Goal: Check status: Check status

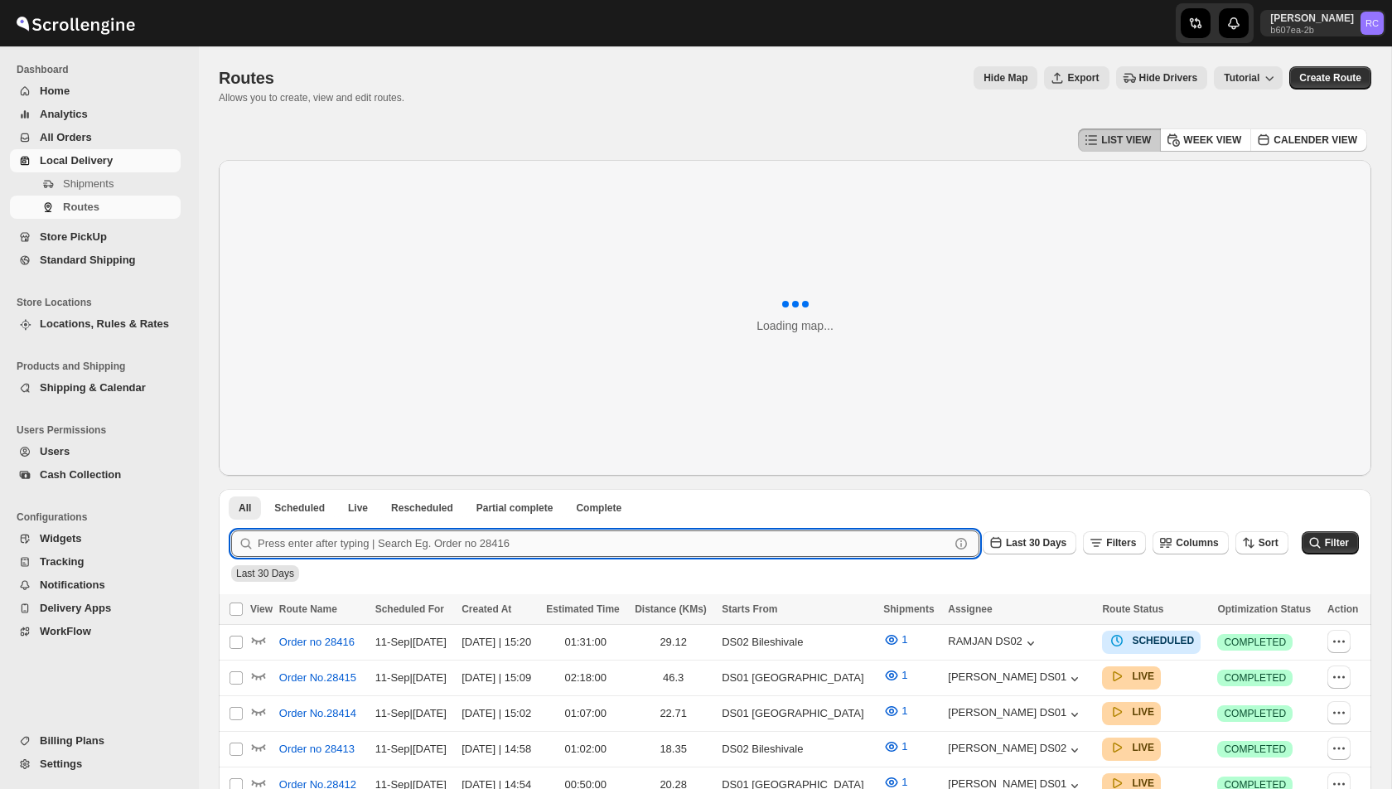
click at [340, 540] on input "text" at bounding box center [604, 543] width 692 height 27
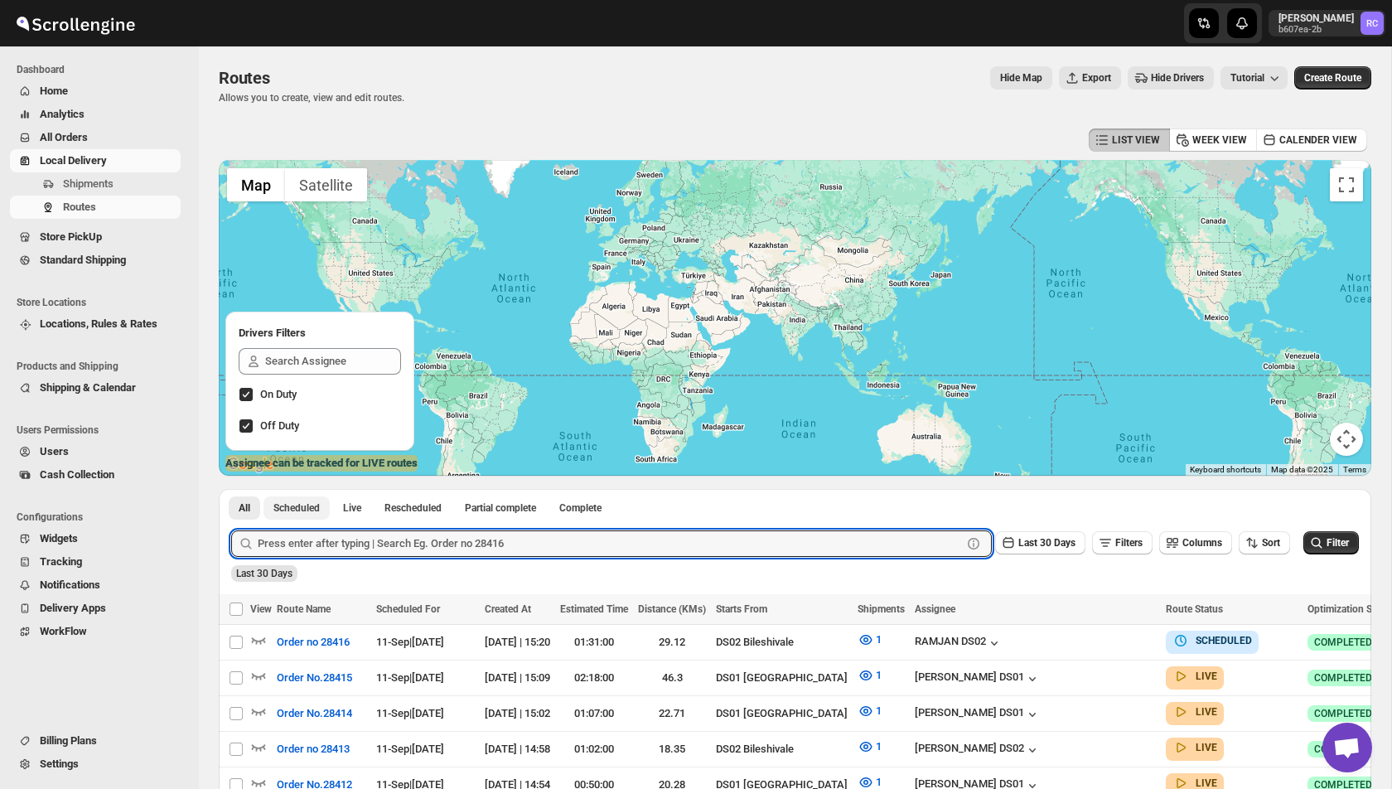
paste input "28392"
type input "28392"
click at [231, 489] on button "Submit" at bounding box center [254, 497] width 47 height 17
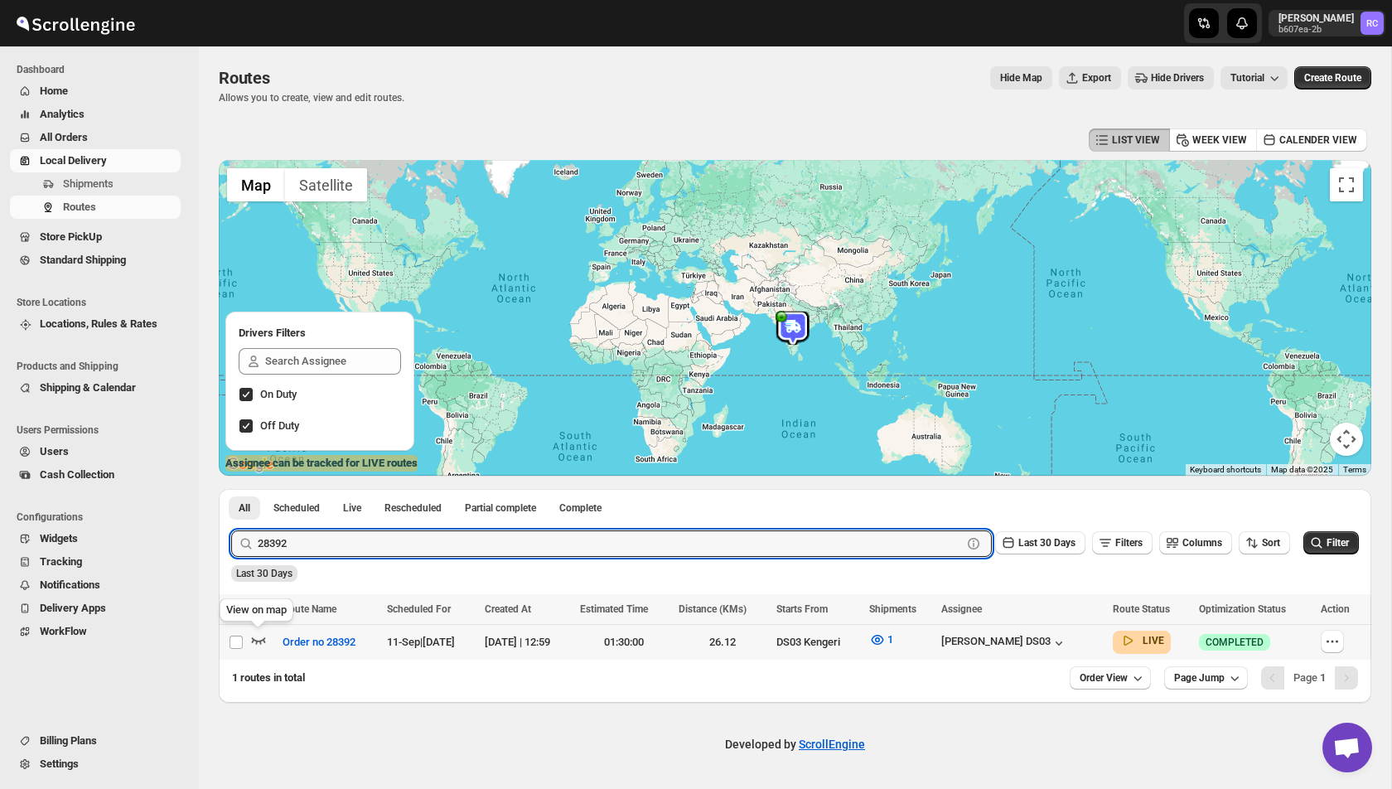
click at [261, 638] on icon "button" at bounding box center [258, 639] width 17 height 17
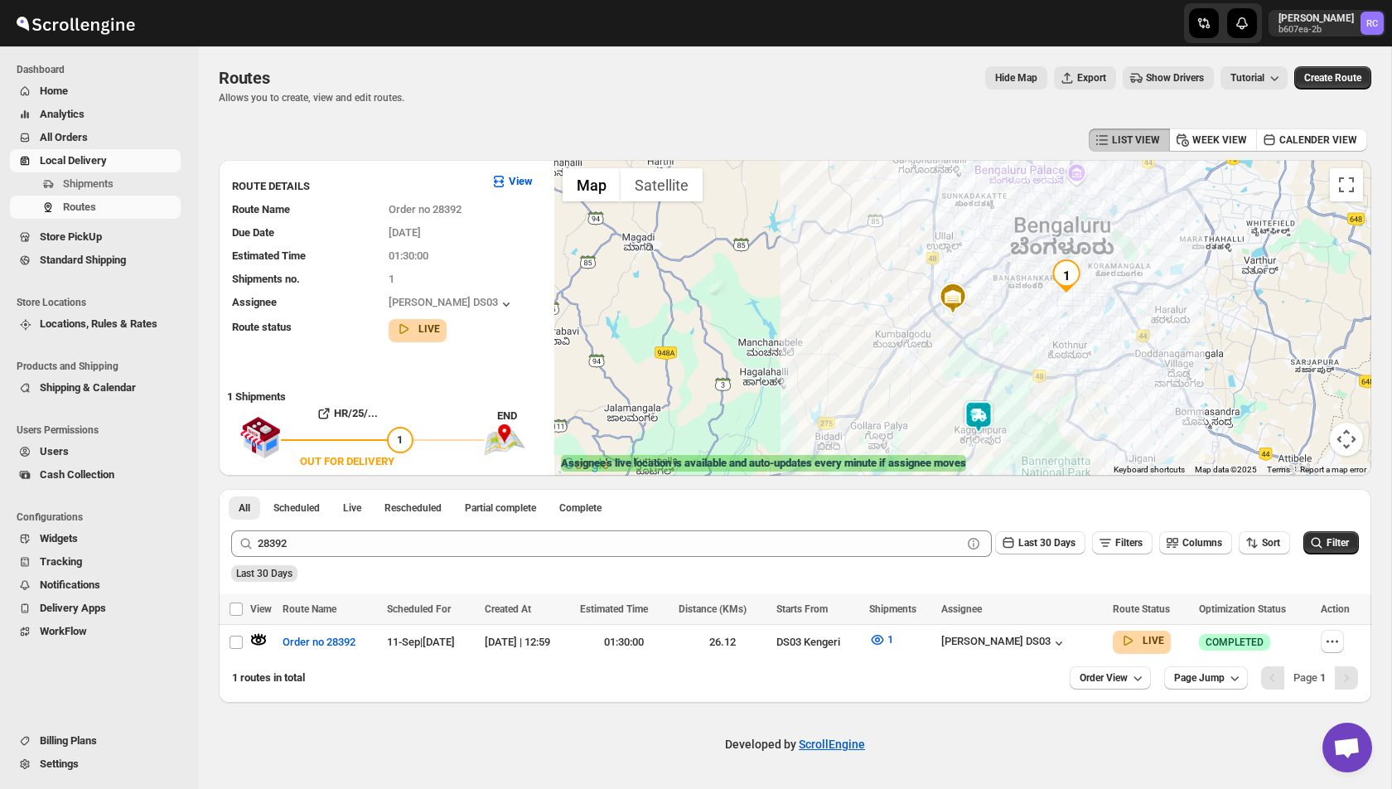
drag, startPoint x: 1029, startPoint y: 389, endPoint x: 986, endPoint y: 300, distance: 98.9
click at [986, 300] on div at bounding box center [962, 318] width 817 height 316
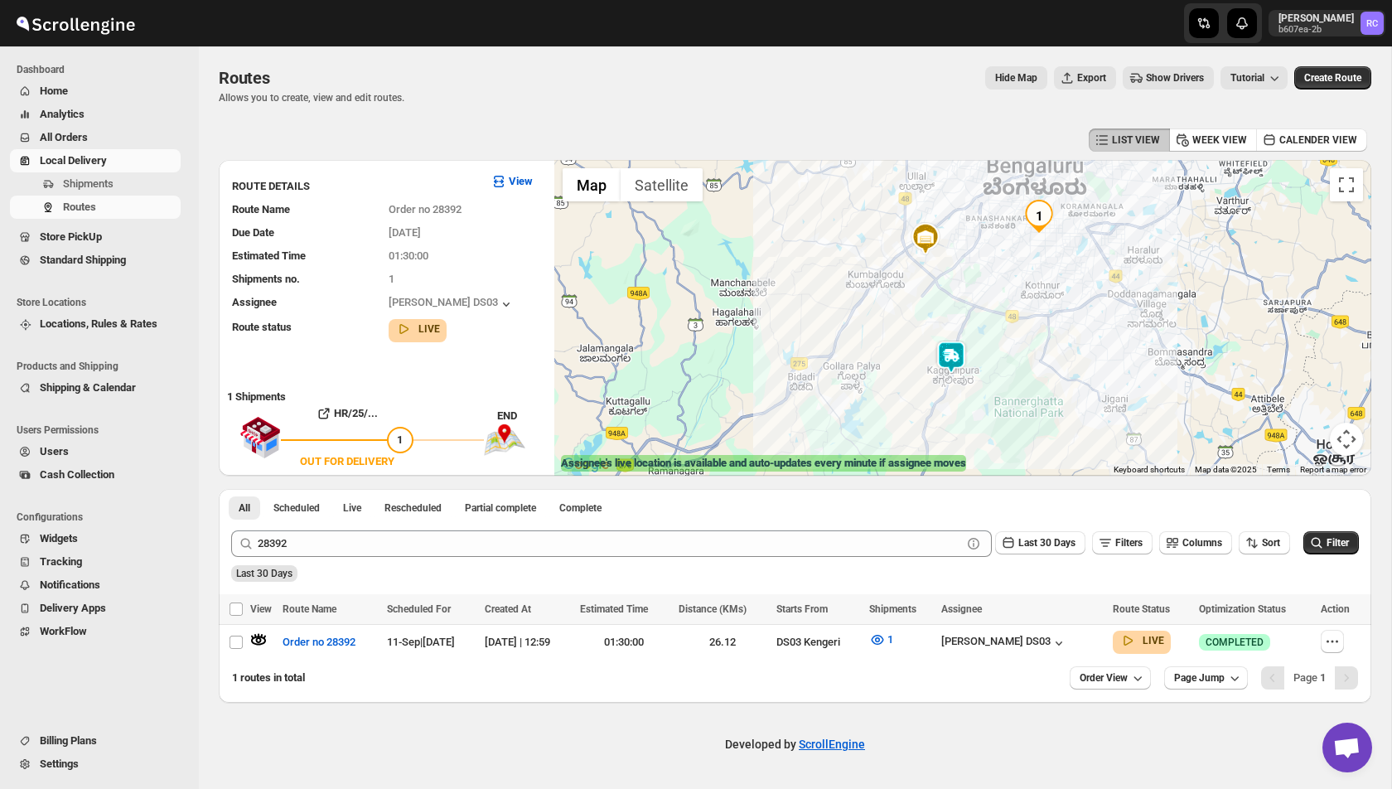
click at [949, 358] on img at bounding box center [950, 356] width 33 height 33
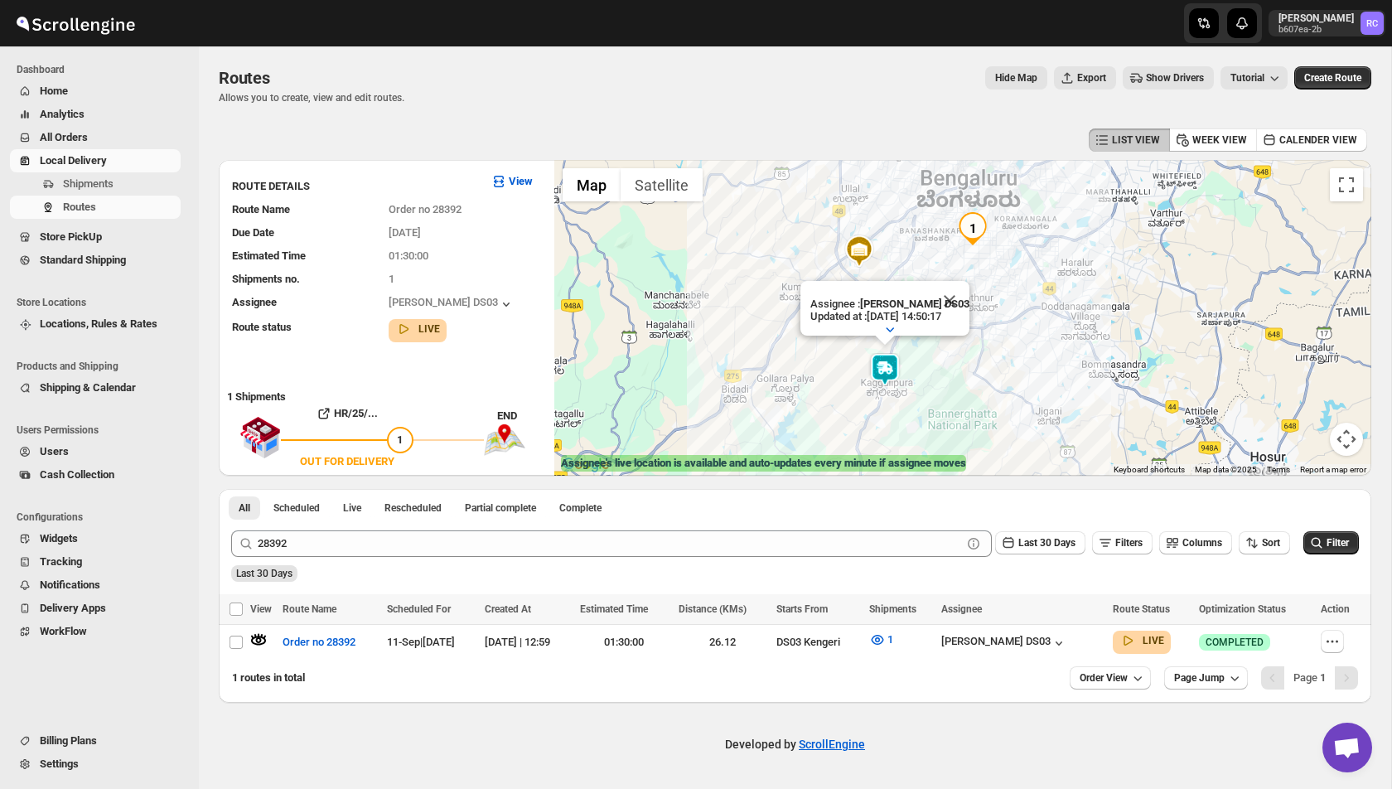
drag, startPoint x: 1045, startPoint y: 355, endPoint x: 978, endPoint y: 367, distance: 68.2
click at [977, 367] on div "Assignee : Mohim uddin DS03 Updated at : 11/09/2025, 14:50:17 Duty mode Enabled…" at bounding box center [962, 318] width 817 height 316
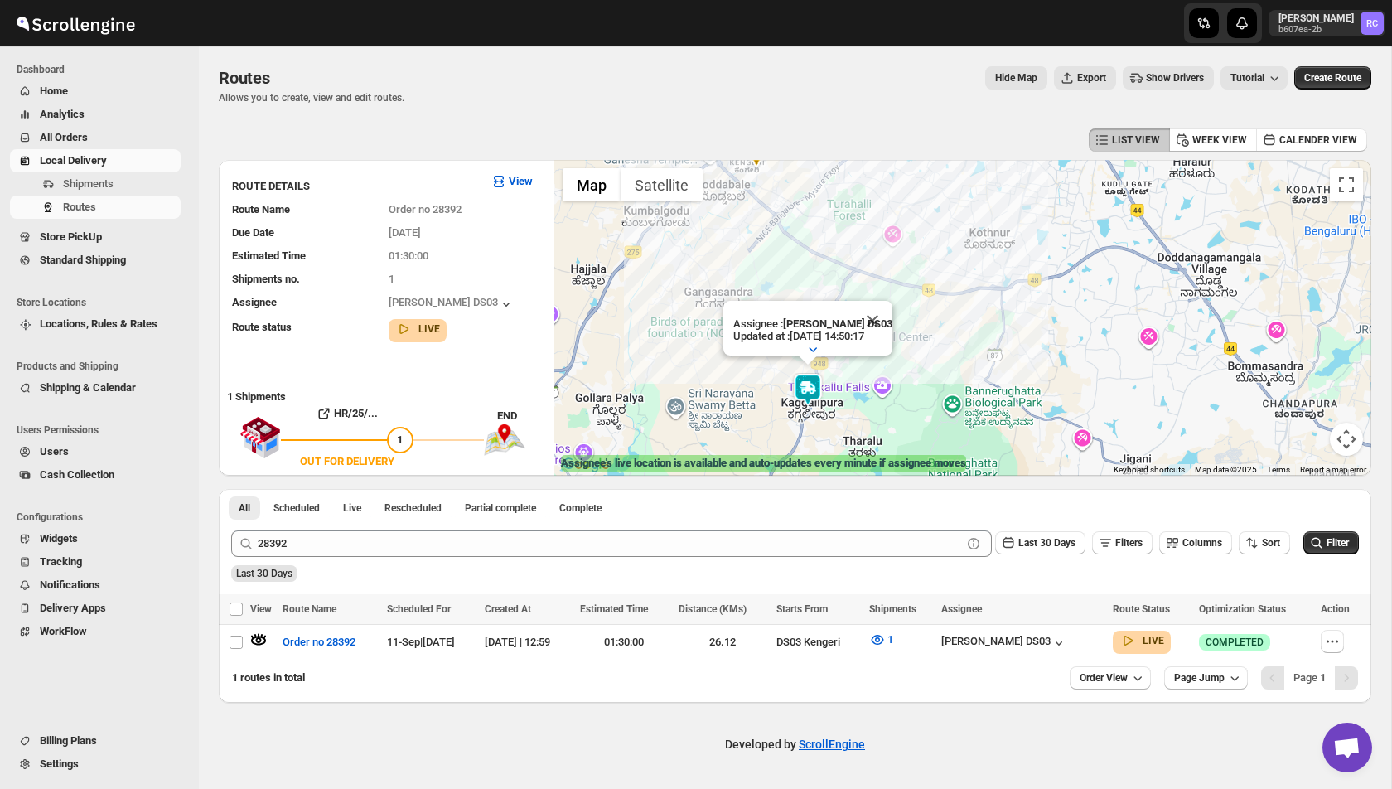
drag, startPoint x: 994, startPoint y: 287, endPoint x: 985, endPoint y: 310, distance: 24.1
click at [985, 310] on div "Assignee : Mohim uddin DS03 Updated at : 11/09/2025, 14:50:17 Duty mode Enabled…" at bounding box center [962, 318] width 817 height 316
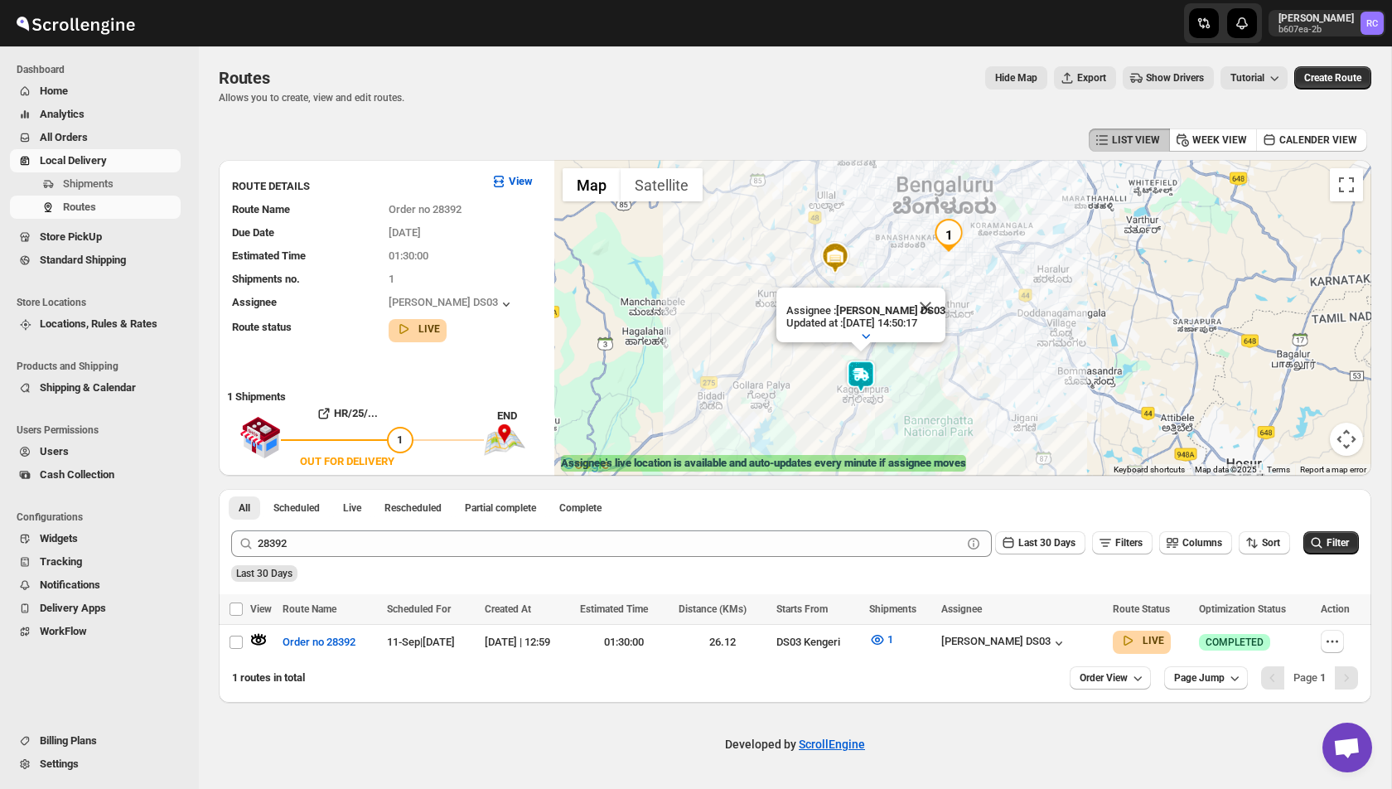
drag, startPoint x: 985, startPoint y: 310, endPoint x: 943, endPoint y: 330, distance: 45.9
click at [943, 330] on div "Assignee : Mohim uddin DS03 Updated at : 11/09/2025, 14:50:17 Duty mode Enabled…" at bounding box center [962, 318] width 817 height 316
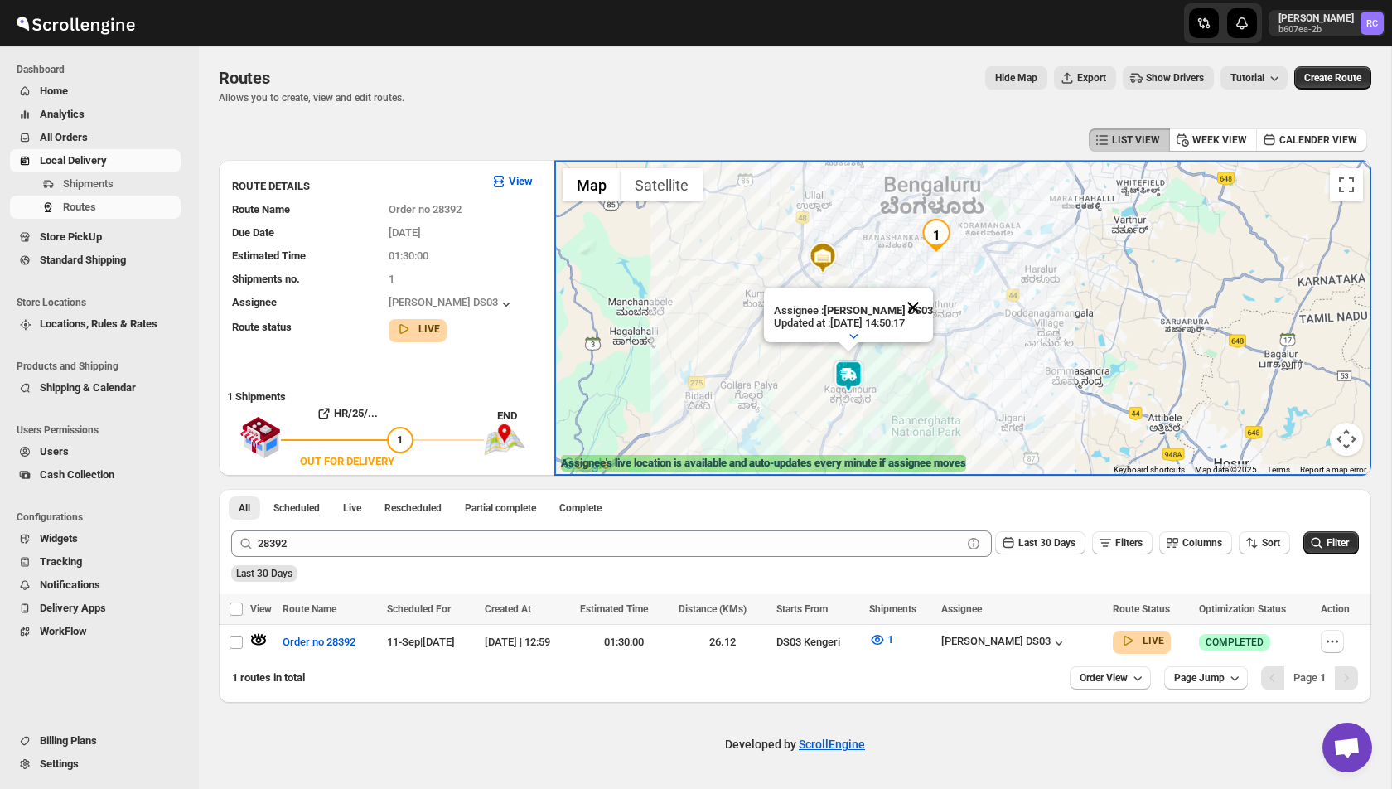
click at [918, 309] on button "Close" at bounding box center [913, 307] width 40 height 40
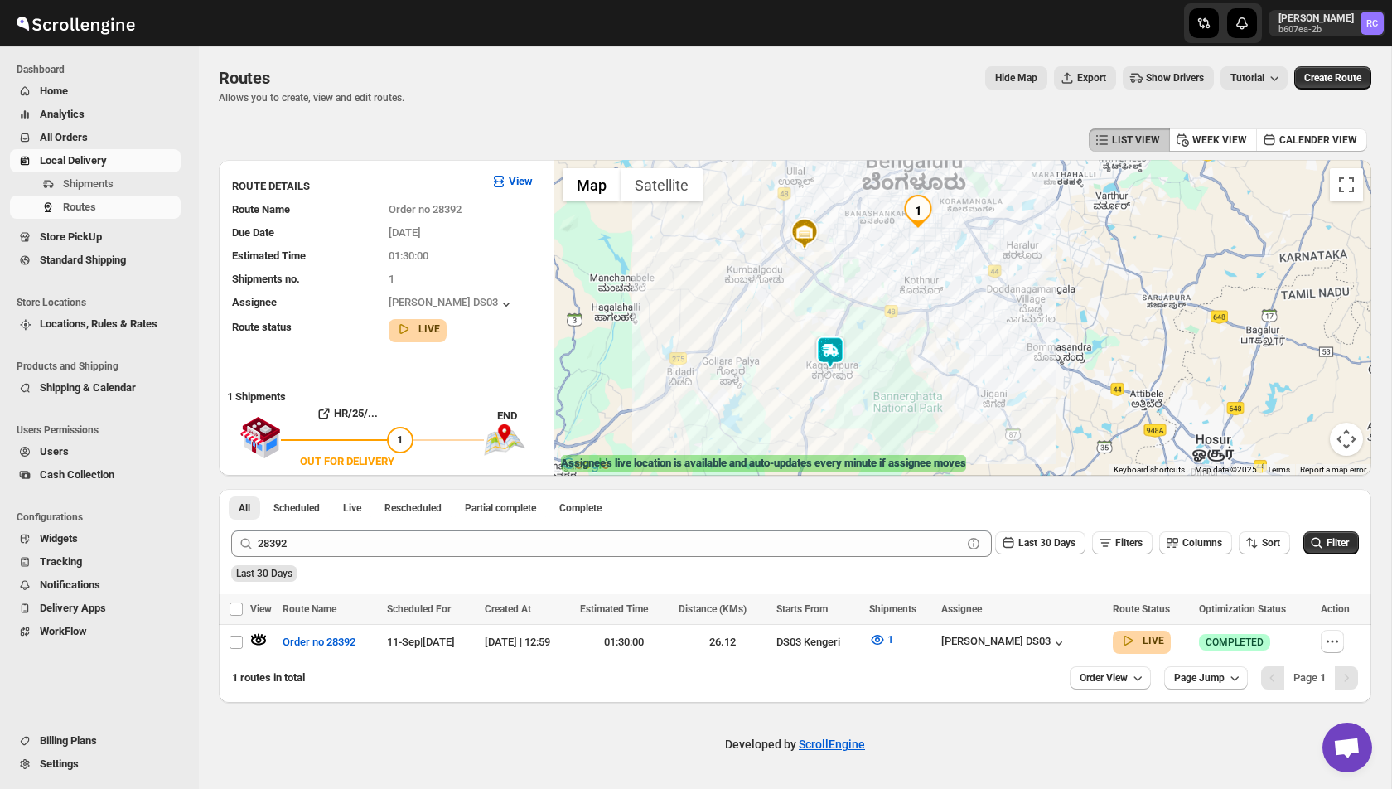
drag, startPoint x: 904, startPoint y: 342, endPoint x: 866, endPoint y: 297, distance: 58.2
click at [866, 297] on div at bounding box center [962, 318] width 817 height 316
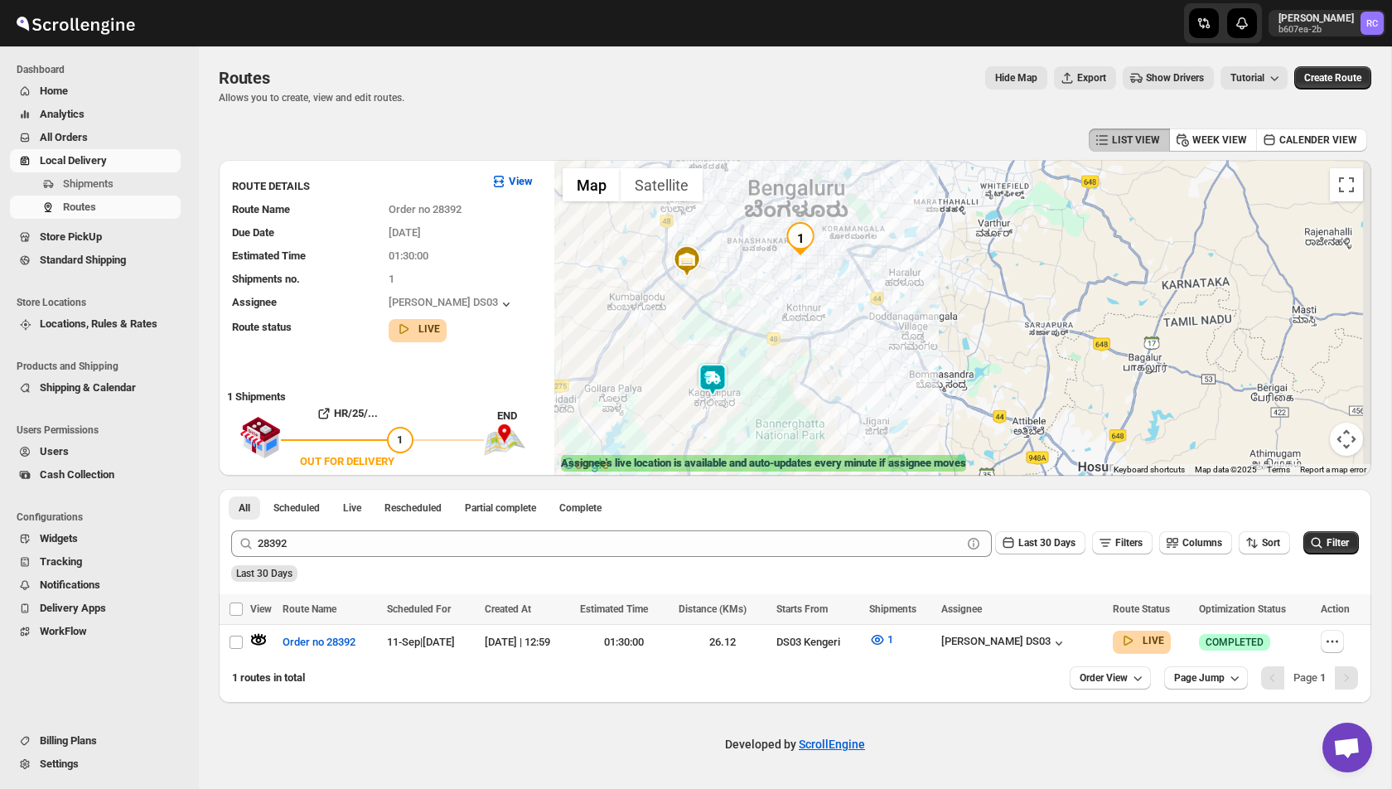
drag, startPoint x: 866, startPoint y: 297, endPoint x: 755, endPoint y: 345, distance: 120.6
click at [755, 345] on div at bounding box center [962, 318] width 817 height 316
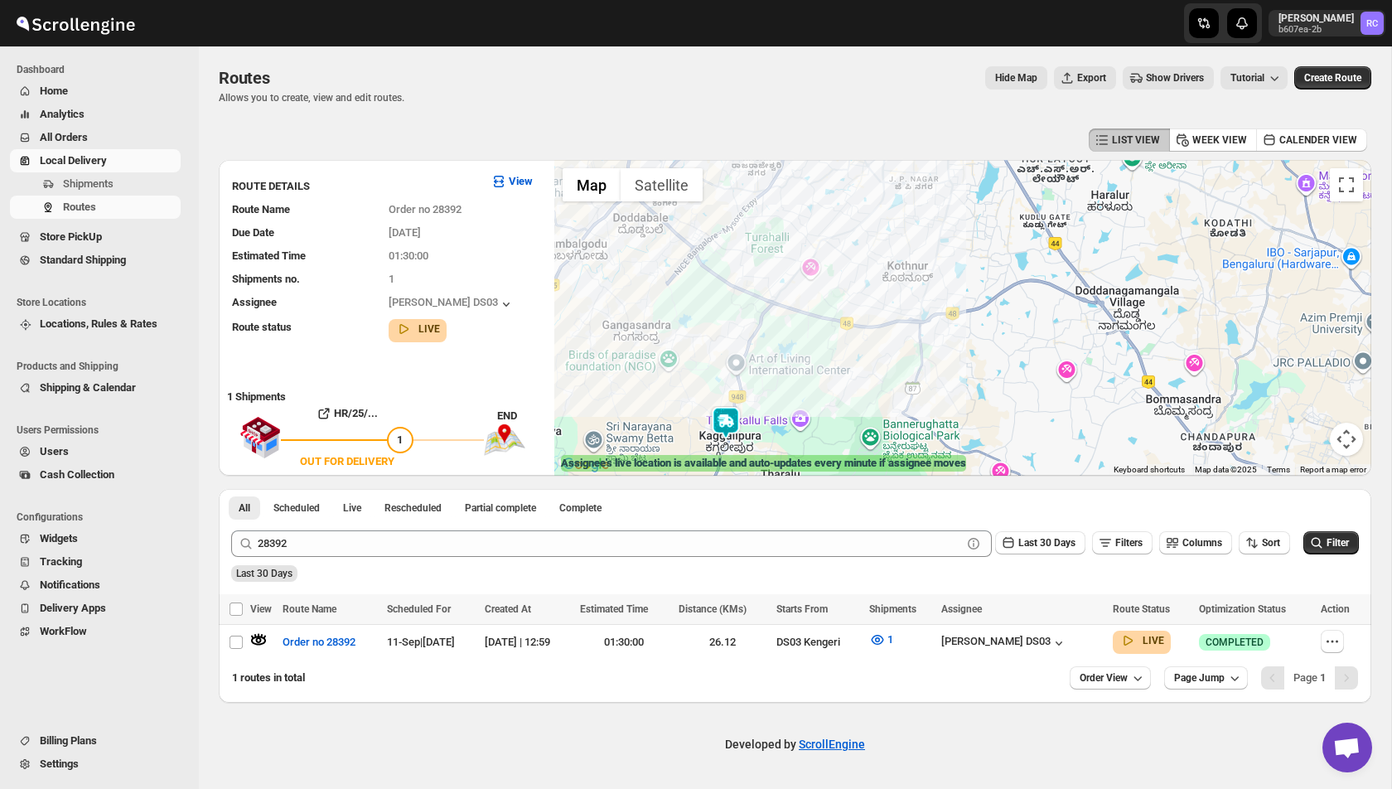
drag, startPoint x: 638, startPoint y: 334, endPoint x: 708, endPoint y: 324, distance: 71.1
click at [708, 324] on div at bounding box center [962, 318] width 817 height 316
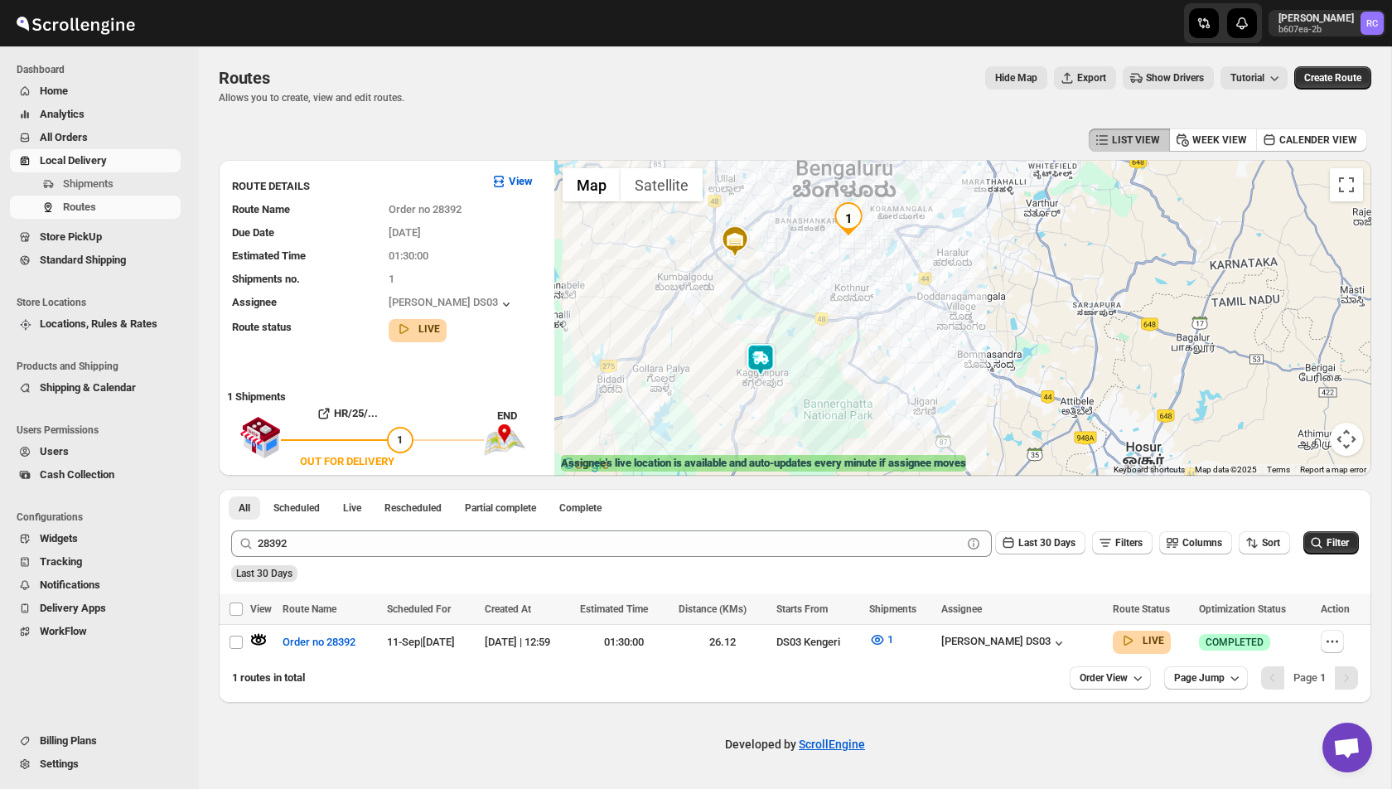
drag, startPoint x: 726, startPoint y: 318, endPoint x: 752, endPoint y: 318, distance: 26.5
click at [752, 318] on div at bounding box center [962, 318] width 817 height 316
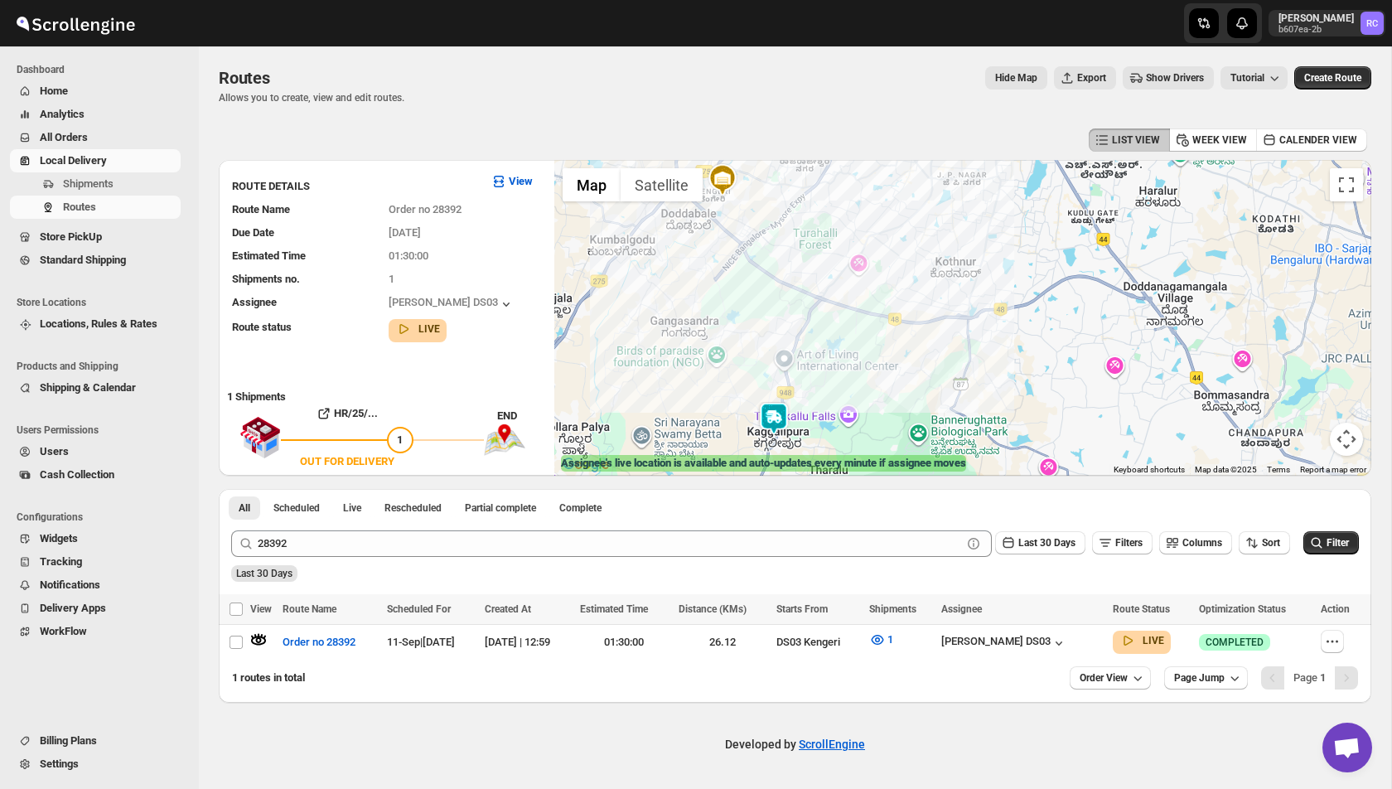
drag, startPoint x: 771, startPoint y: 349, endPoint x: 757, endPoint y: 364, distance: 21.1
click at [757, 364] on div at bounding box center [962, 318] width 817 height 316
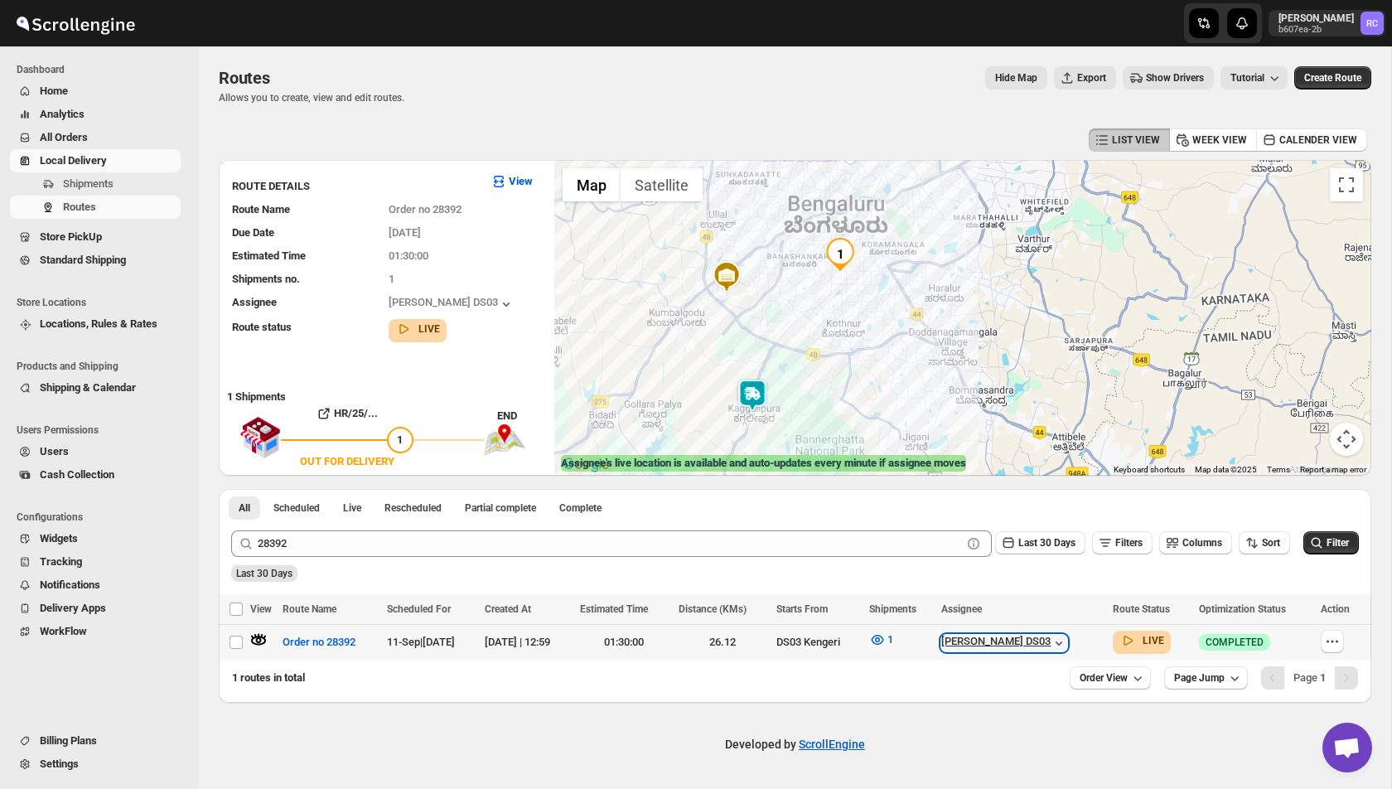
click at [1067, 636] on icon "button" at bounding box center [1058, 642] width 17 height 17
click at [750, 394] on img at bounding box center [752, 395] width 33 height 33
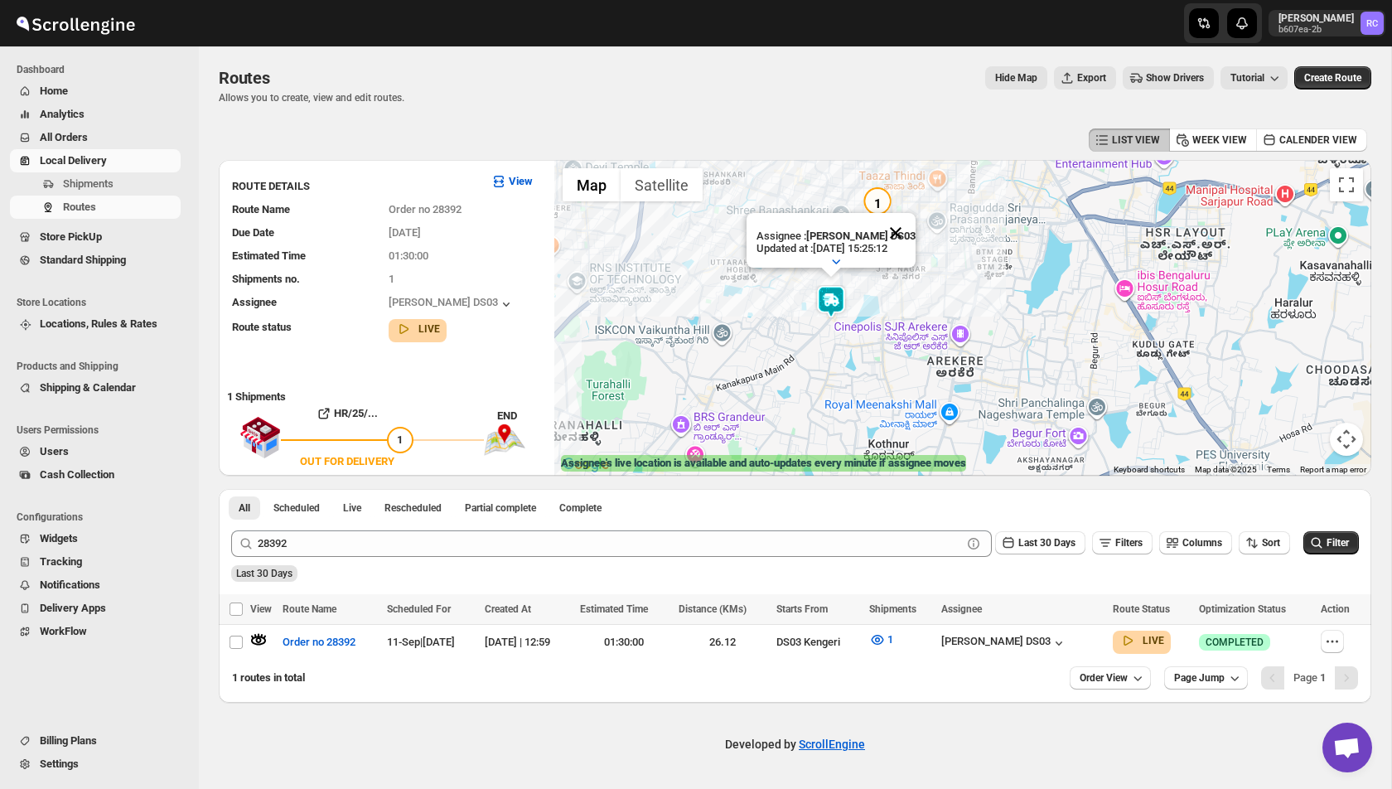
click at [906, 228] on button "Close" at bounding box center [896, 233] width 40 height 40
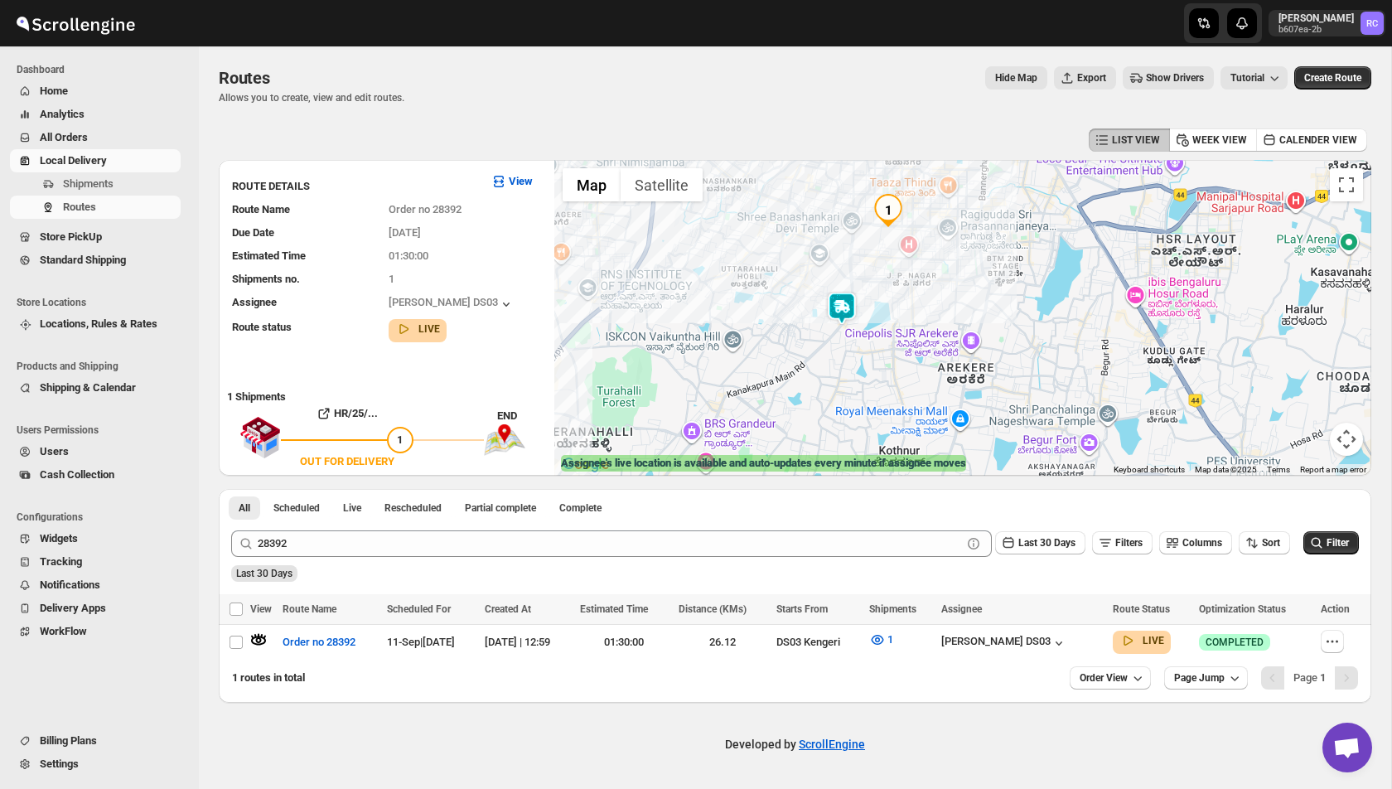
drag, startPoint x: 809, startPoint y: 268, endPoint x: 880, endPoint y: 318, distance: 86.2
click at [880, 319] on div at bounding box center [962, 318] width 817 height 316
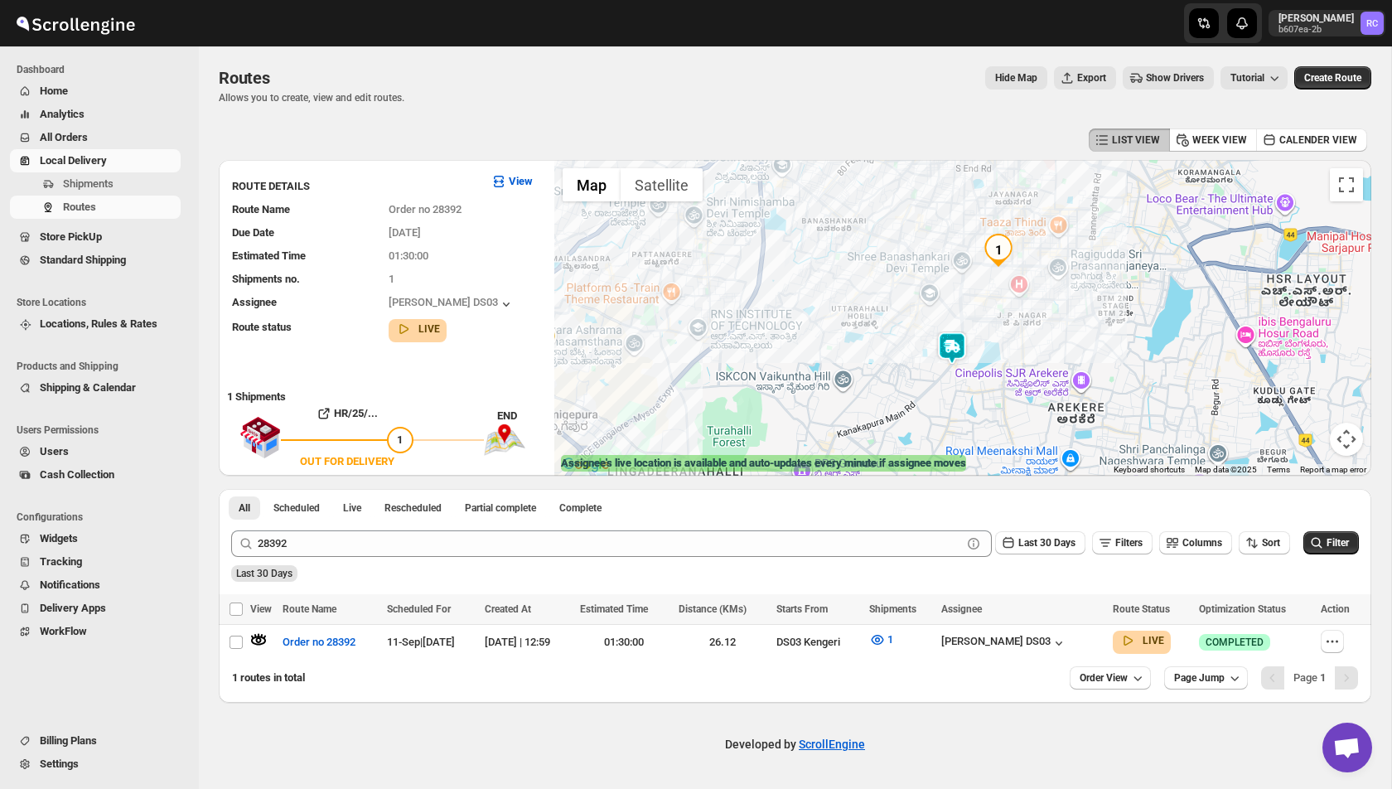
drag, startPoint x: 826, startPoint y: 349, endPoint x: 884, endPoint y: 349, distance: 58.0
click at [884, 349] on div at bounding box center [962, 318] width 817 height 316
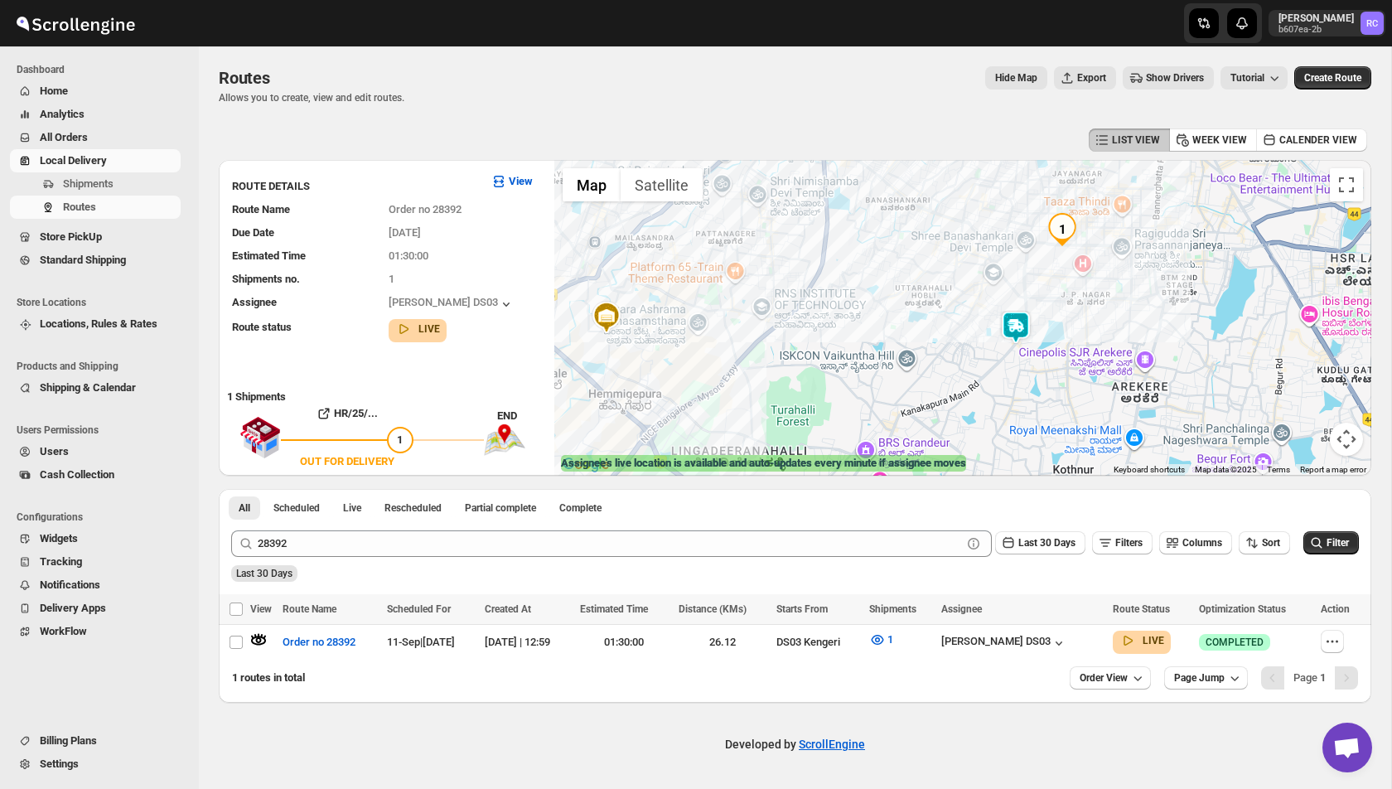
drag, startPoint x: 887, startPoint y: 345, endPoint x: 953, endPoint y: 324, distance: 68.6
click at [953, 324] on div at bounding box center [962, 318] width 817 height 316
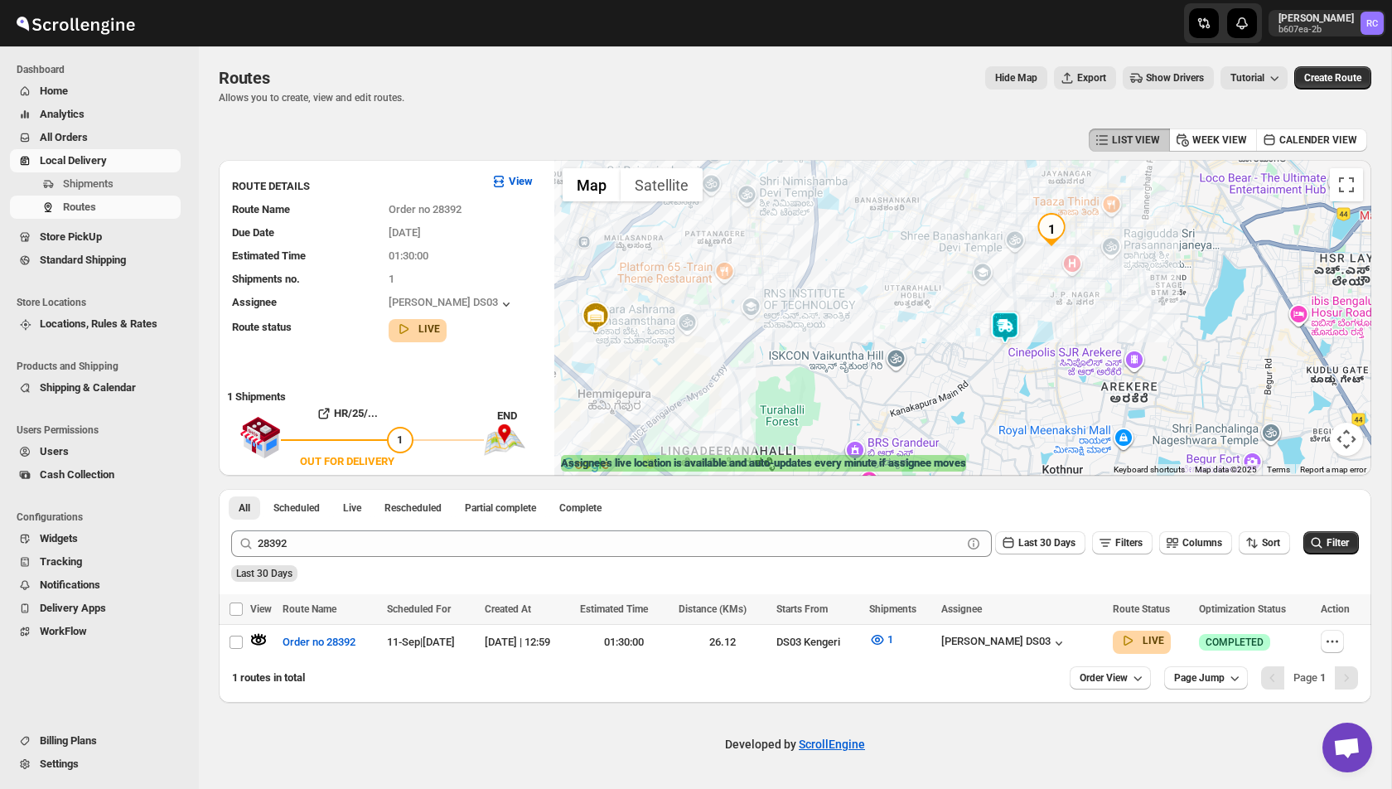
drag, startPoint x: 933, startPoint y: 306, endPoint x: 920, endPoint y: 306, distance: 13.3
click at [920, 306] on div at bounding box center [962, 318] width 817 height 316
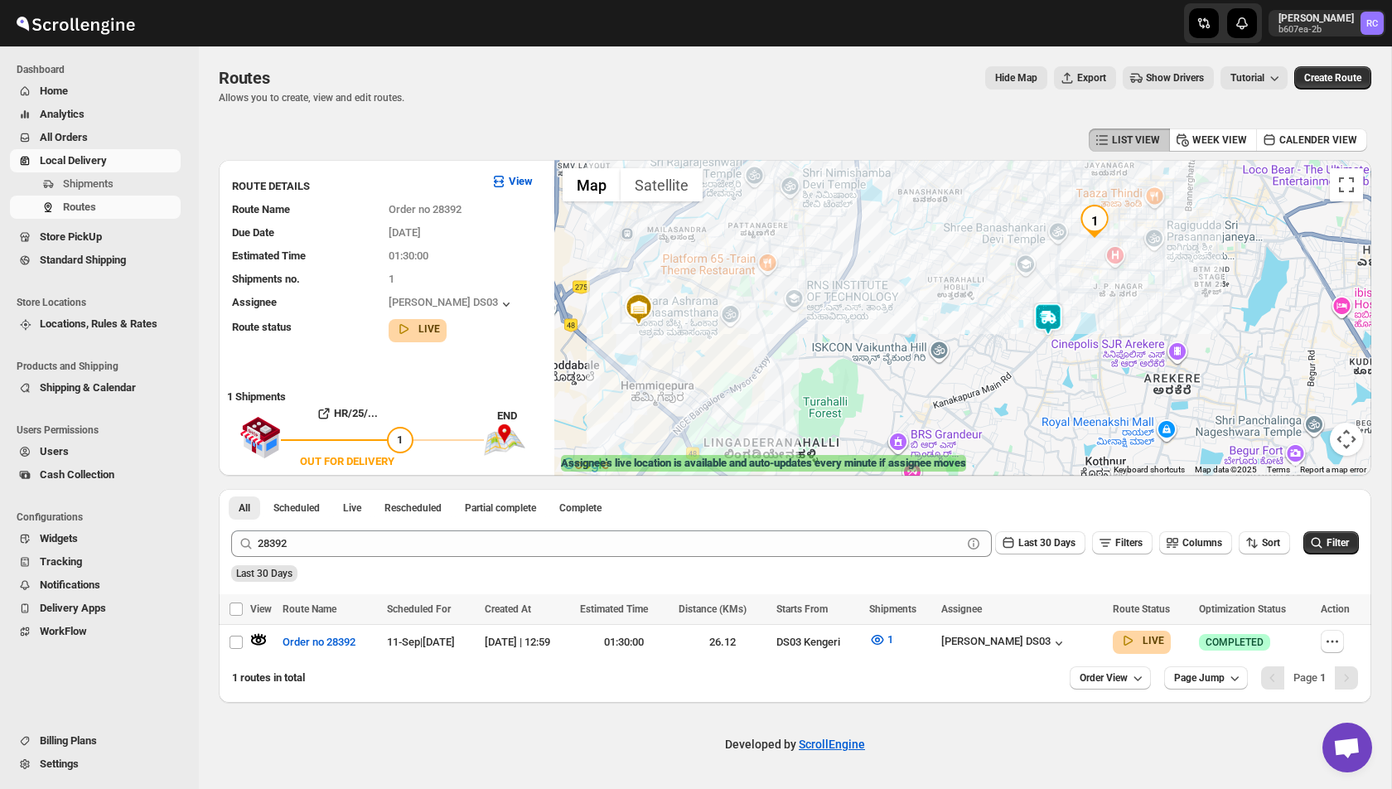
drag, startPoint x: 920, startPoint y: 306, endPoint x: 977, endPoint y: 298, distance: 56.8
click at [977, 298] on div at bounding box center [962, 318] width 817 height 316
drag, startPoint x: 884, startPoint y: 341, endPoint x: 950, endPoint y: 234, distance: 126.4
click at [951, 233] on div at bounding box center [962, 318] width 817 height 316
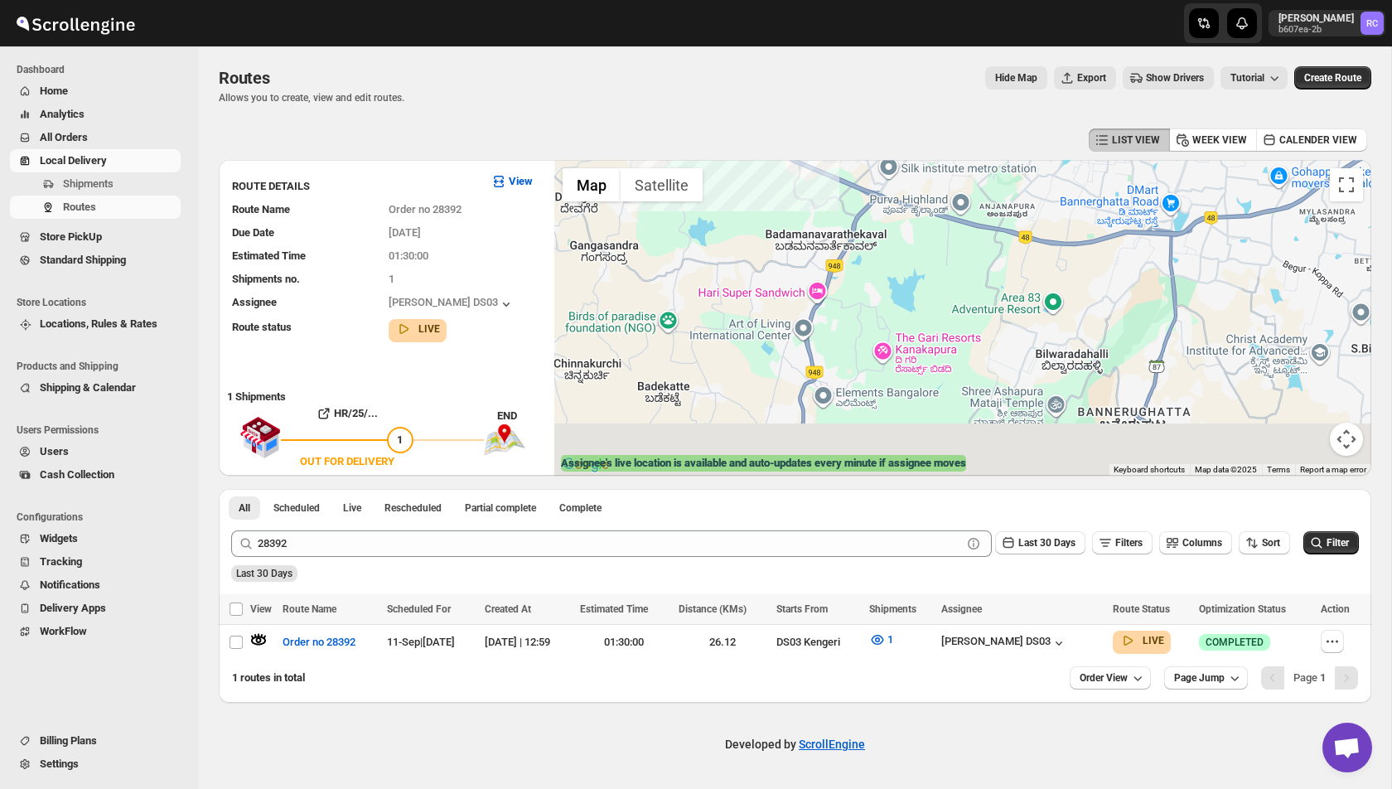
drag, startPoint x: 828, startPoint y: 438, endPoint x: 805, endPoint y: 201, distance: 238.0
click at [805, 201] on div at bounding box center [962, 318] width 817 height 316
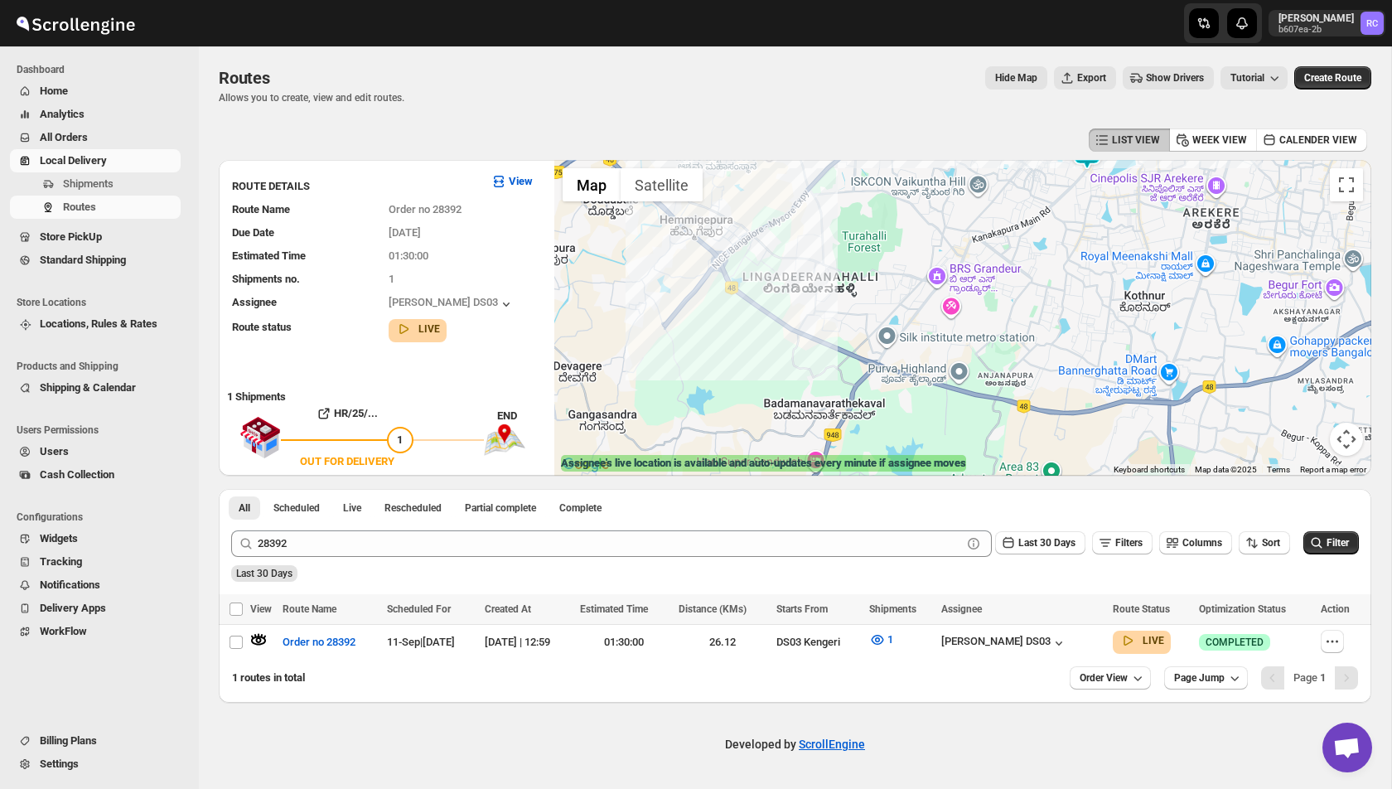
drag, startPoint x: 854, startPoint y: 301, endPoint x: 842, endPoint y: 562, distance: 260.4
click at [842, 562] on div "LIST VIEW WEEK VIEW CALENDER VIEW ROUTE DETAILS View Route Name Order no 28392 …" at bounding box center [795, 413] width 1152 height 578
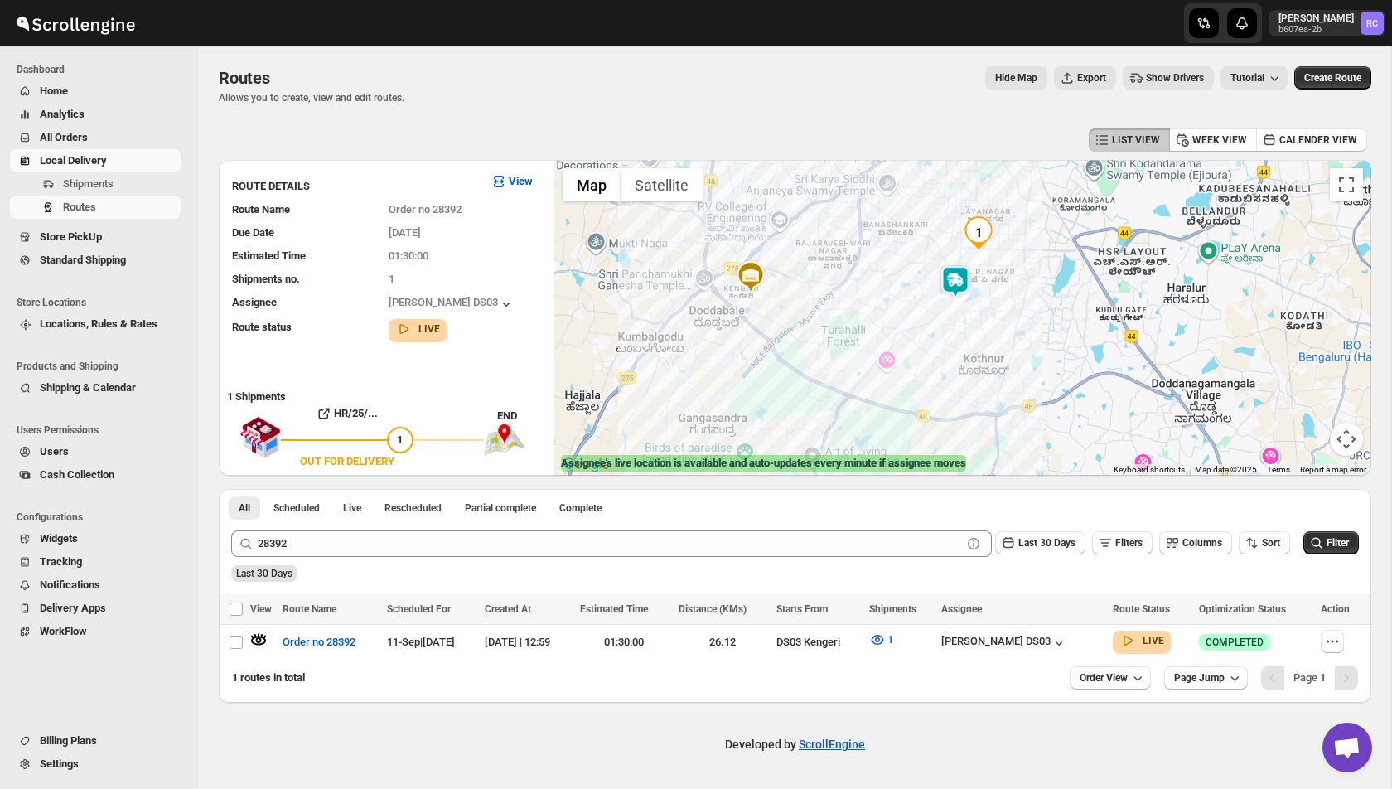
drag, startPoint x: 996, startPoint y: 234, endPoint x: 902, endPoint y: 318, distance: 126.2
click at [902, 318] on div at bounding box center [962, 318] width 817 height 316
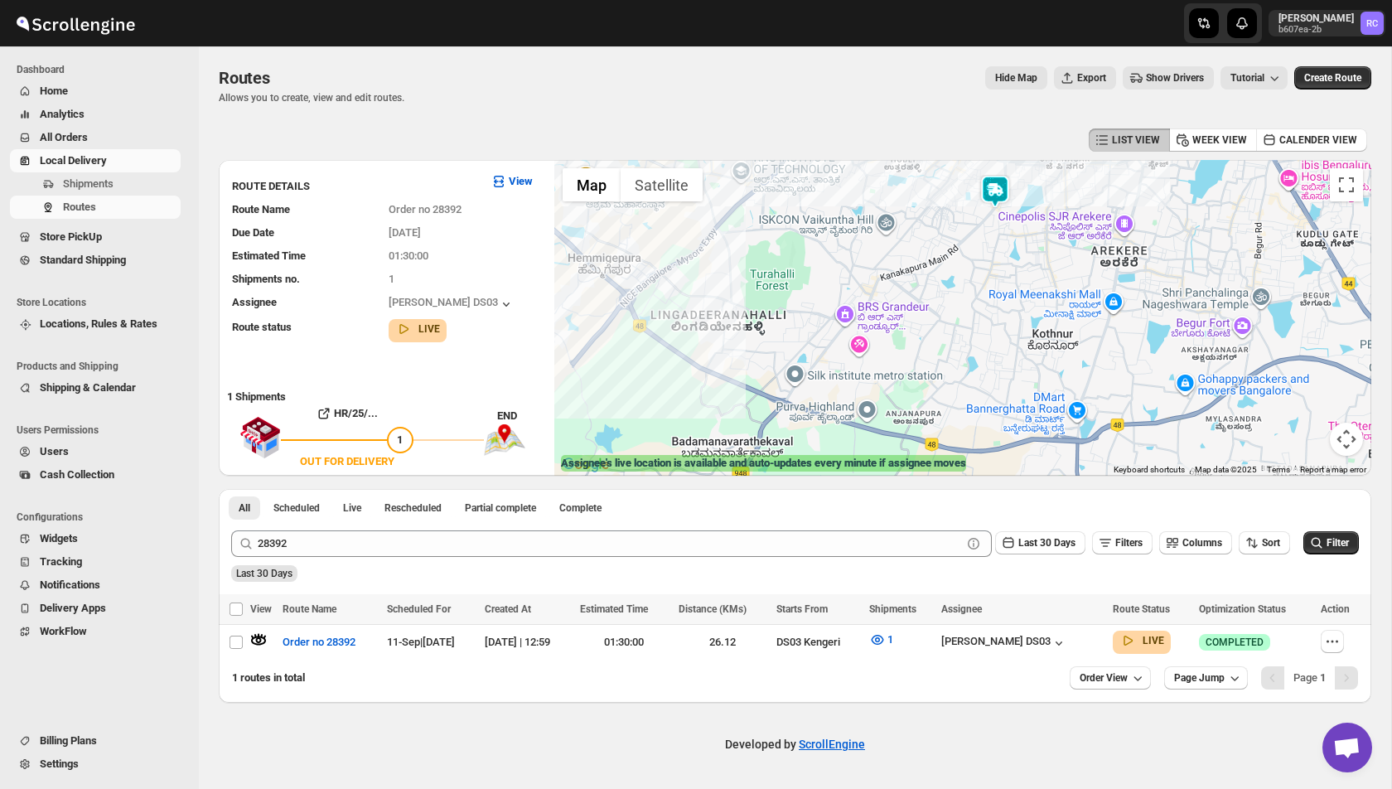
drag, startPoint x: 749, startPoint y: 408, endPoint x: 808, endPoint y: 250, distance: 169.1
click at [808, 250] on div at bounding box center [962, 318] width 817 height 316
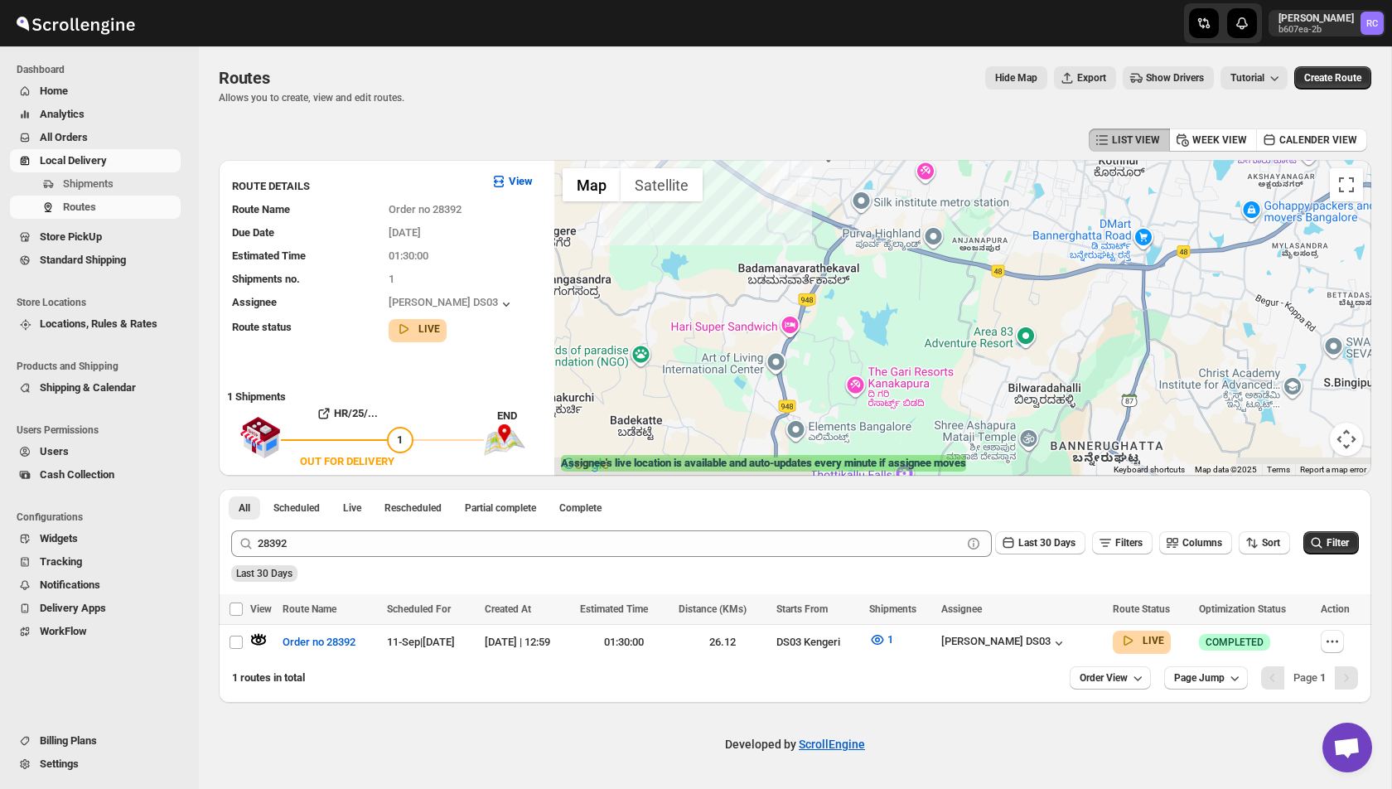
drag, startPoint x: 695, startPoint y: 412, endPoint x: 765, endPoint y: 229, distance: 196.9
click at [765, 229] on div at bounding box center [962, 318] width 817 height 316
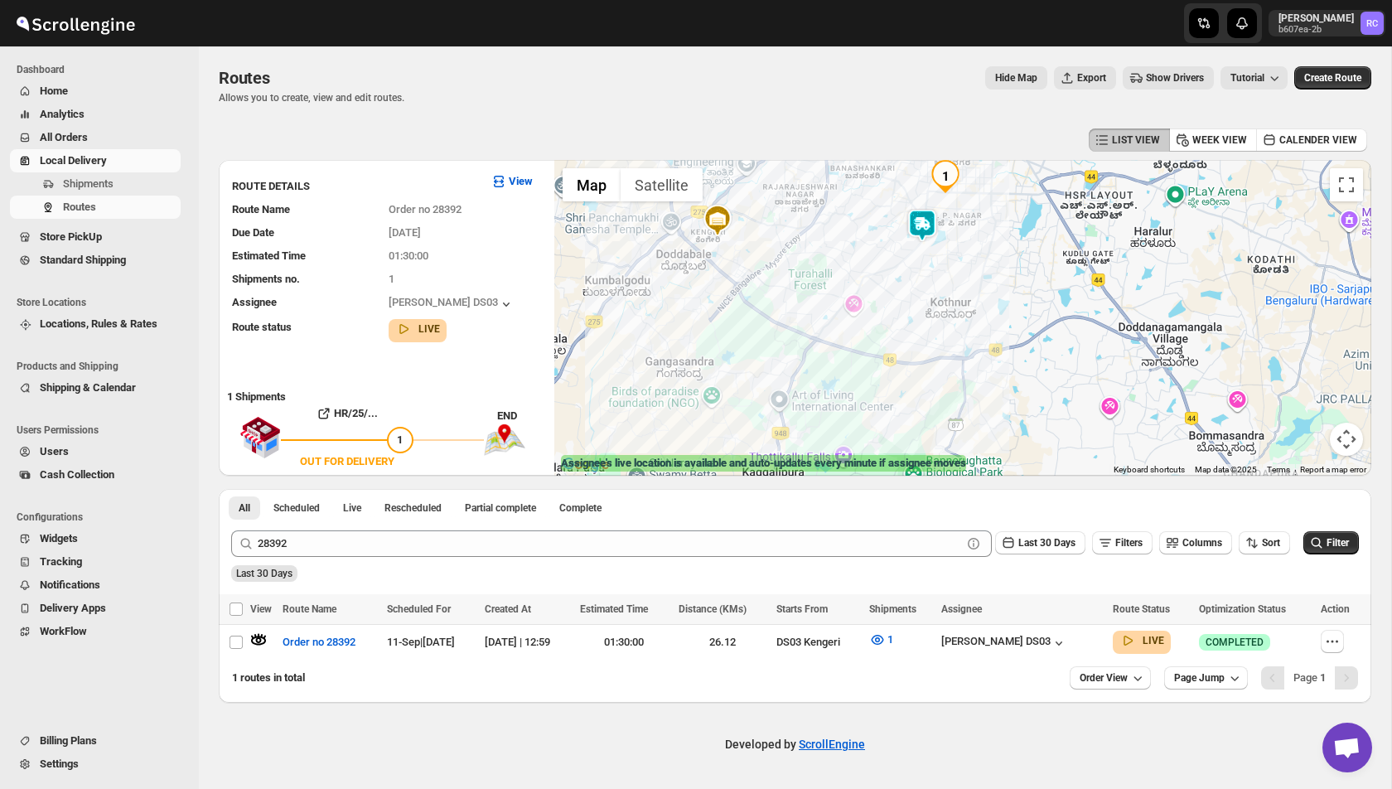
drag, startPoint x: 921, startPoint y: 274, endPoint x: 851, endPoint y: 381, distance: 127.5
click at [851, 381] on div at bounding box center [962, 318] width 817 height 316
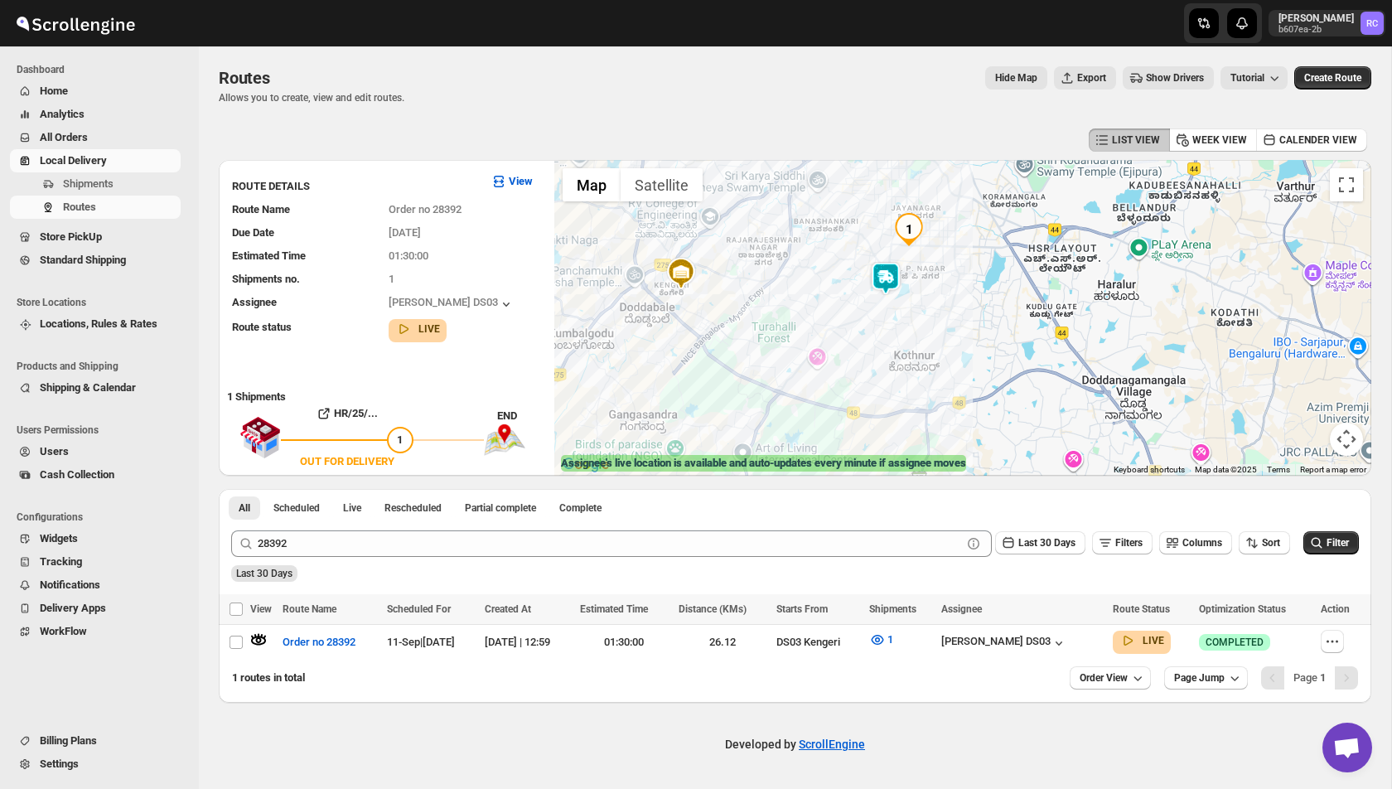
click at [892, 279] on img at bounding box center [885, 278] width 33 height 33
click at [880, 279] on img at bounding box center [885, 278] width 33 height 33
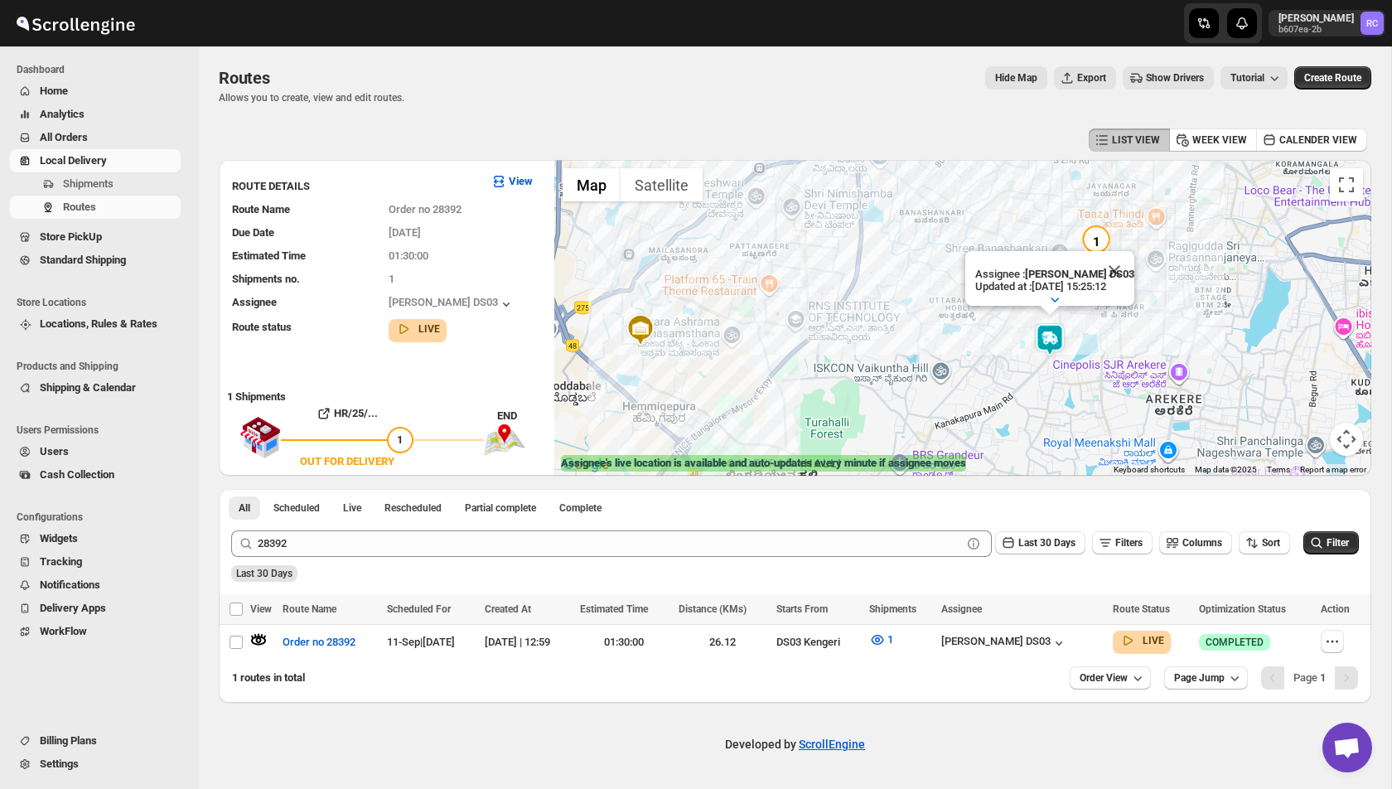
drag, startPoint x: 796, startPoint y: 335, endPoint x: 875, endPoint y: 394, distance: 98.7
click at [875, 395] on div "Assignee : Mohim uddin DS03 Updated at : 11/09/2025, 15:25:12 Duty mode Enabled…" at bounding box center [962, 318] width 817 height 316
click at [1117, 266] on button "Close" at bounding box center [1114, 271] width 40 height 40
click at [99, 216] on button "Routes" at bounding box center [95, 206] width 171 height 23
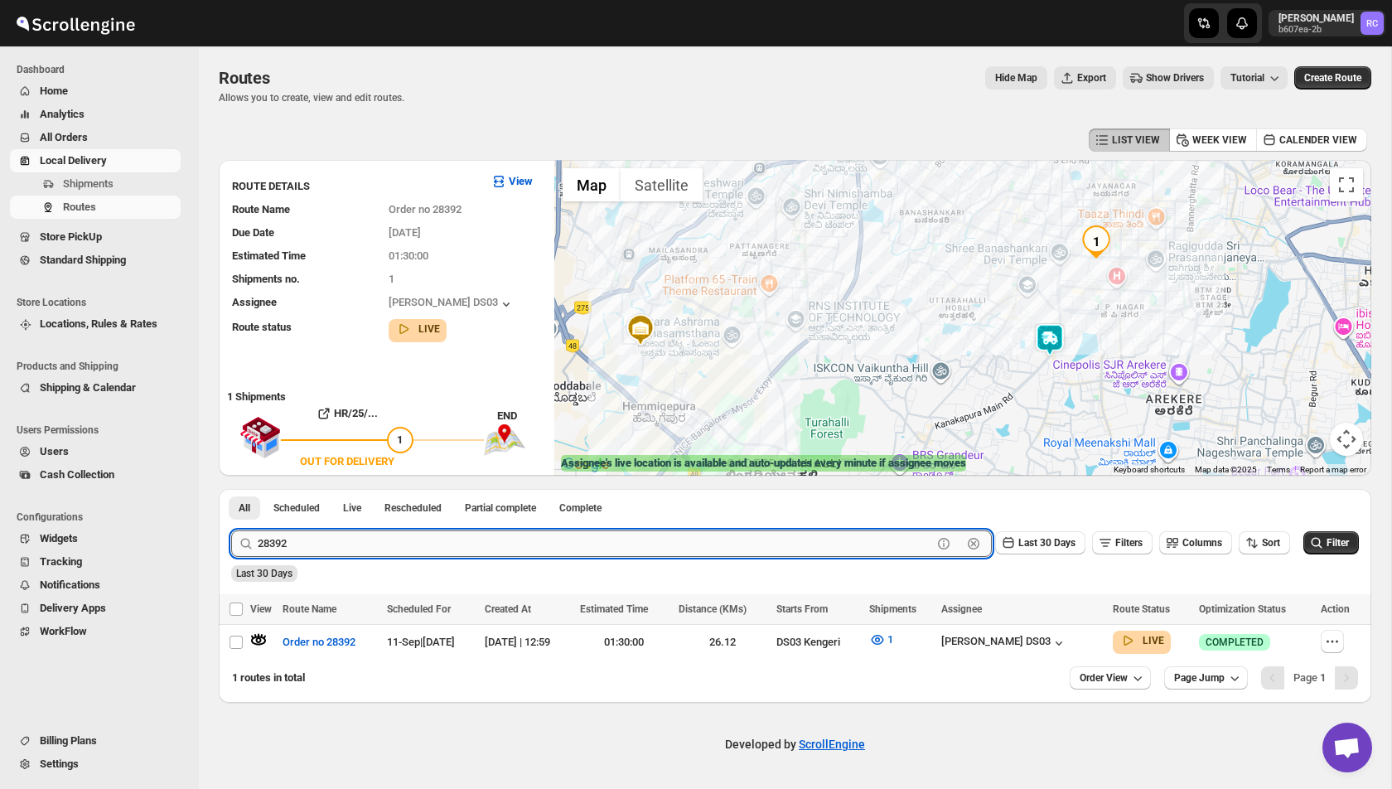
click at [548, 552] on input "28392" at bounding box center [595, 543] width 674 height 27
click at [460, 575] on div "Last 30 Days" at bounding box center [793, 567] width 1131 height 28
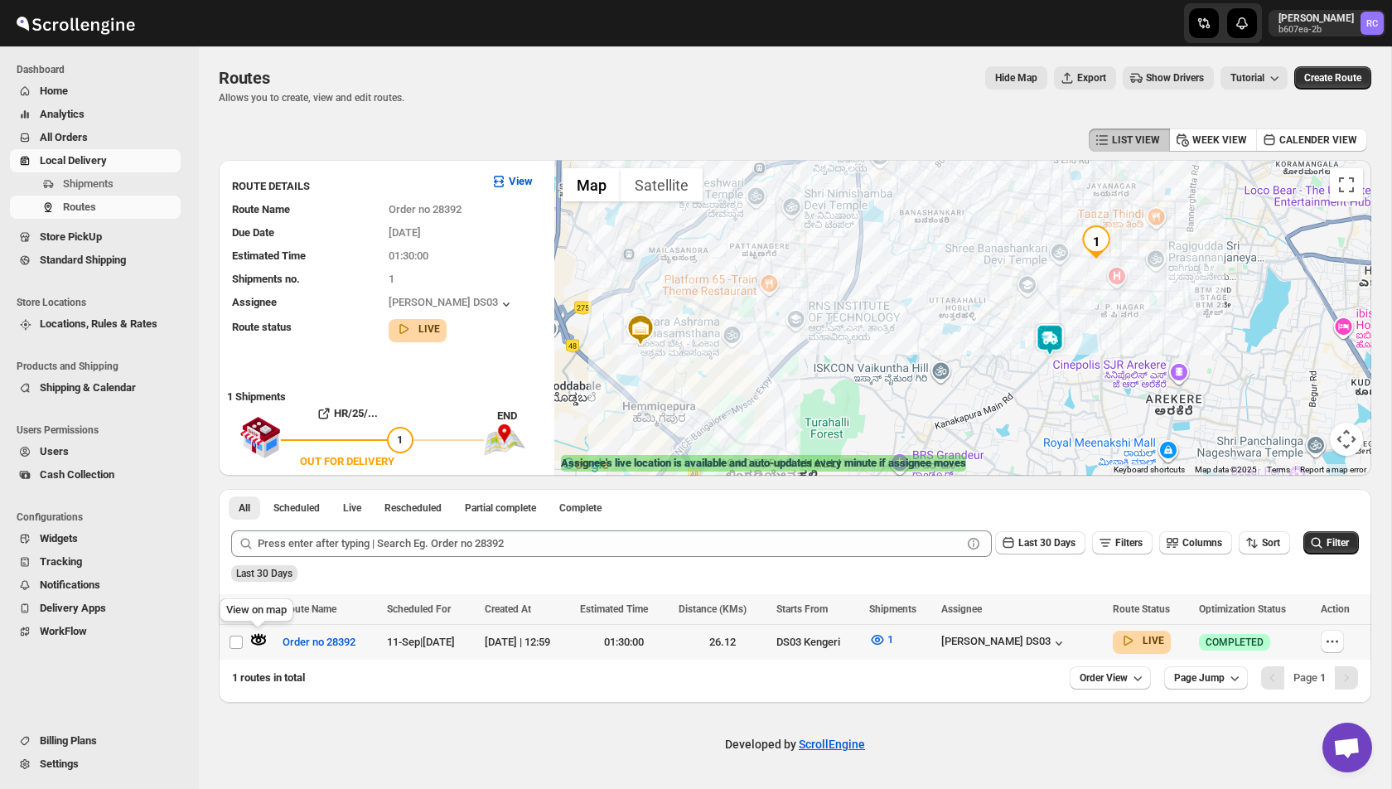
click at [260, 639] on icon "button" at bounding box center [259, 640] width 6 height 6
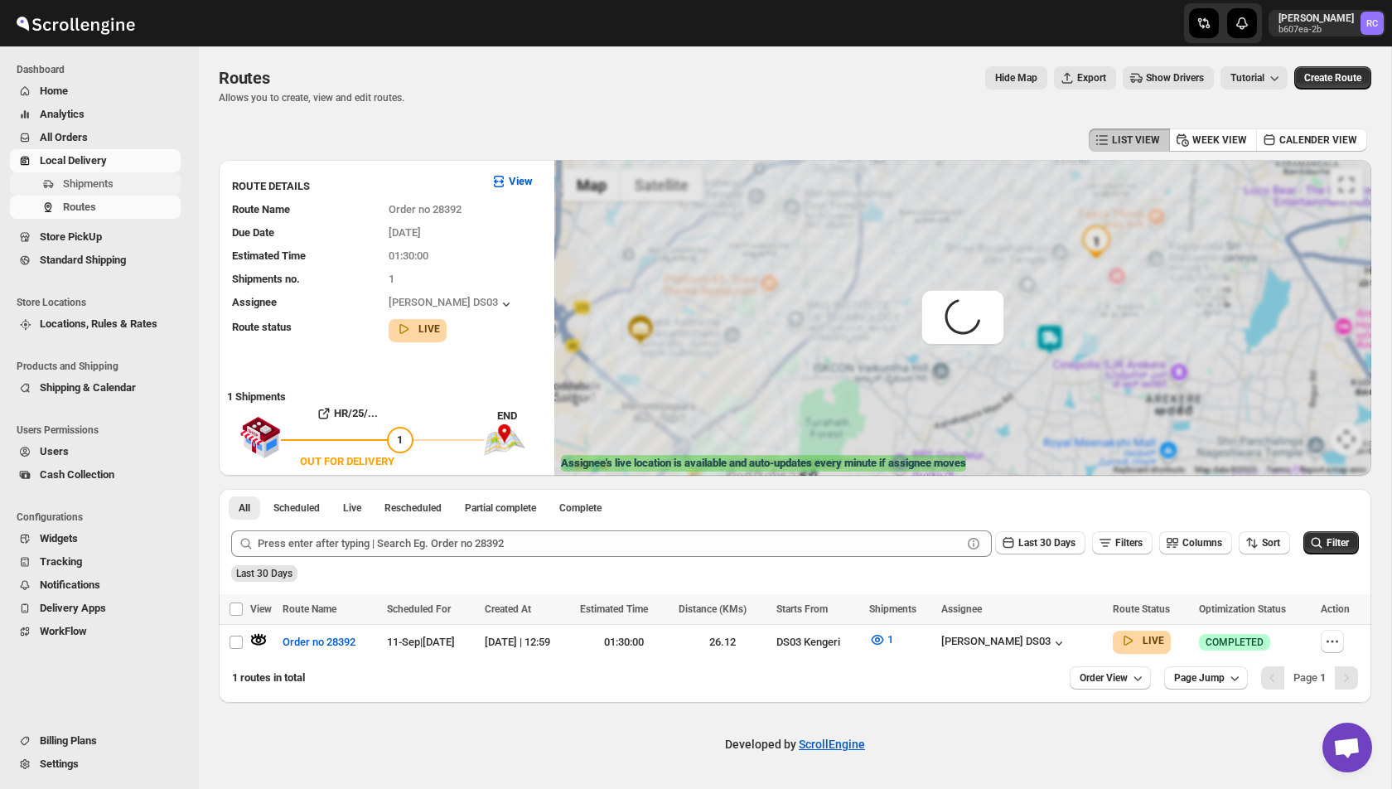
click at [118, 181] on span "Shipments" at bounding box center [120, 184] width 114 height 17
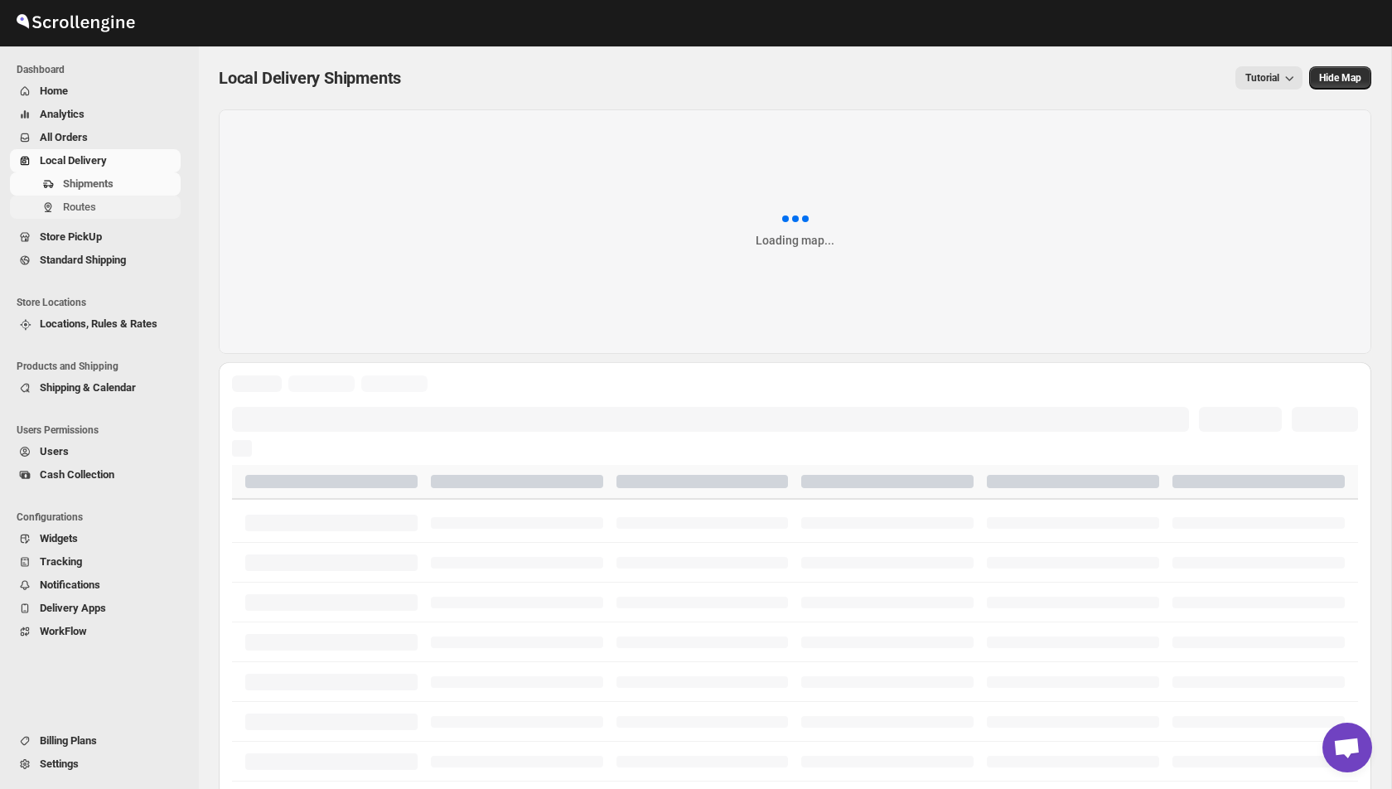
click at [98, 210] on span "Routes" at bounding box center [120, 207] width 114 height 17
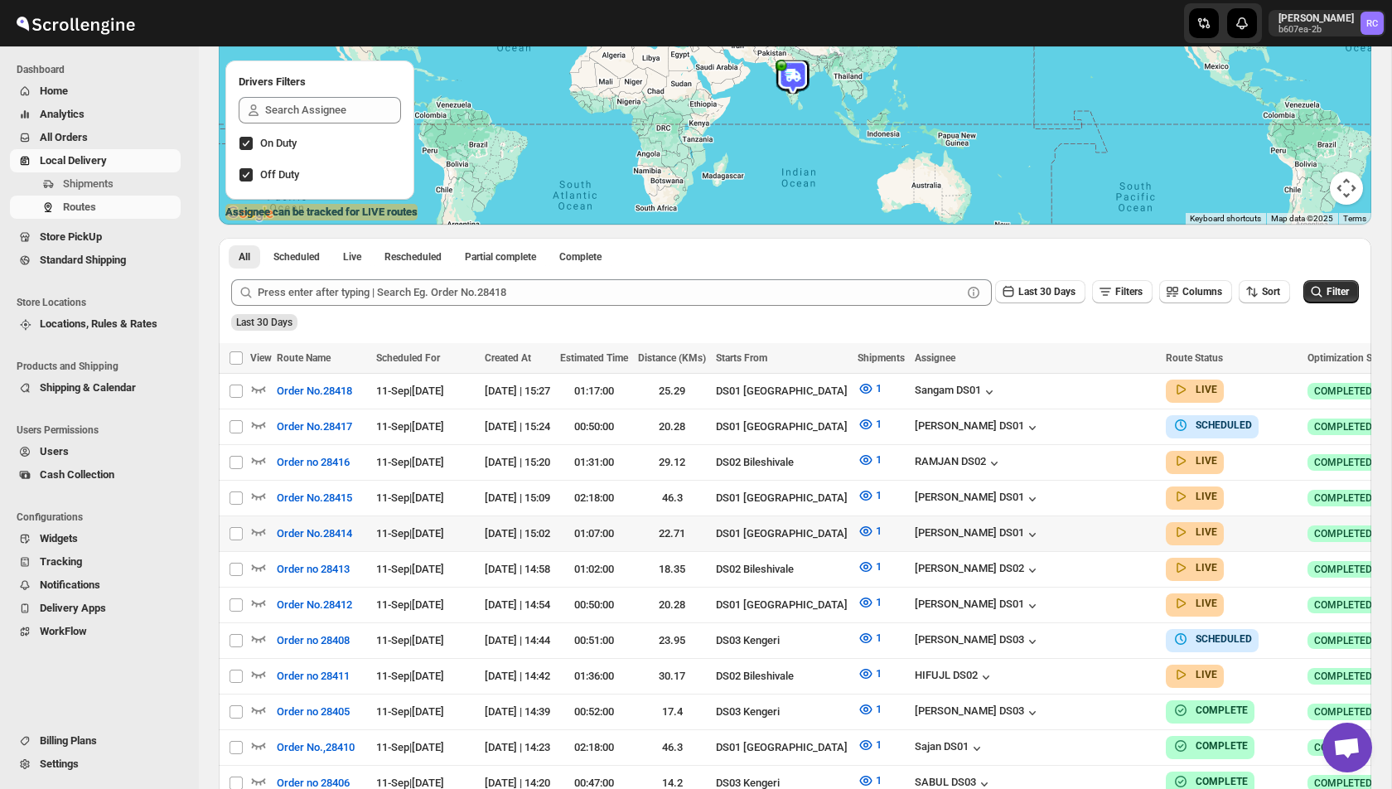
scroll to position [361, 0]
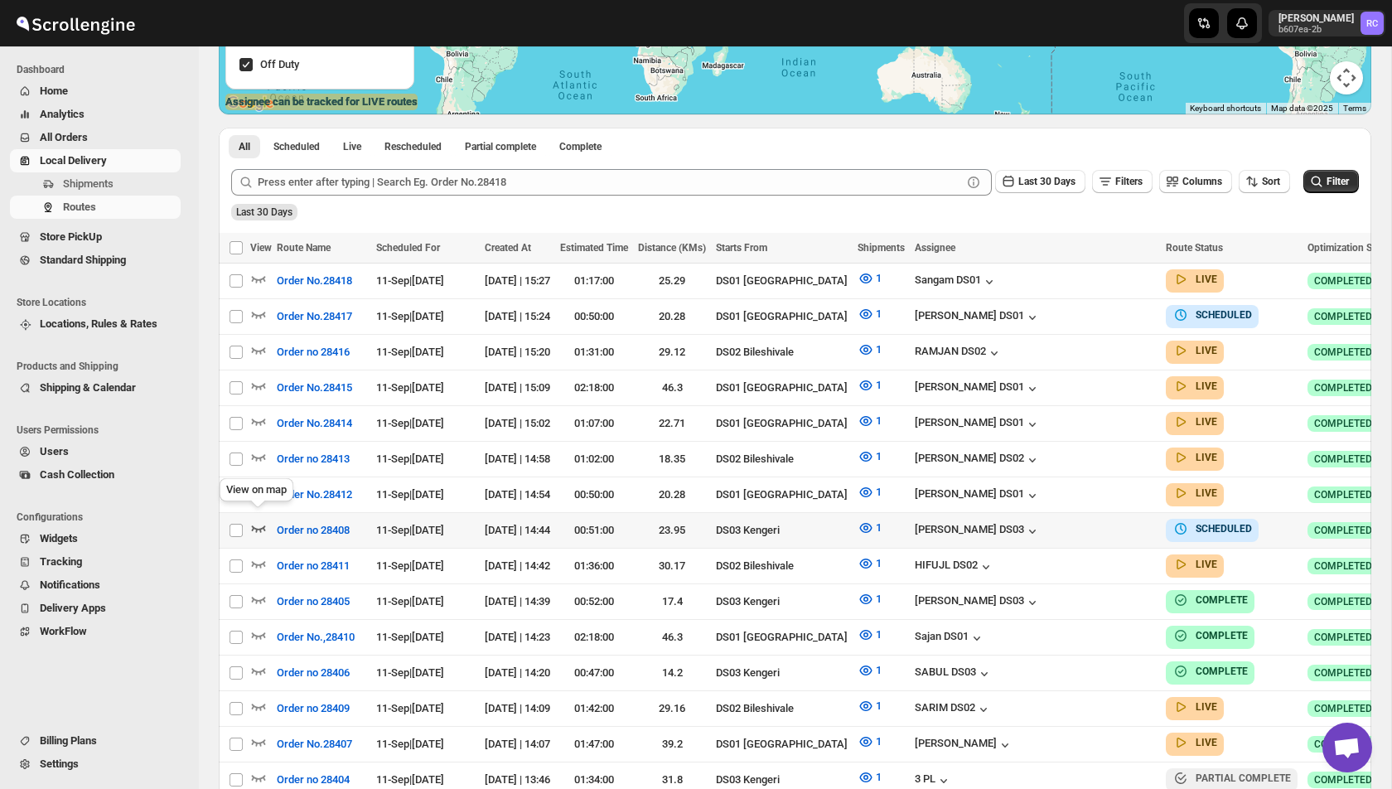
click at [263, 525] on icon "button" at bounding box center [259, 528] width 14 height 7
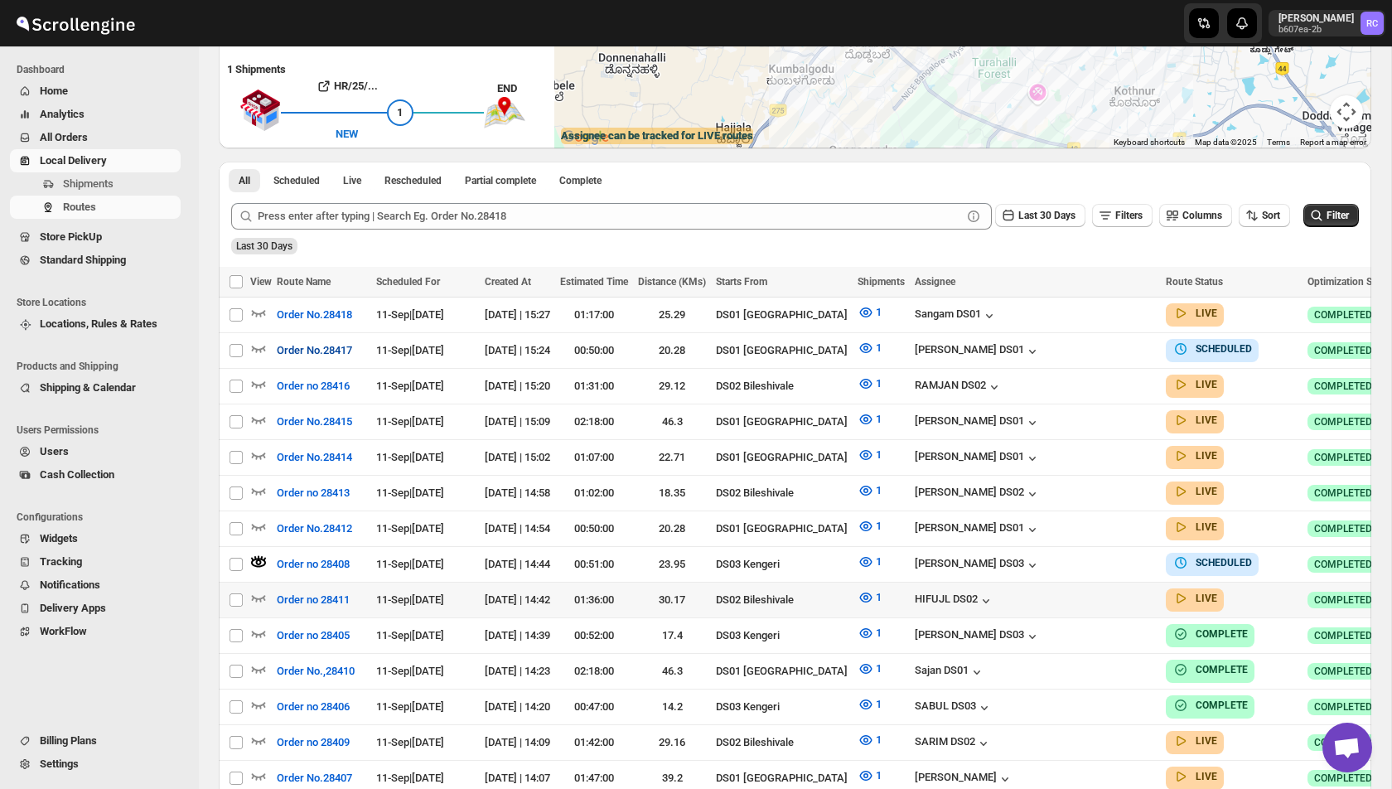
scroll to position [331, 0]
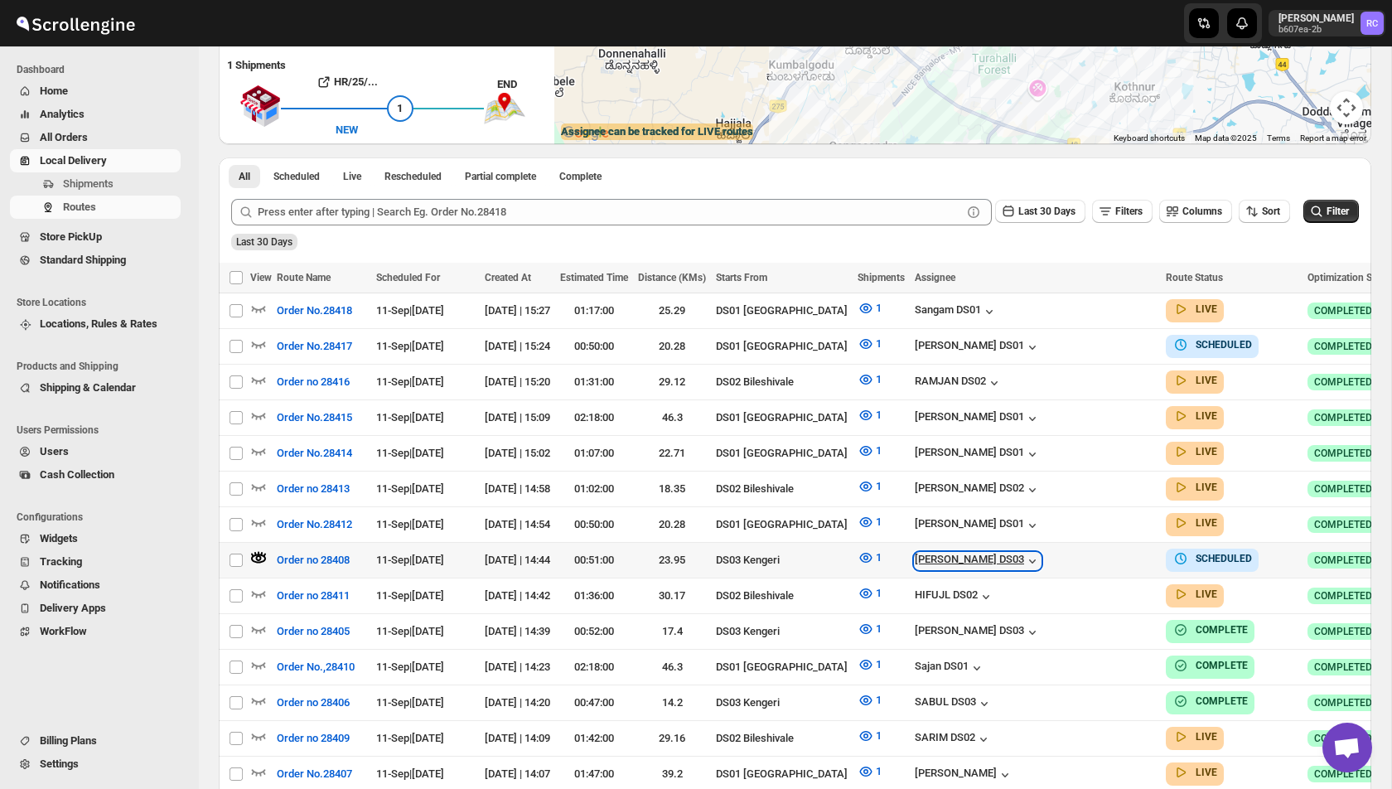
click at [1040, 552] on icon "button" at bounding box center [1032, 560] width 17 height 17
click at [253, 553] on icon "button" at bounding box center [258, 557] width 15 height 9
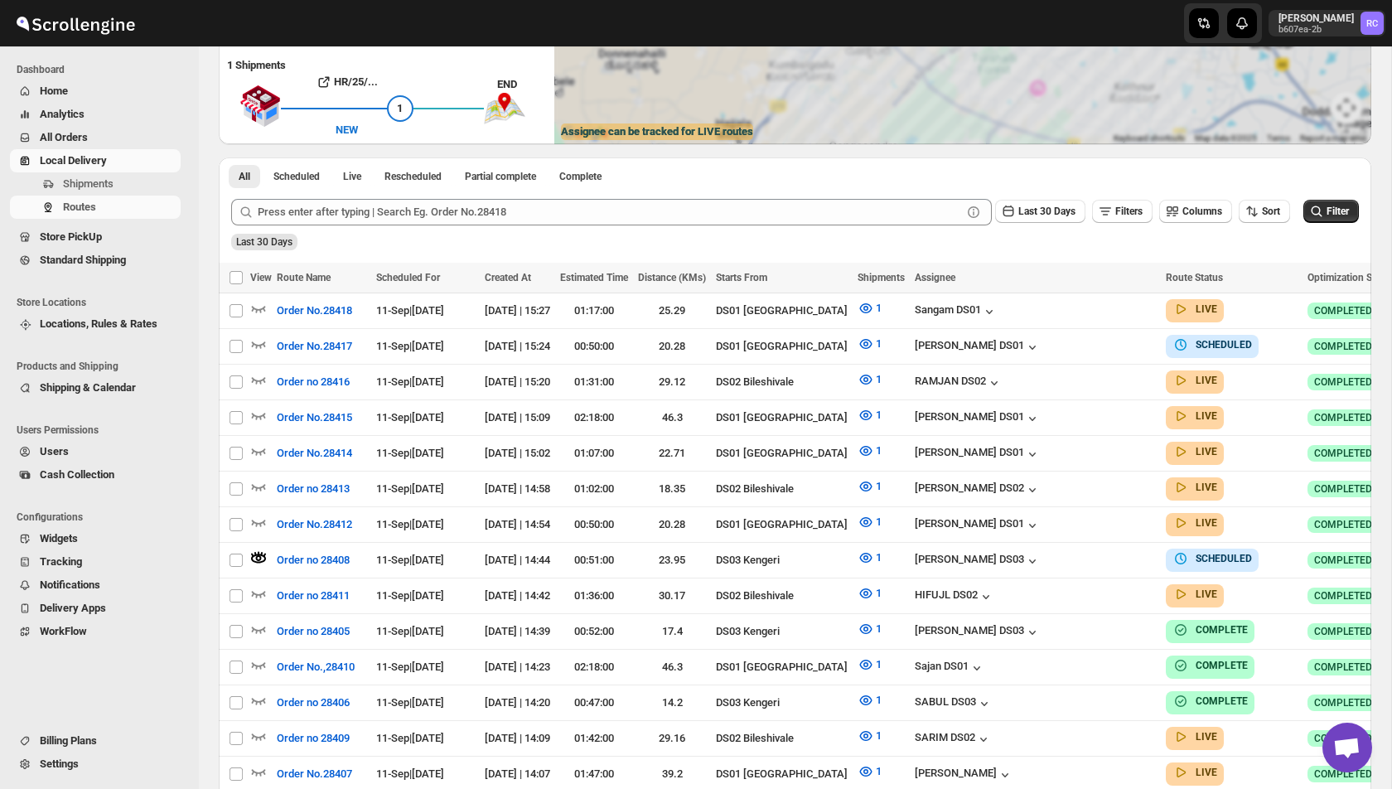
click at [119, 112] on span "Analytics" at bounding box center [108, 114] width 137 height 17
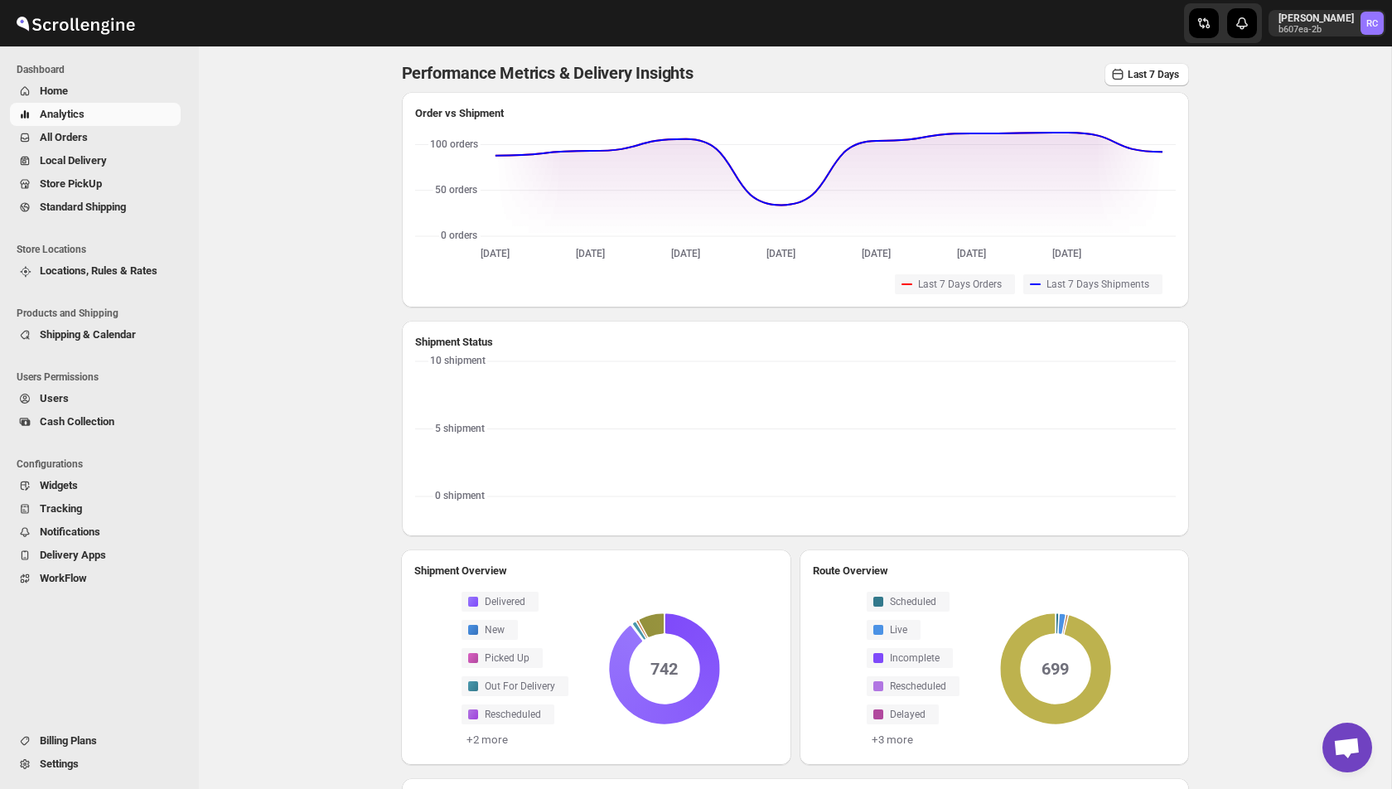
click at [99, 115] on span "Analytics" at bounding box center [108, 114] width 137 height 17
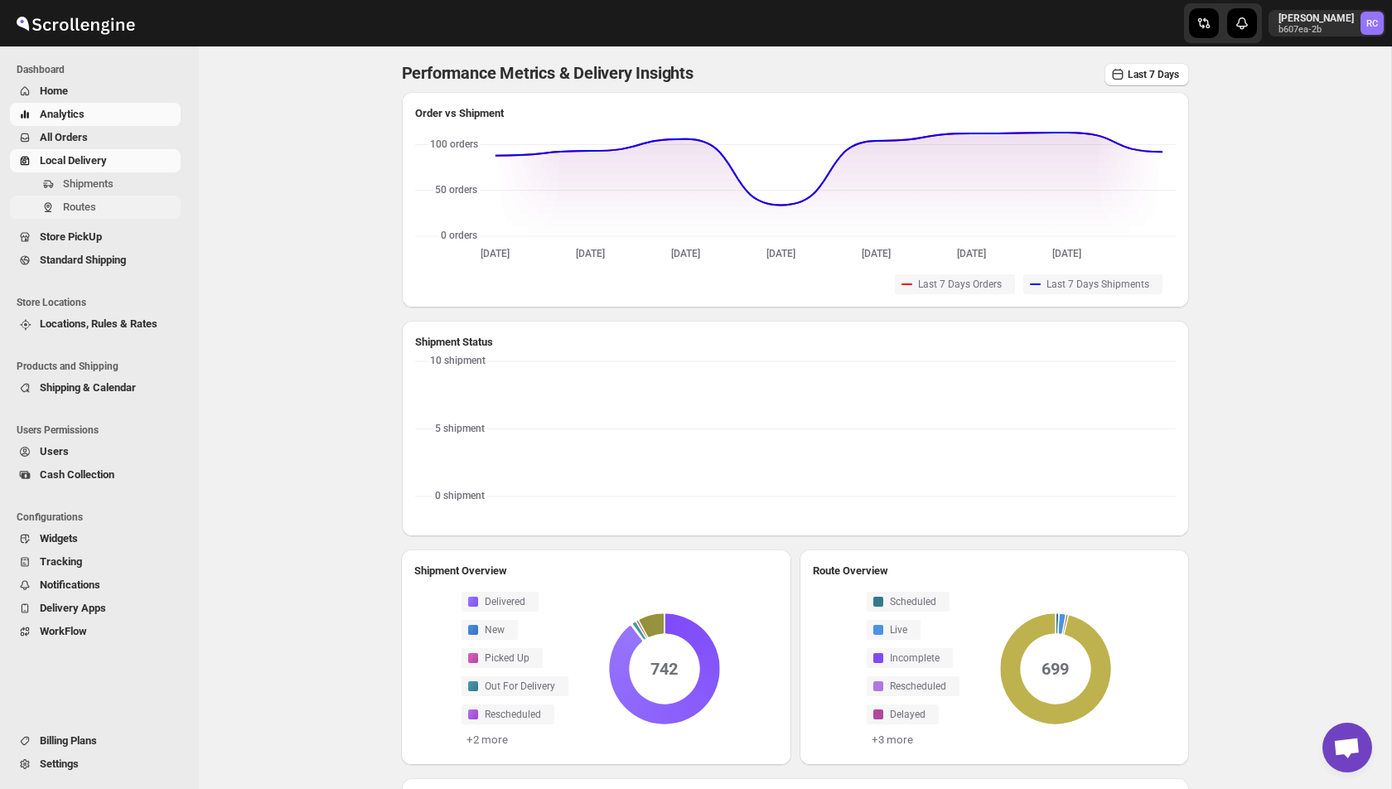
click at [77, 204] on span "Routes" at bounding box center [79, 206] width 33 height 12
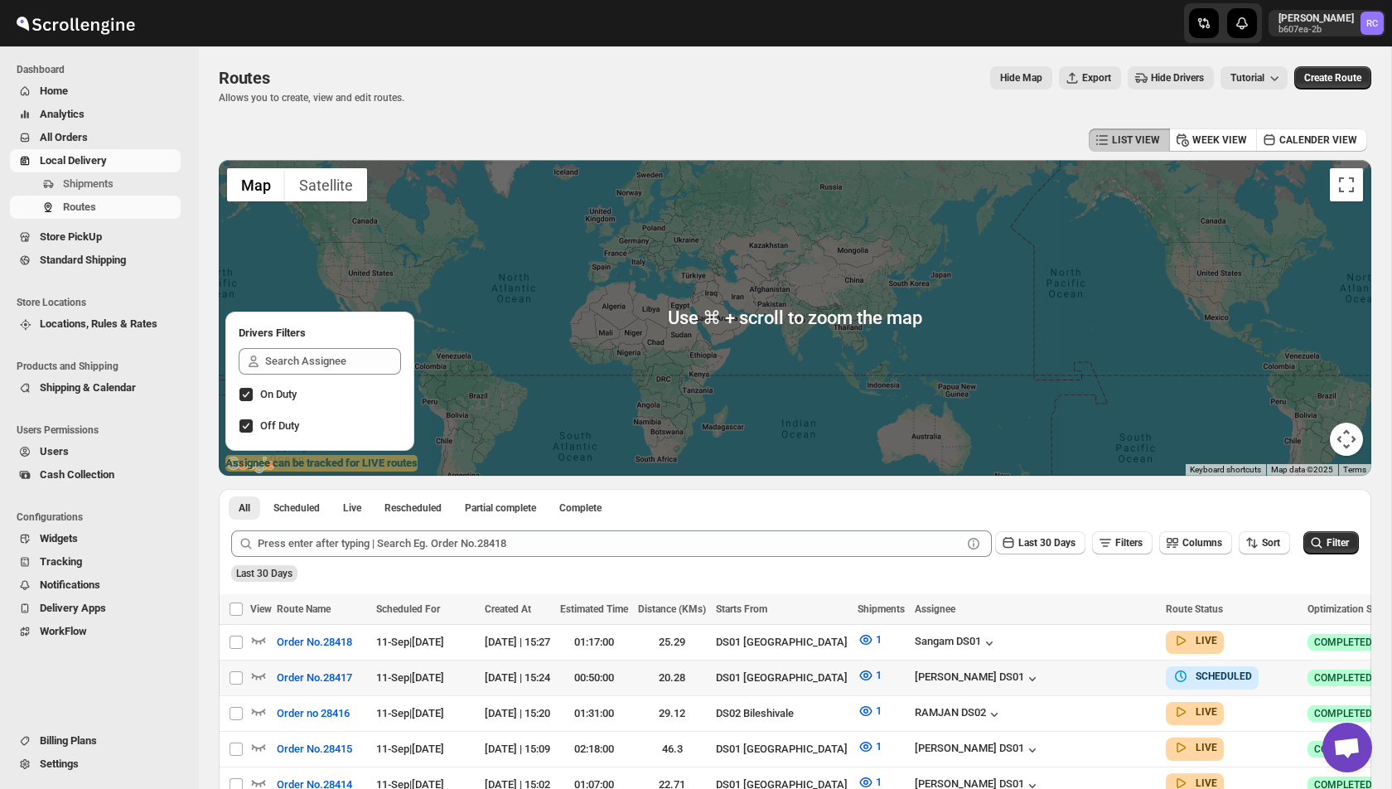
scroll to position [322, 0]
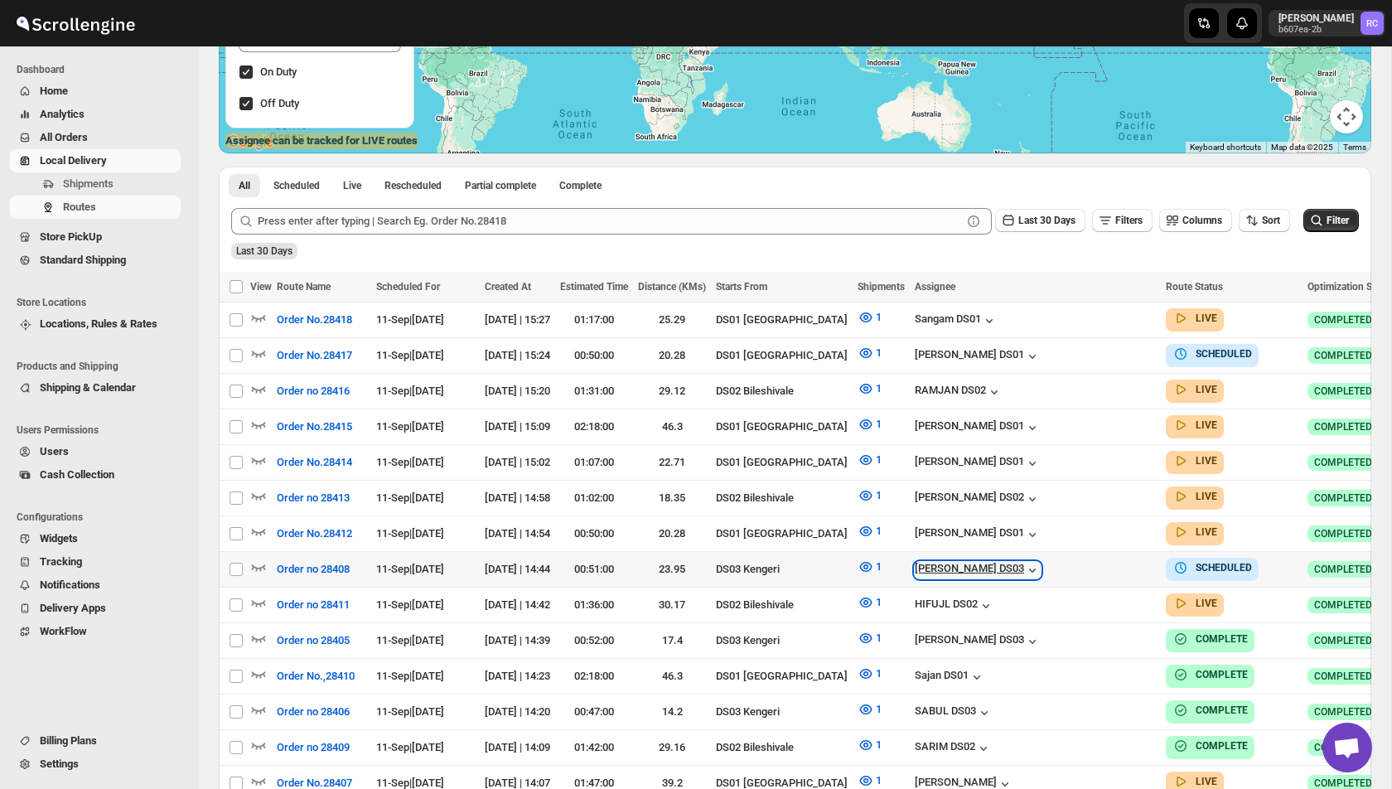
click at [1040, 562] on icon "button" at bounding box center [1032, 570] width 17 height 17
click at [1040, 562] on div "[PERSON_NAME] DS03" at bounding box center [977, 570] width 126 height 17
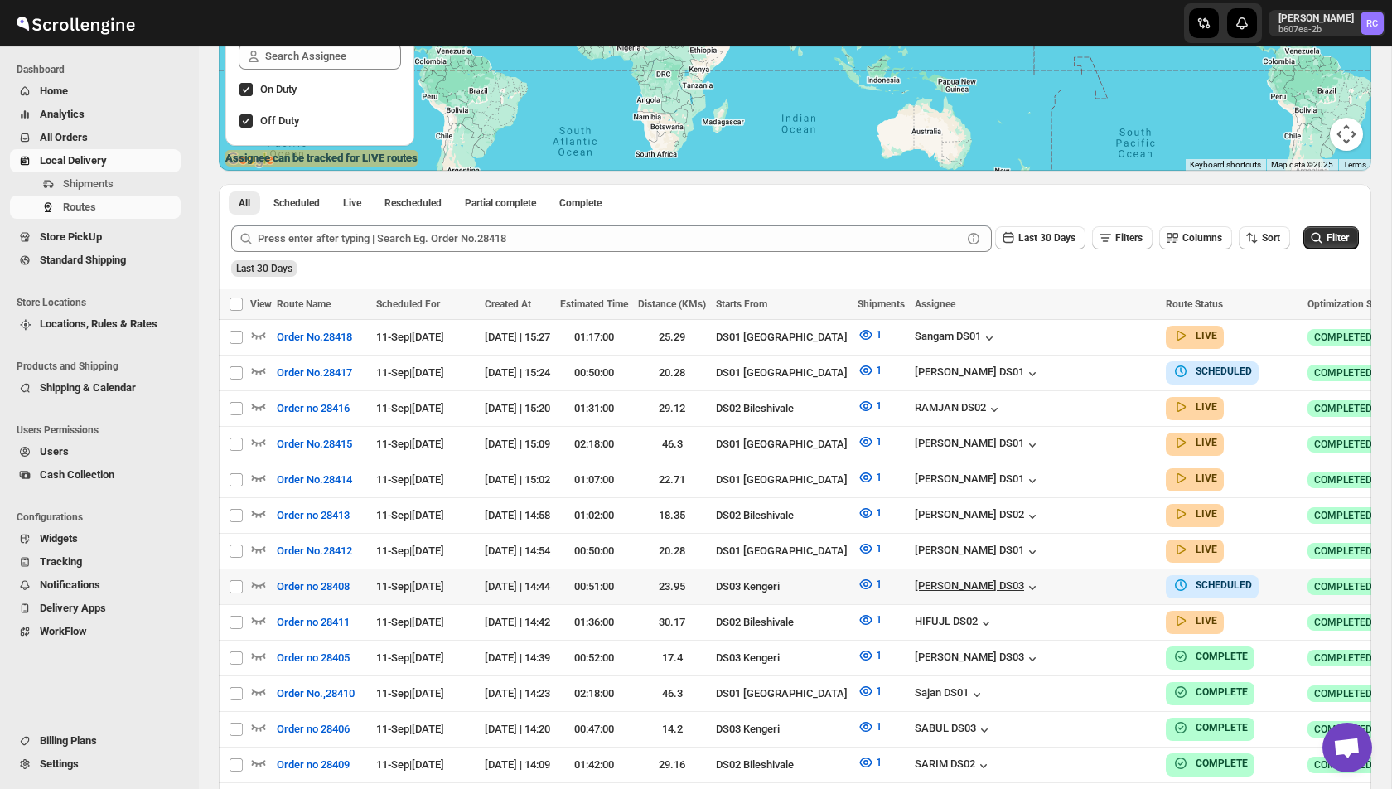
scroll to position [368, 0]
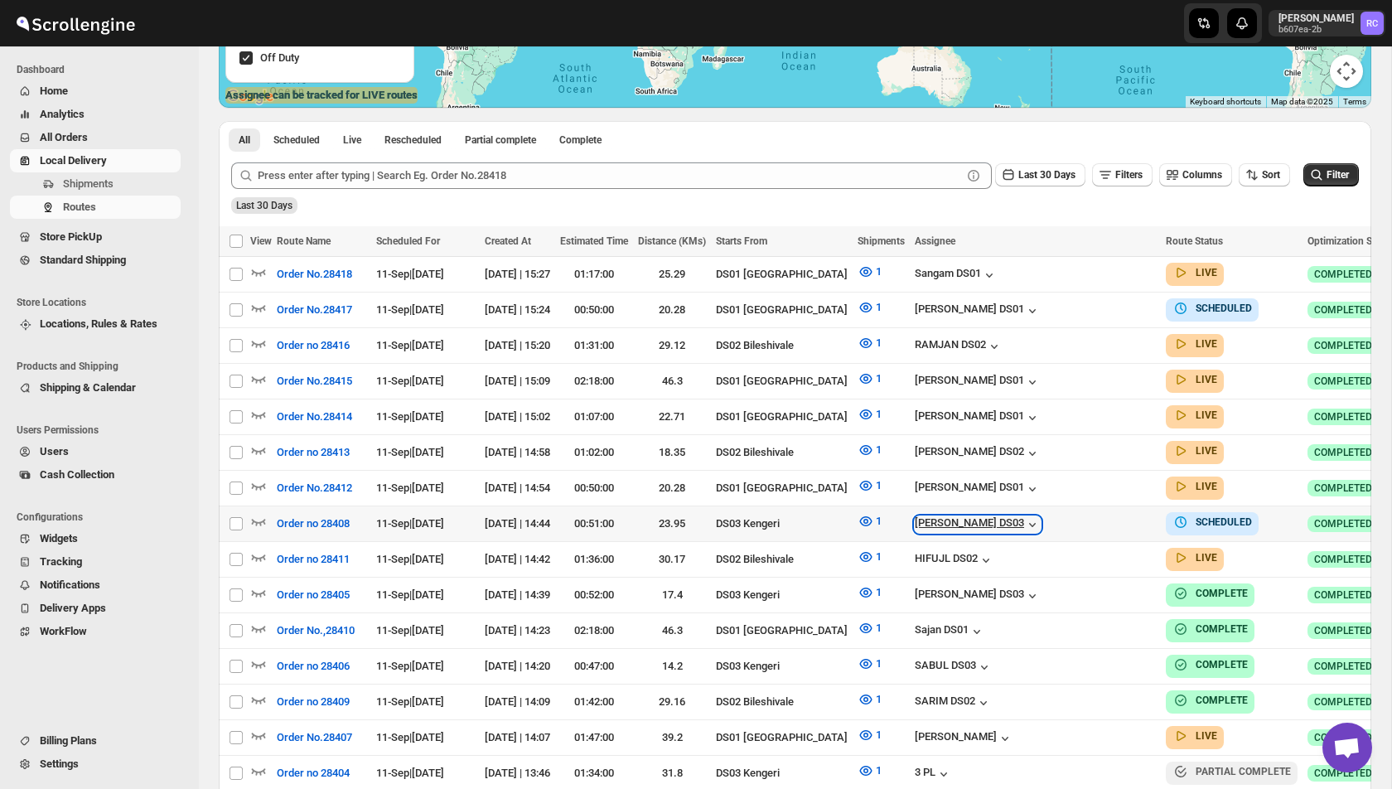
click at [1040, 516] on icon "button" at bounding box center [1032, 524] width 17 height 17
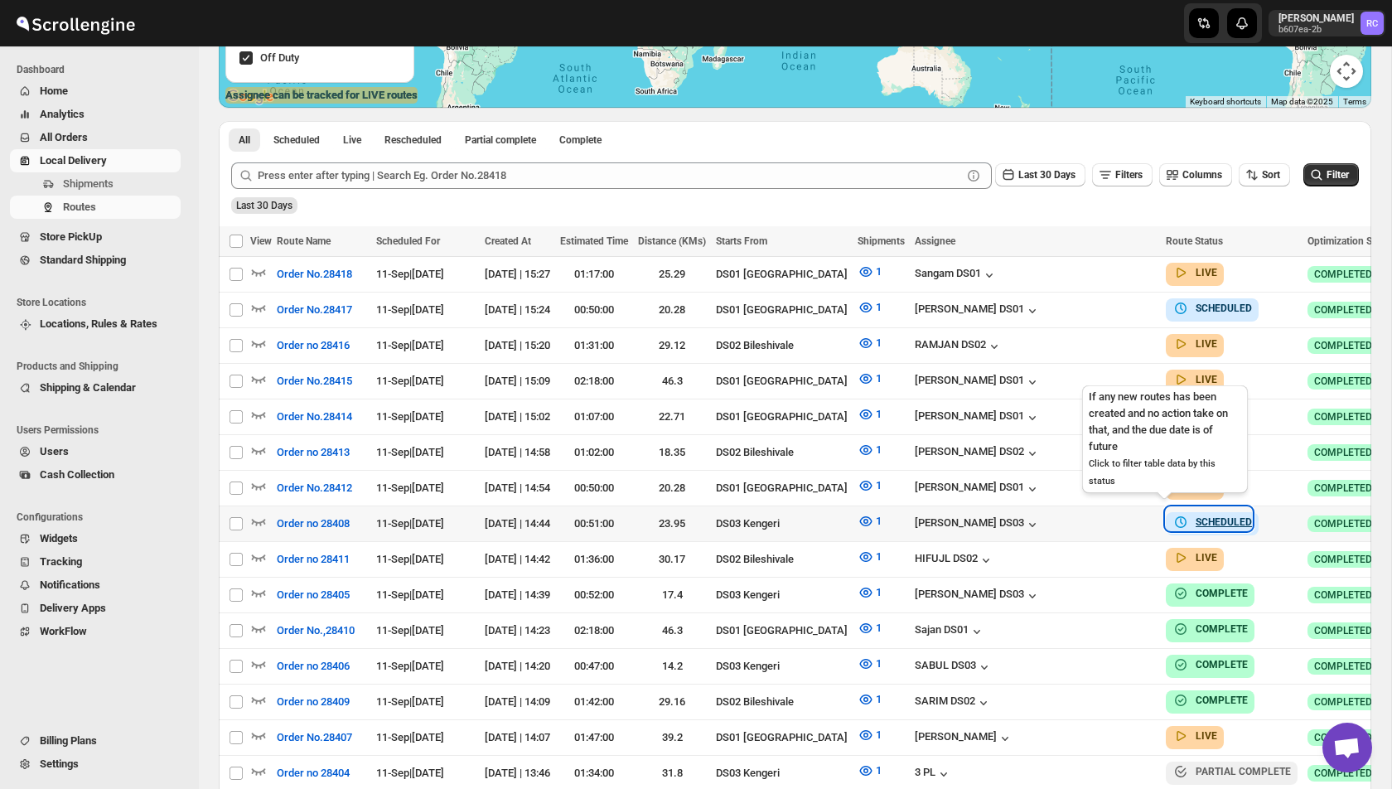
click at [1195, 516] on b "SCHEDULED" at bounding box center [1223, 522] width 56 height 12
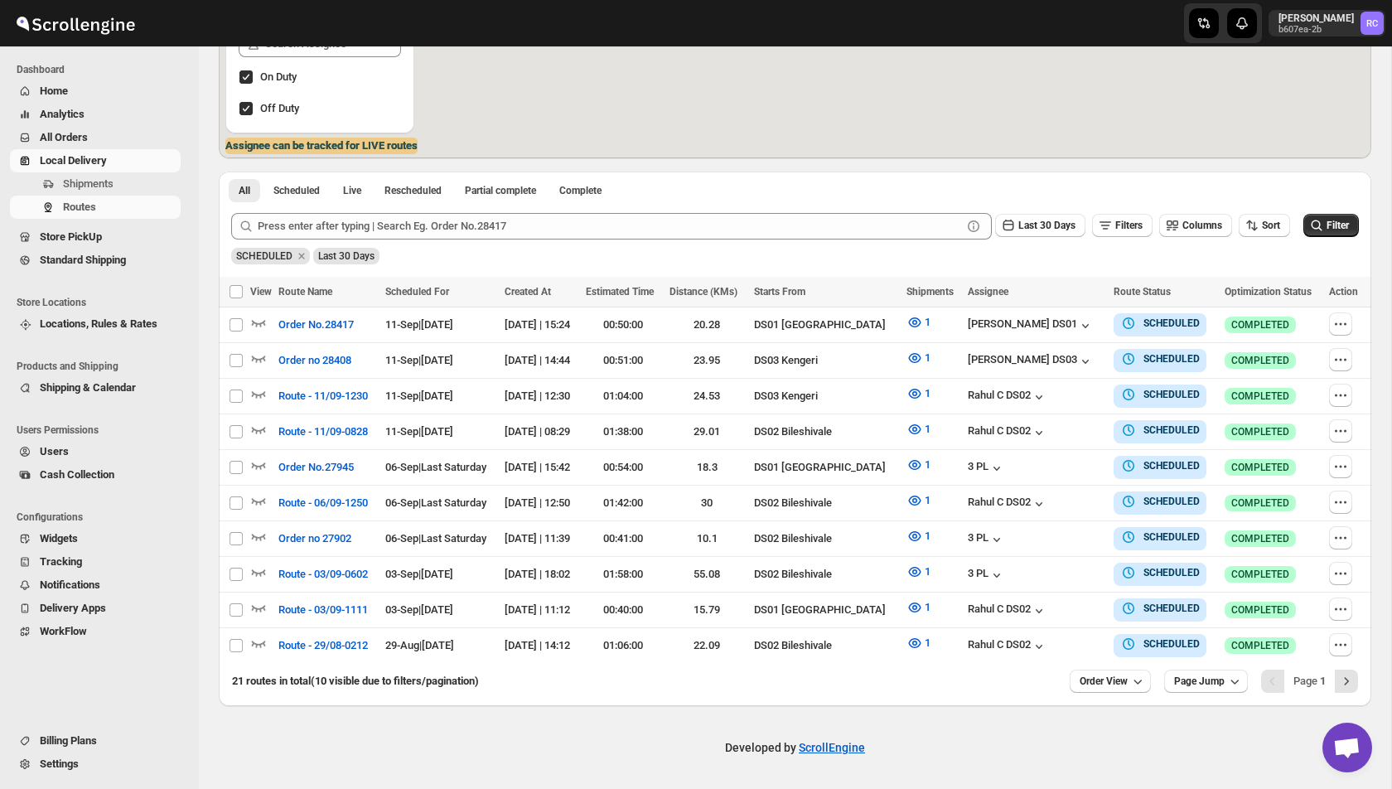
scroll to position [305, 0]
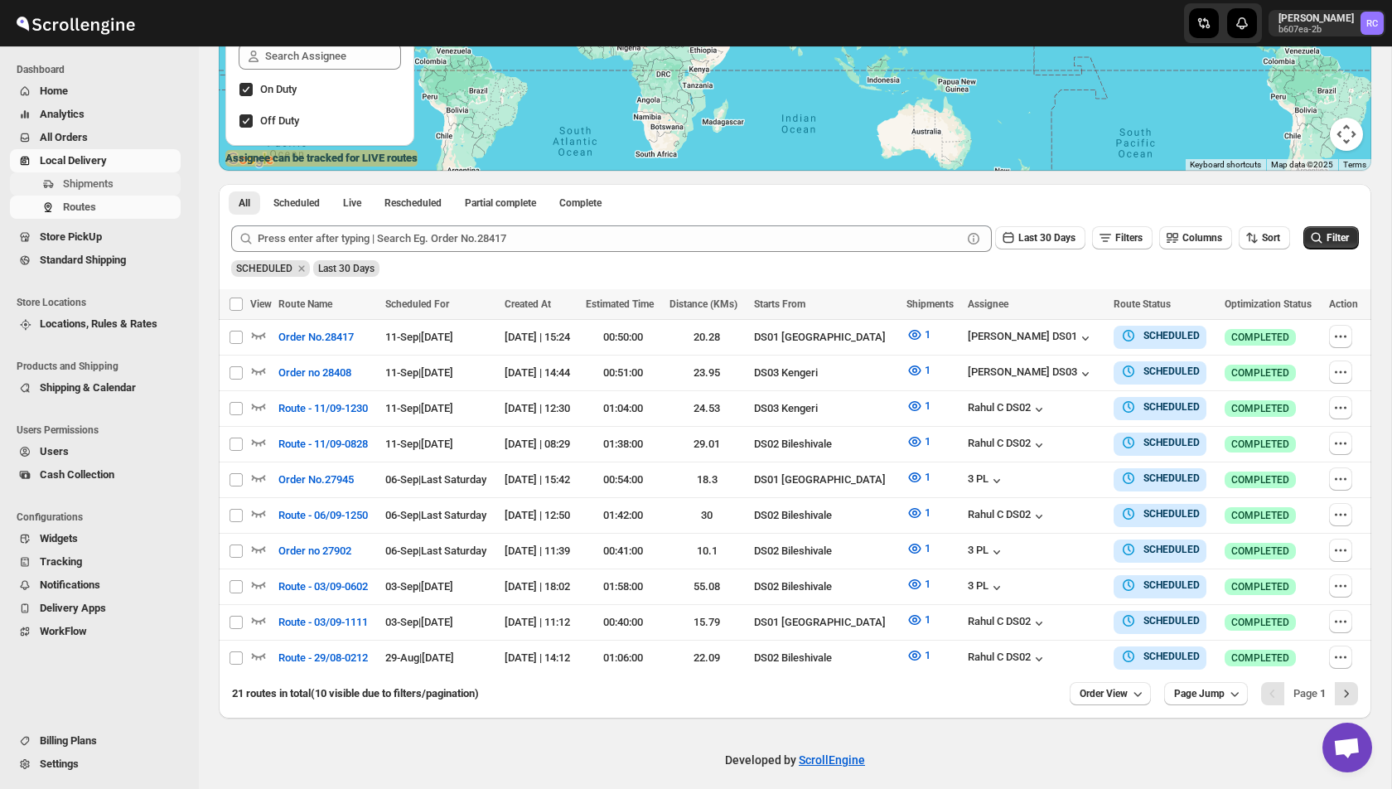
click at [75, 182] on span "Shipments" at bounding box center [88, 183] width 51 height 12
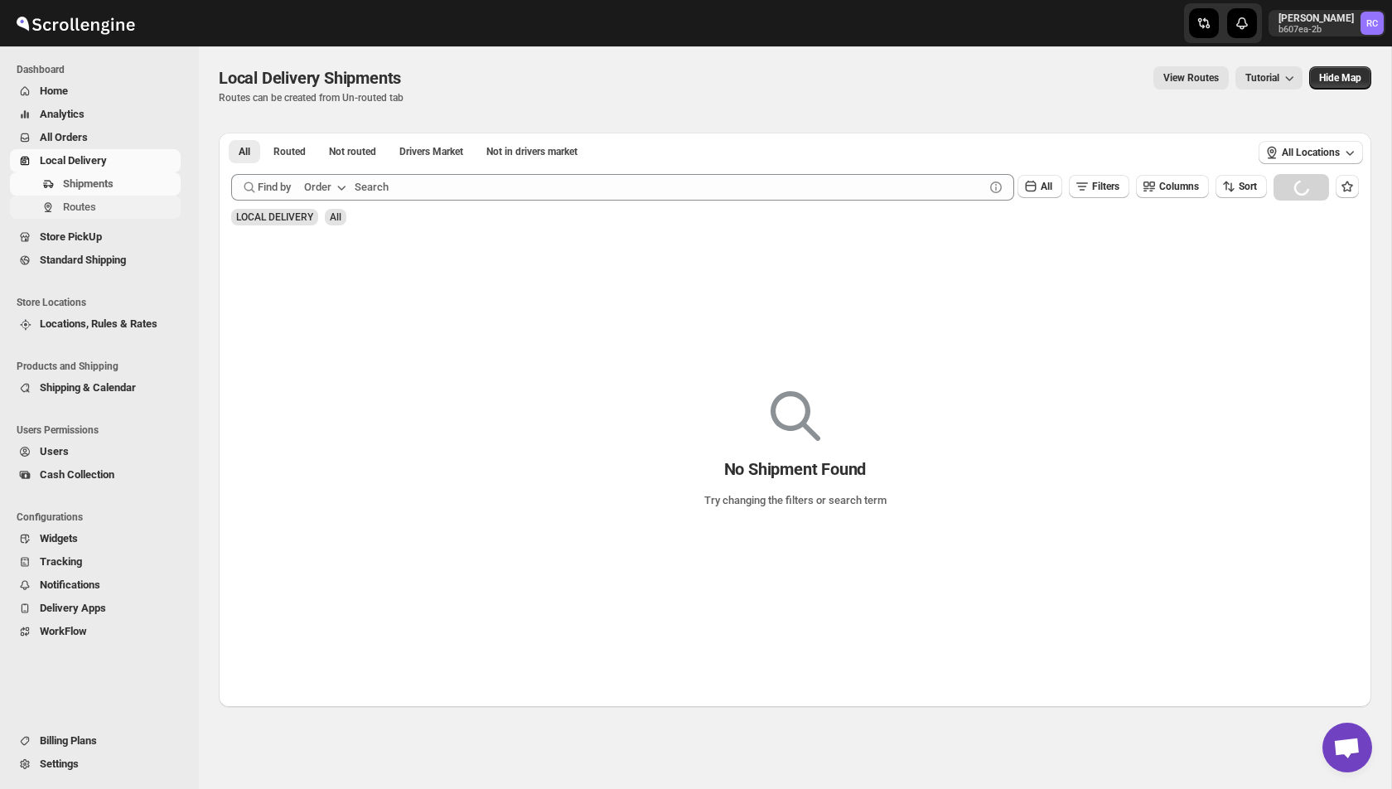
click at [79, 207] on span "Routes" at bounding box center [79, 206] width 33 height 12
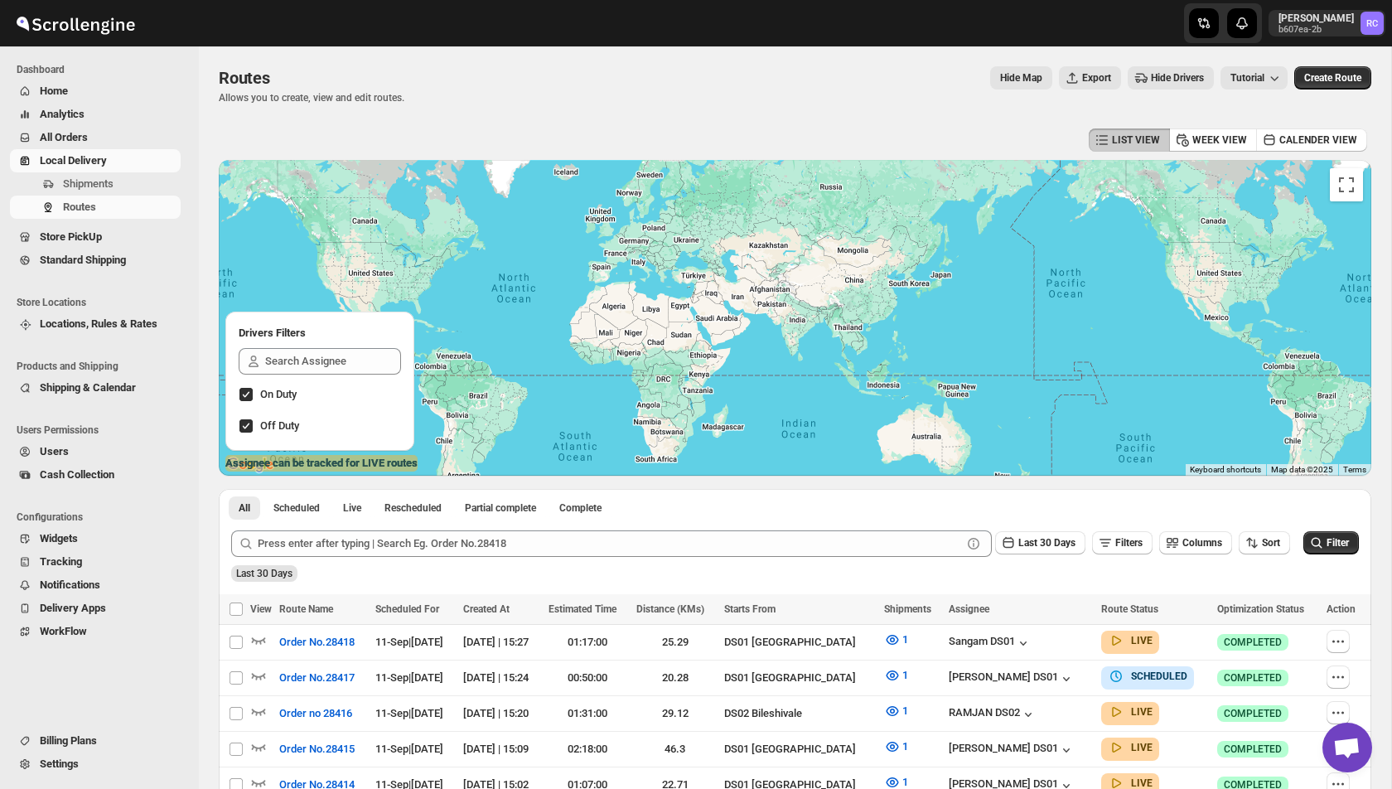
scroll to position [305, 0]
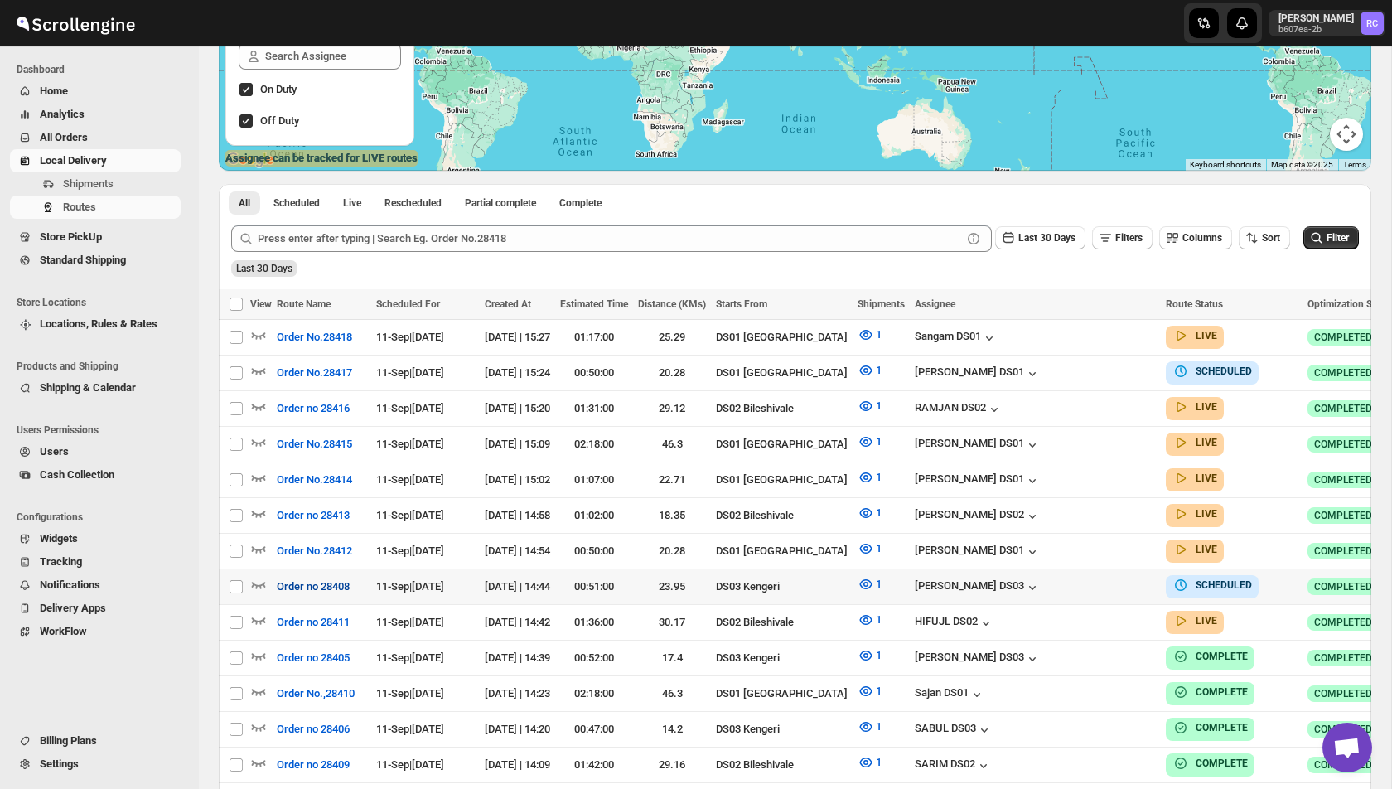
drag, startPoint x: 369, startPoint y: 576, endPoint x: 320, endPoint y: 577, distance: 49.7
click at [320, 577] on button "Order no 28408" at bounding box center [313, 586] width 93 height 27
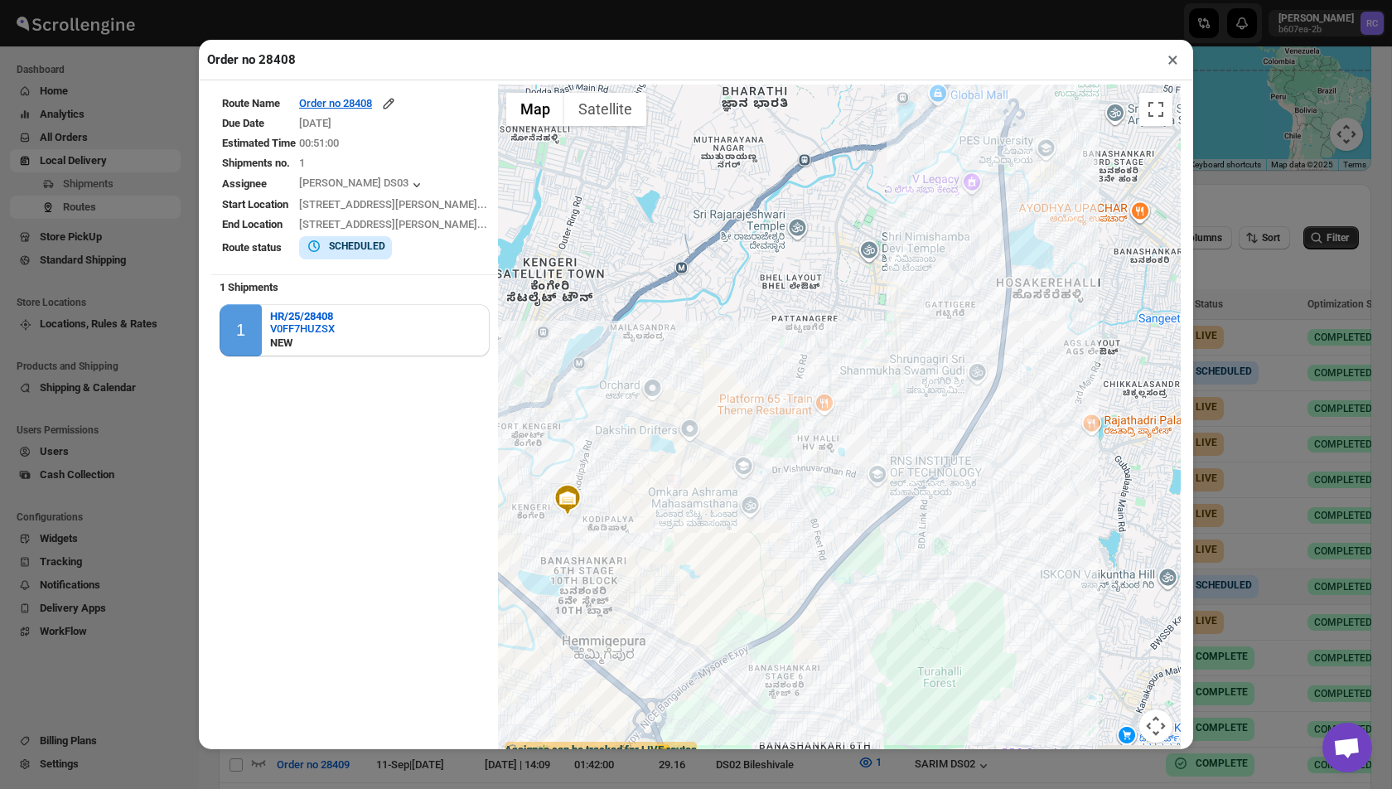
drag, startPoint x: 997, startPoint y: 259, endPoint x: 717, endPoint y: 354, distance: 295.5
click at [717, 355] on div at bounding box center [839, 423] width 683 height 678
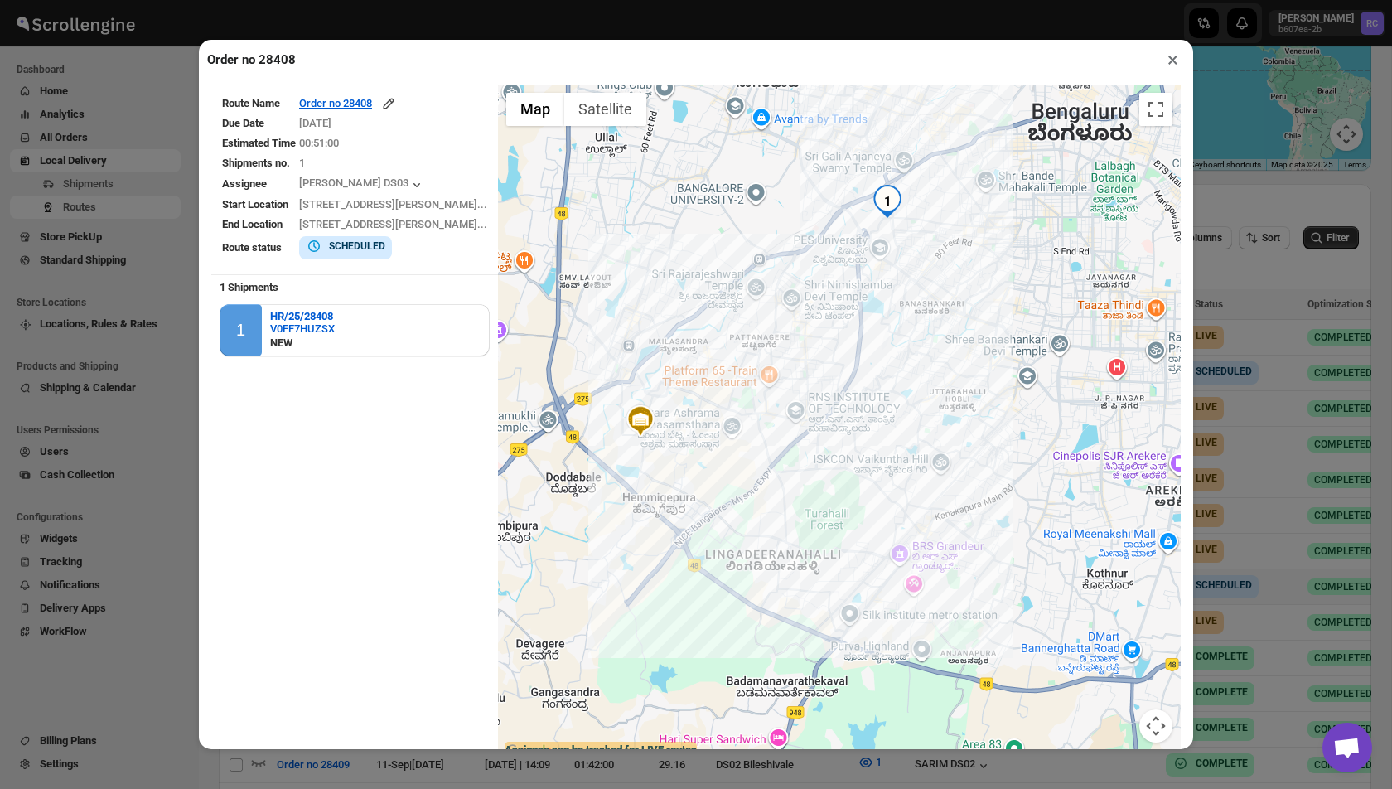
click at [1169, 57] on button "×" at bounding box center [1172, 59] width 24 height 23
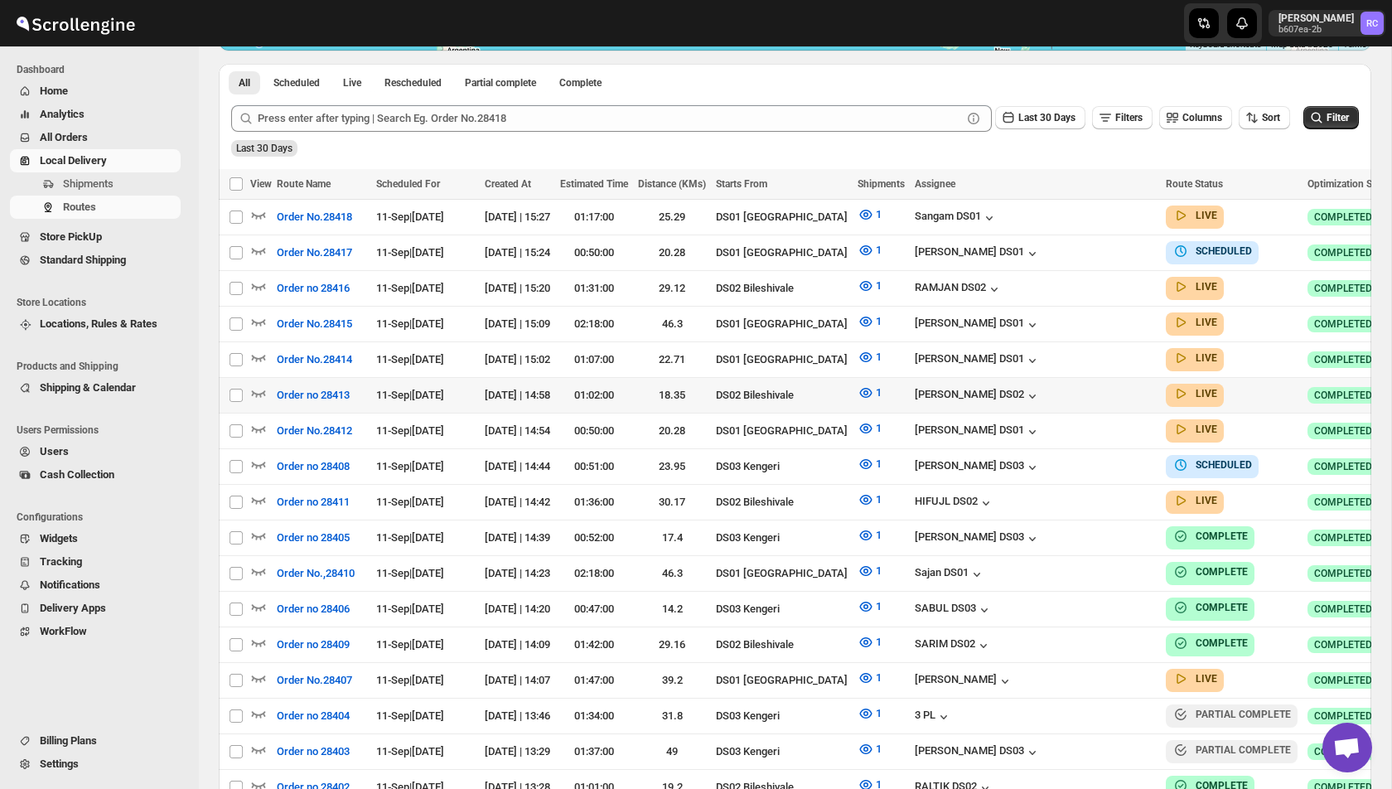
scroll to position [386, 0]
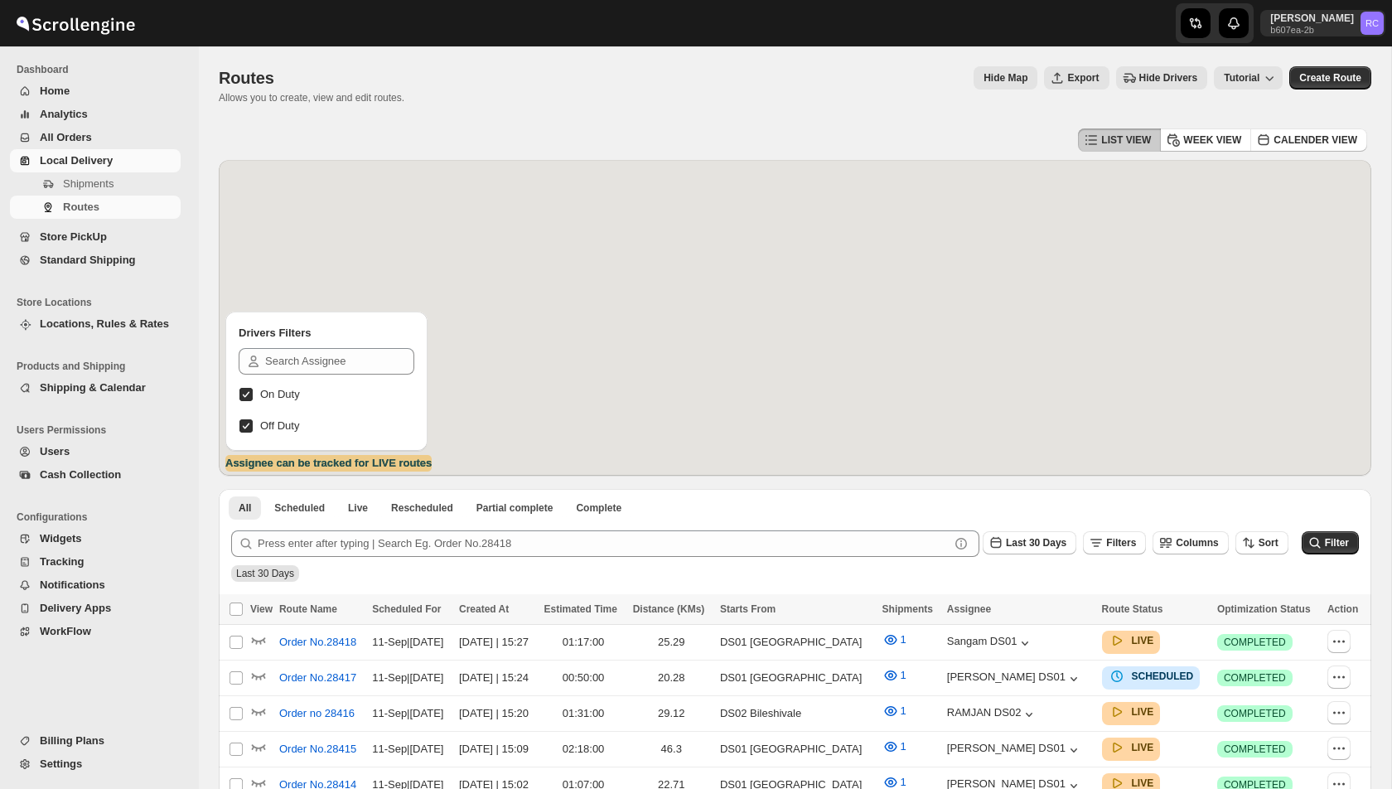
scroll to position [246, 0]
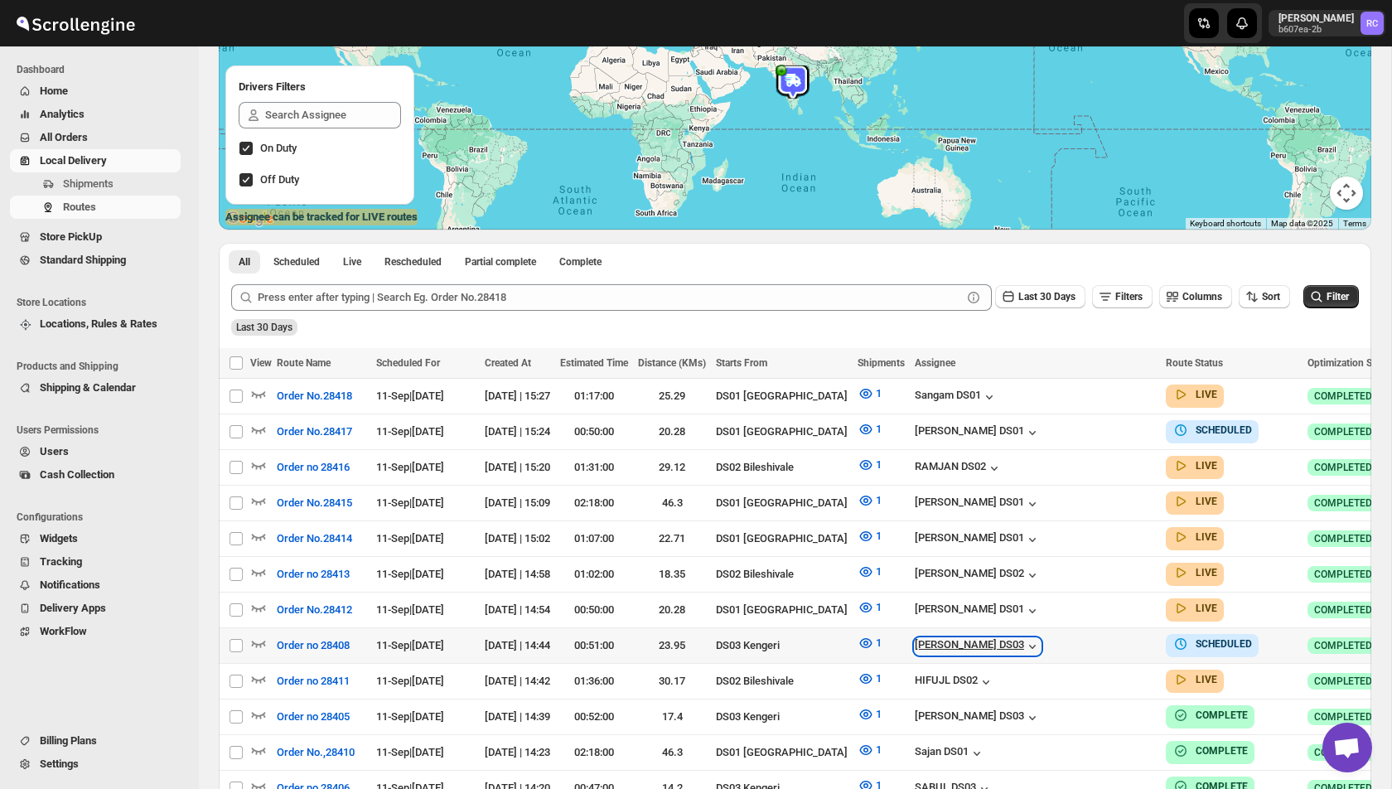
click at [1040, 638] on icon "button" at bounding box center [1032, 646] width 17 height 17
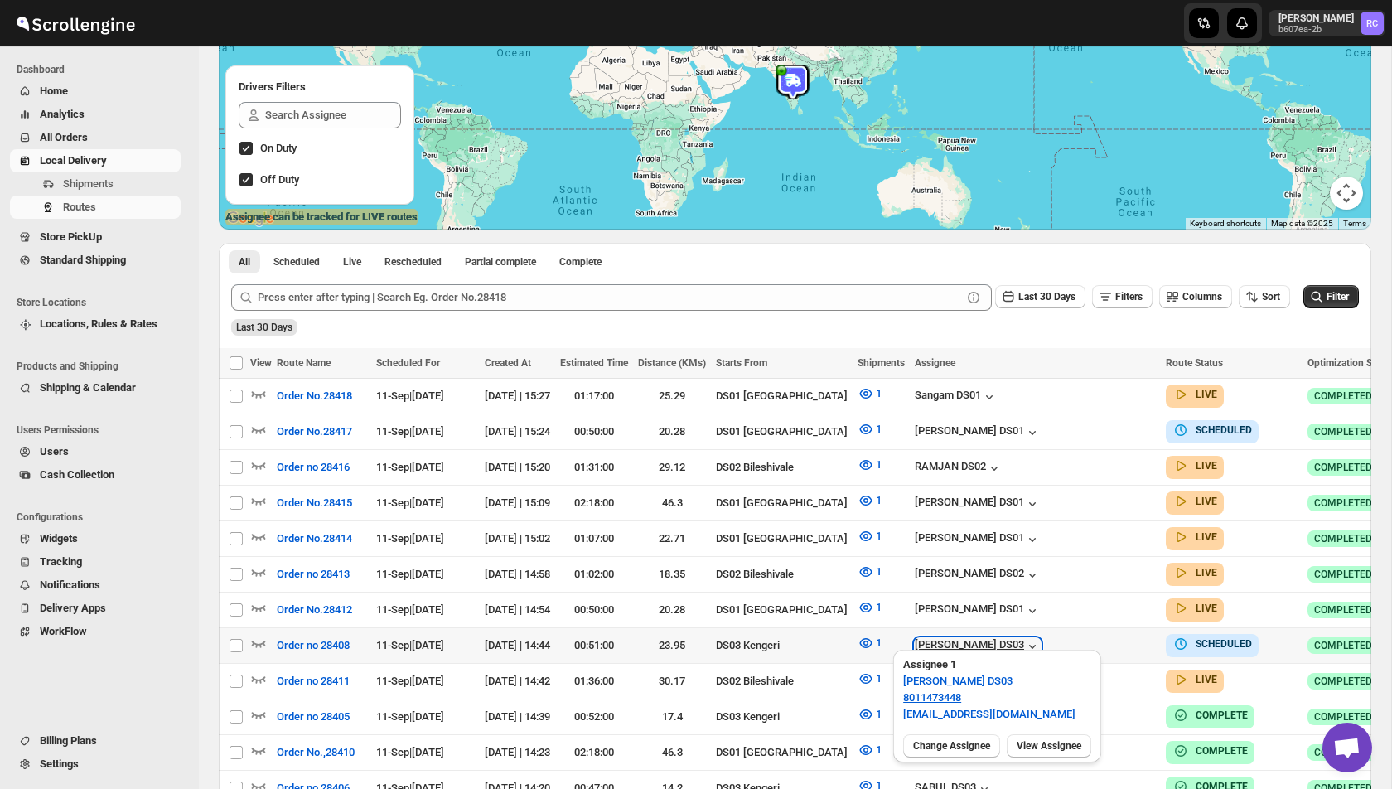
click at [1040, 638] on icon "button" at bounding box center [1032, 646] width 17 height 17
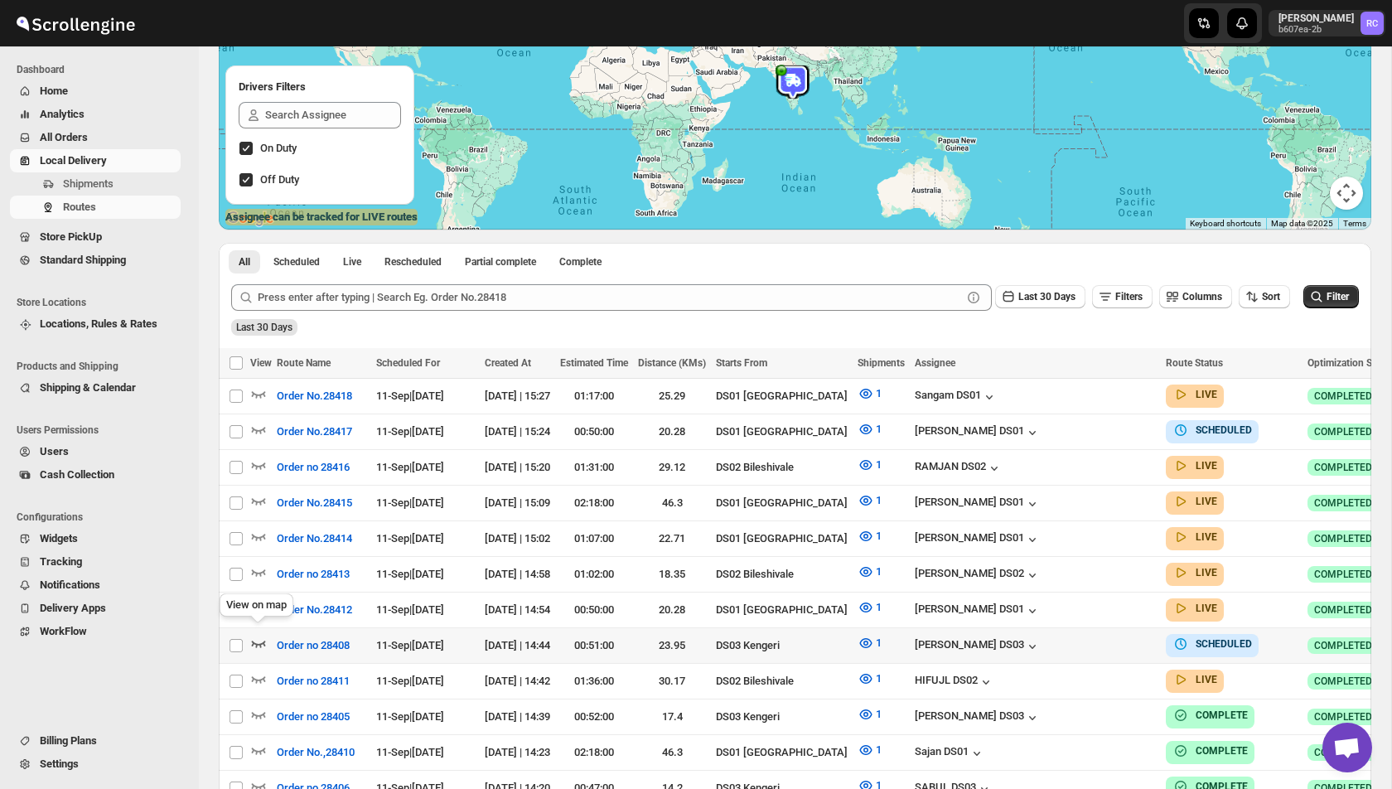
click at [259, 634] on icon "button" at bounding box center [258, 642] width 17 height 17
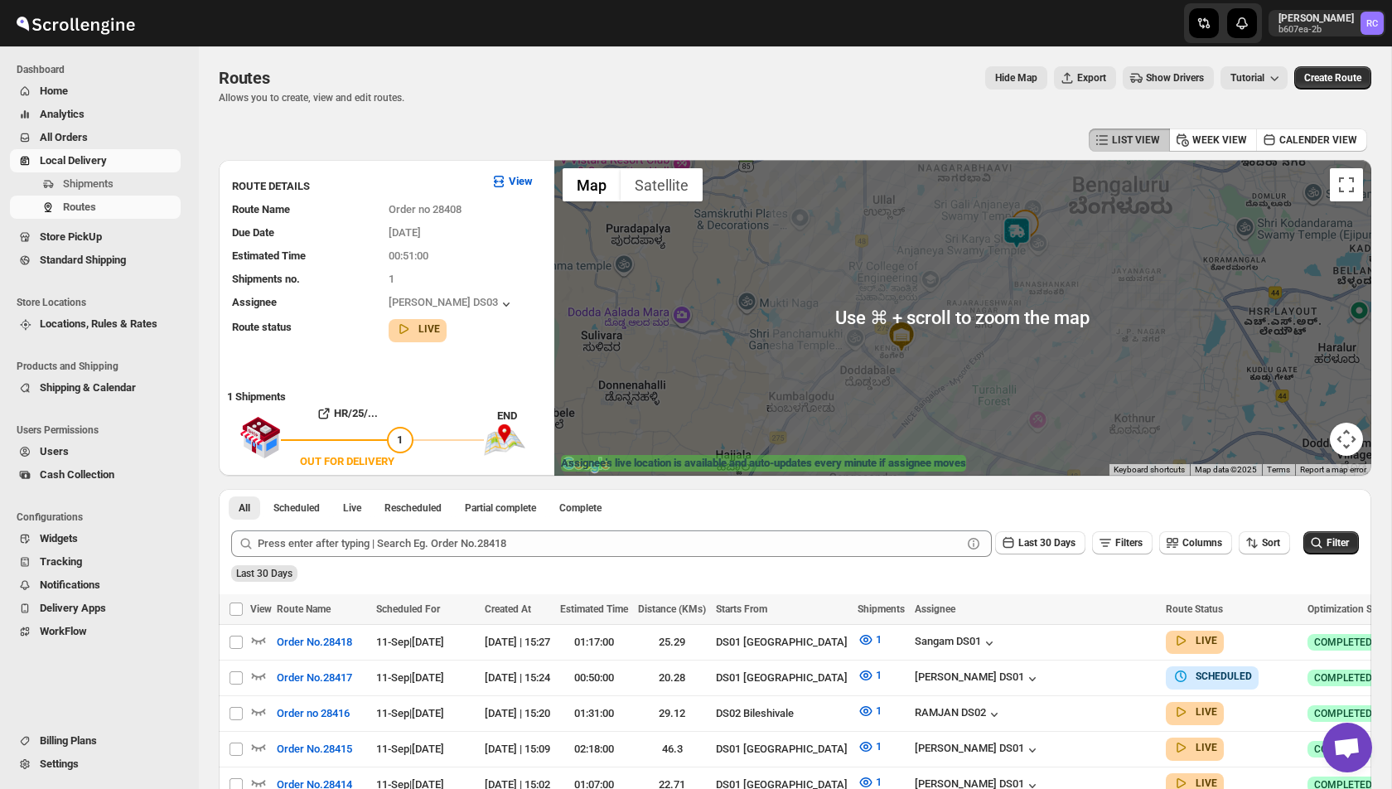
scroll to position [410, 0]
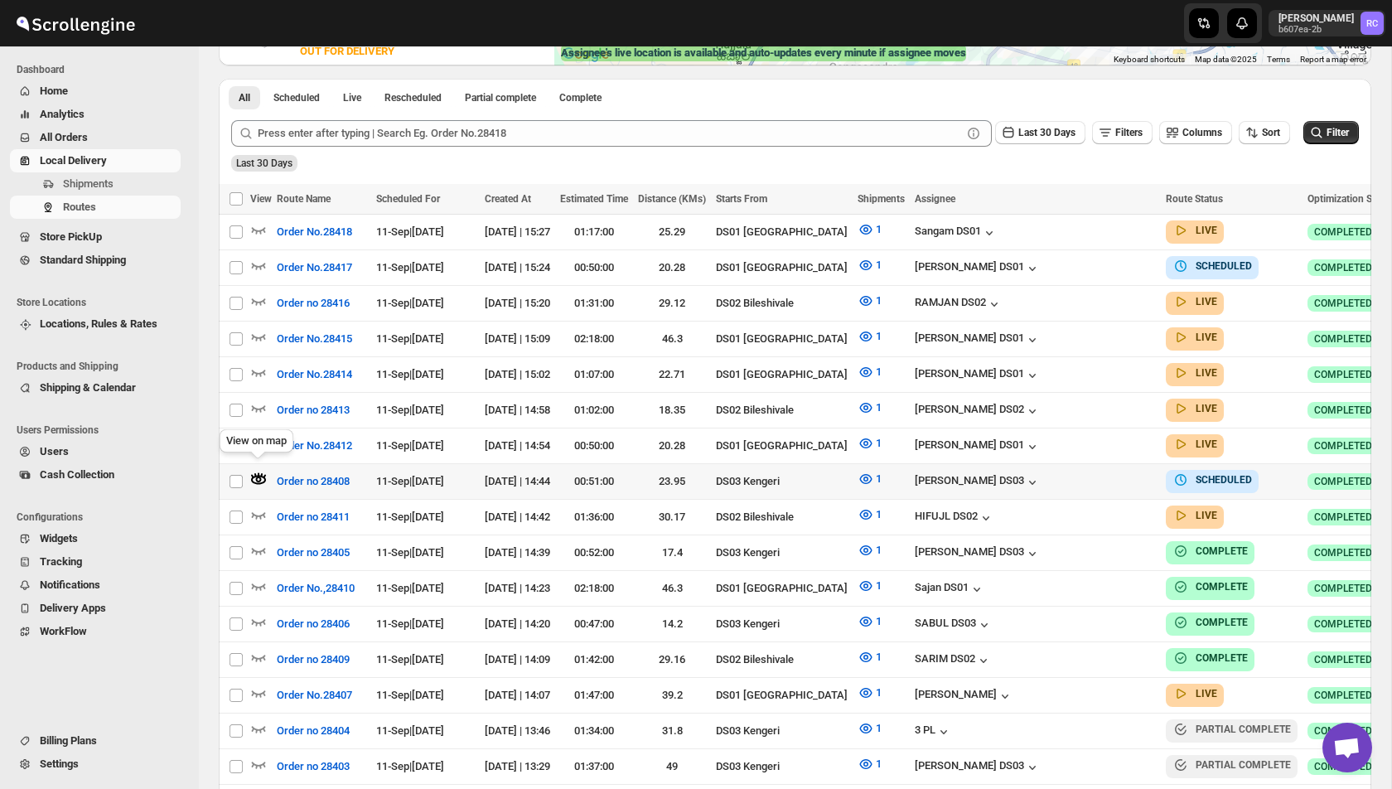
click at [259, 470] on icon "button" at bounding box center [258, 478] width 17 height 17
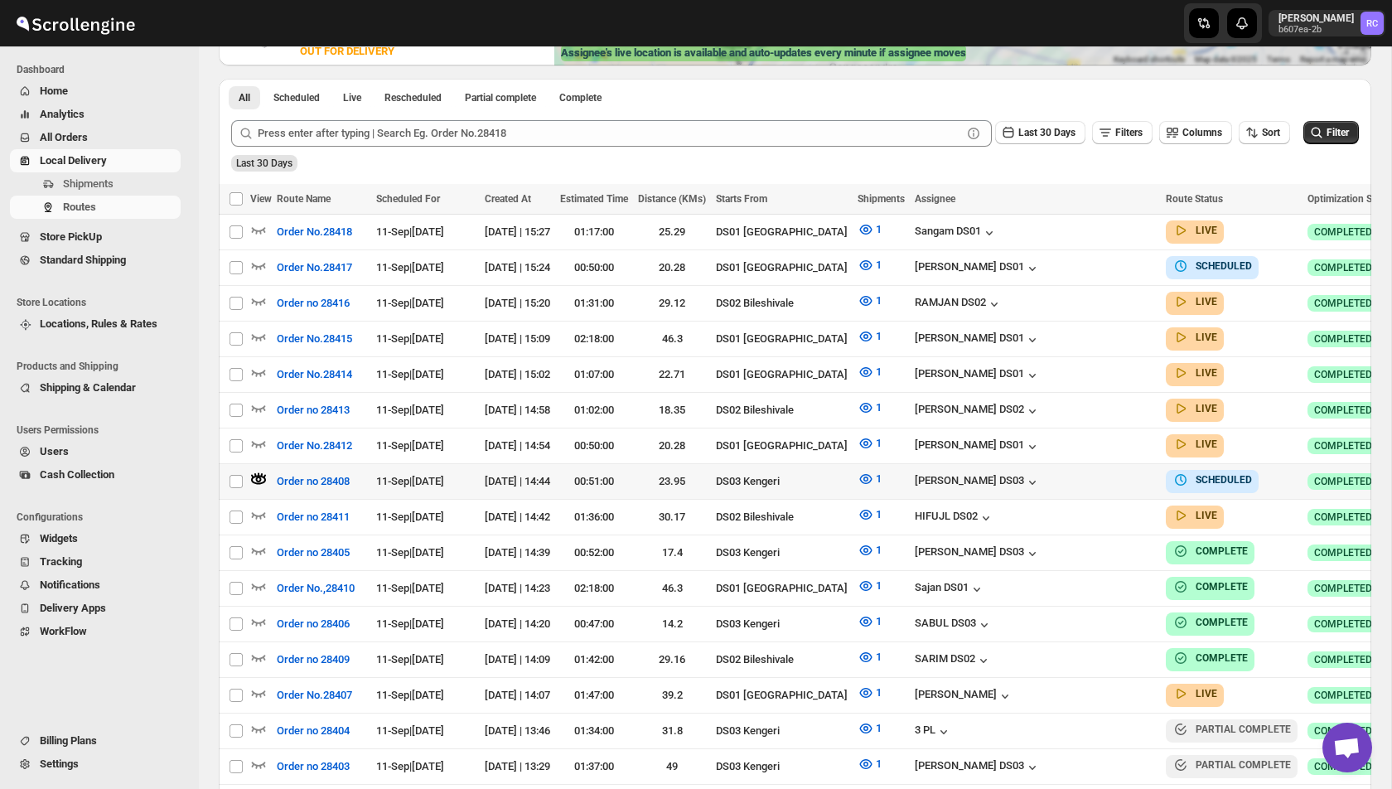
click at [259, 475] on icon "button" at bounding box center [258, 479] width 15 height 9
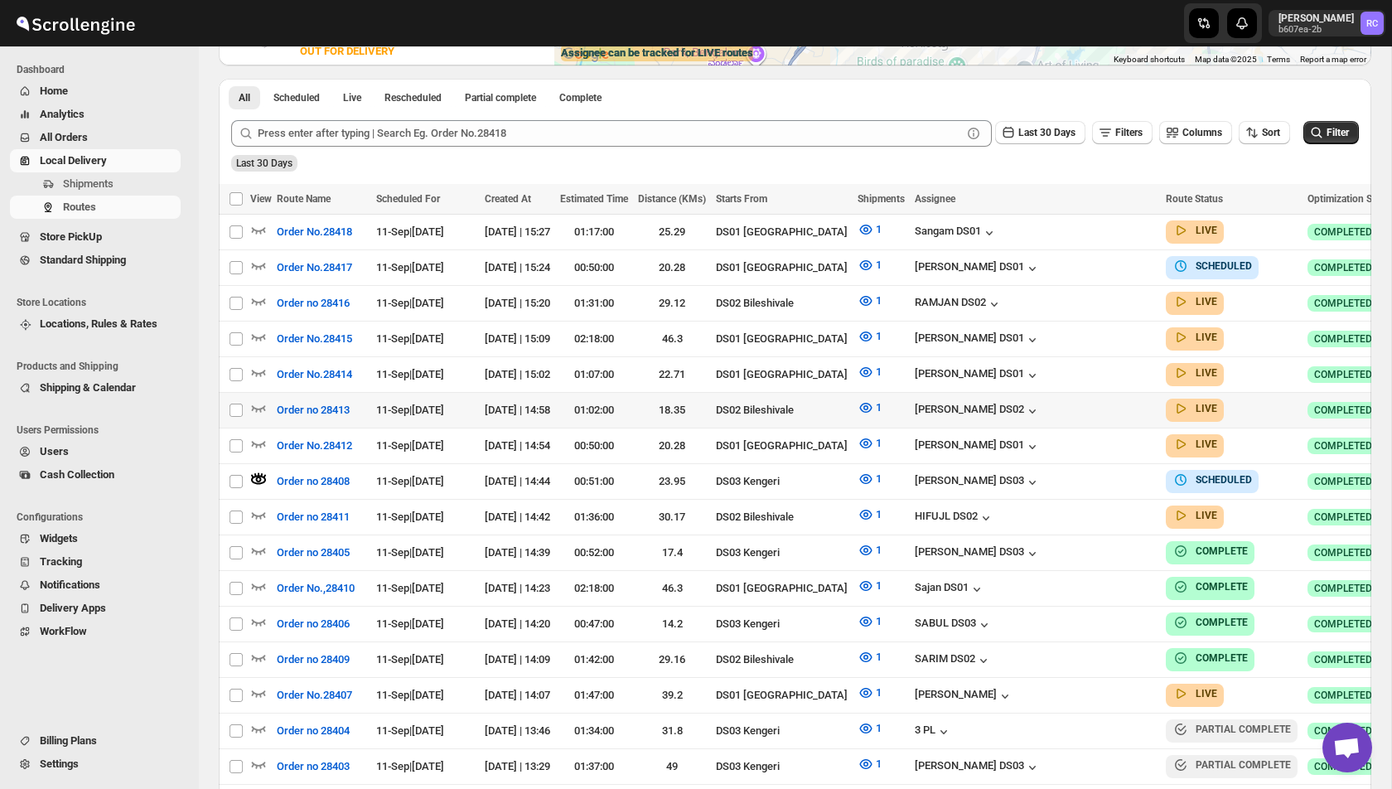
scroll to position [0, 0]
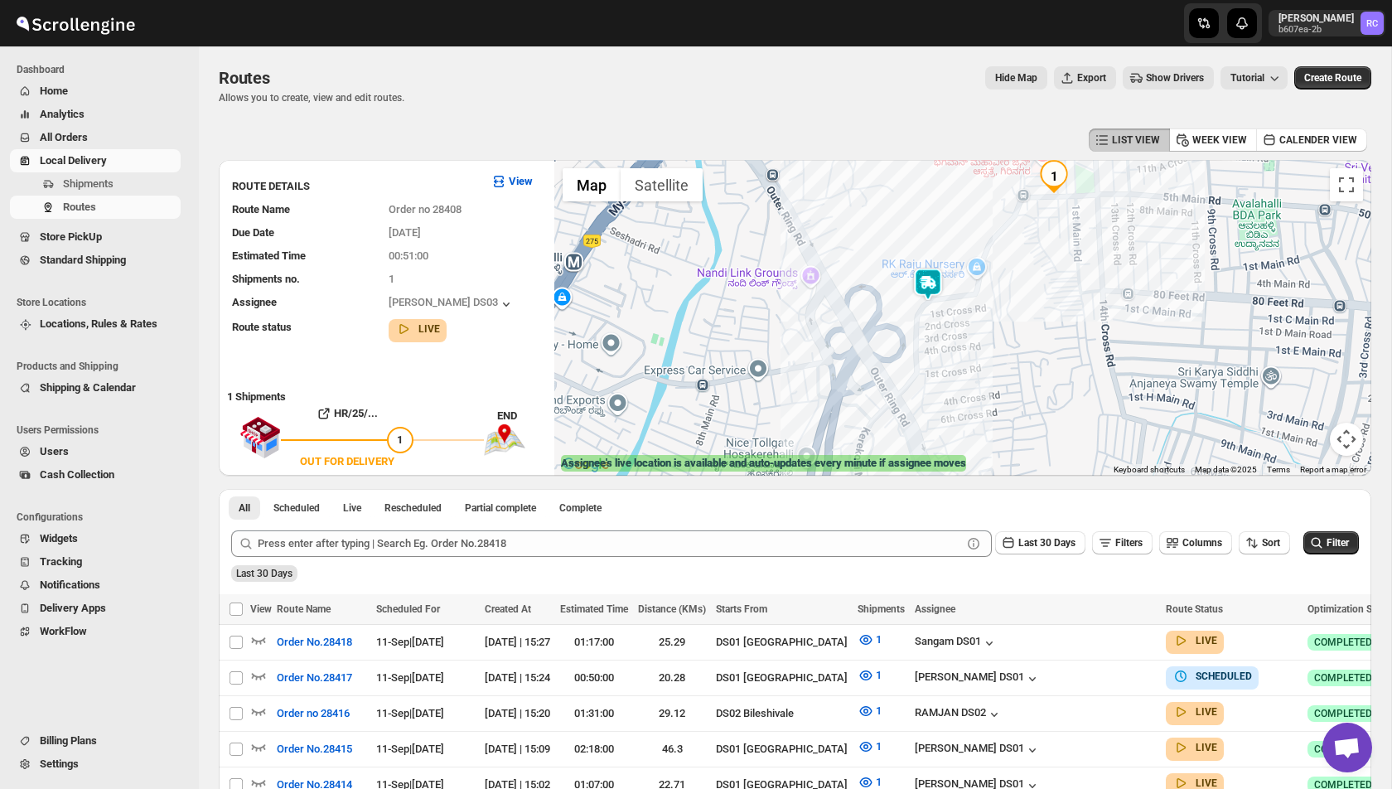
click at [930, 280] on img at bounding box center [927, 284] width 33 height 33
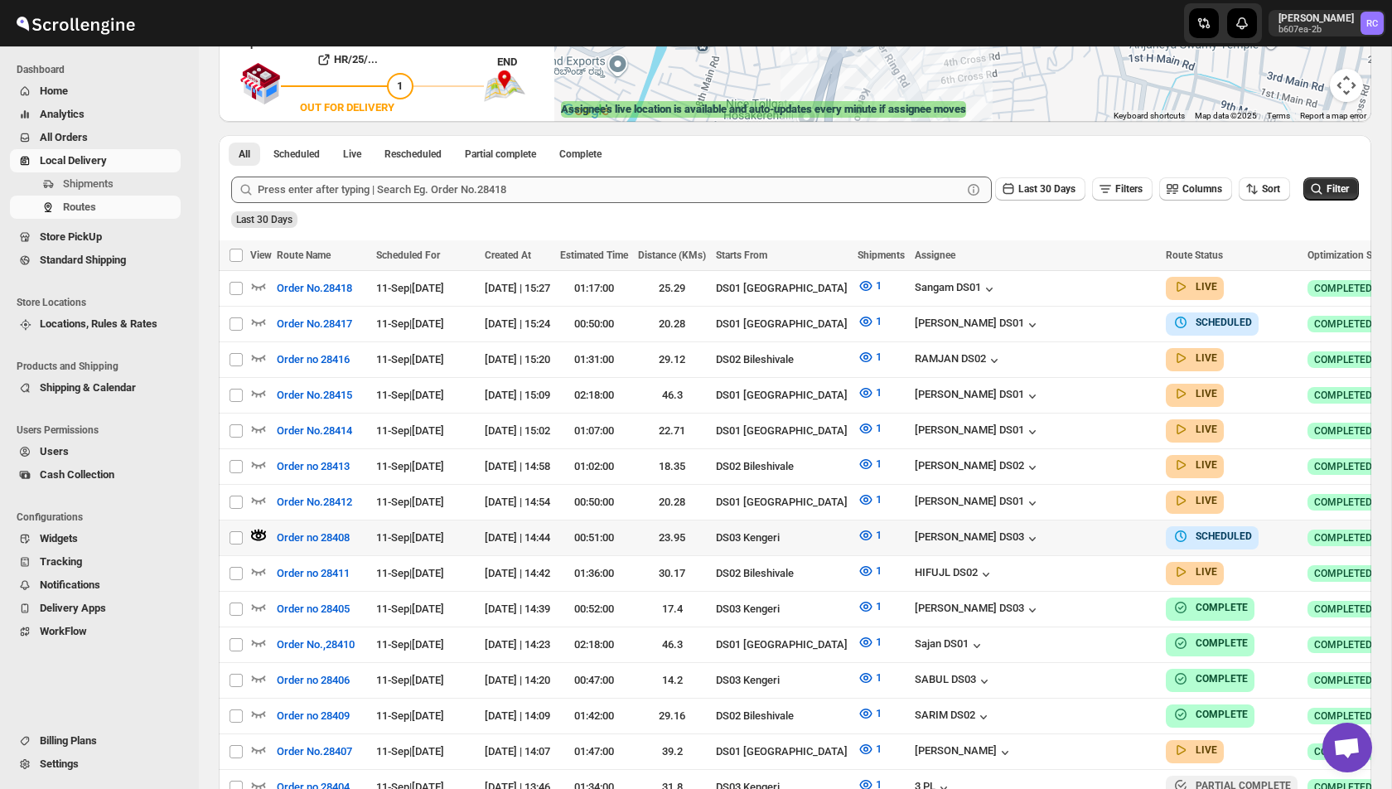
scroll to position [338, 0]
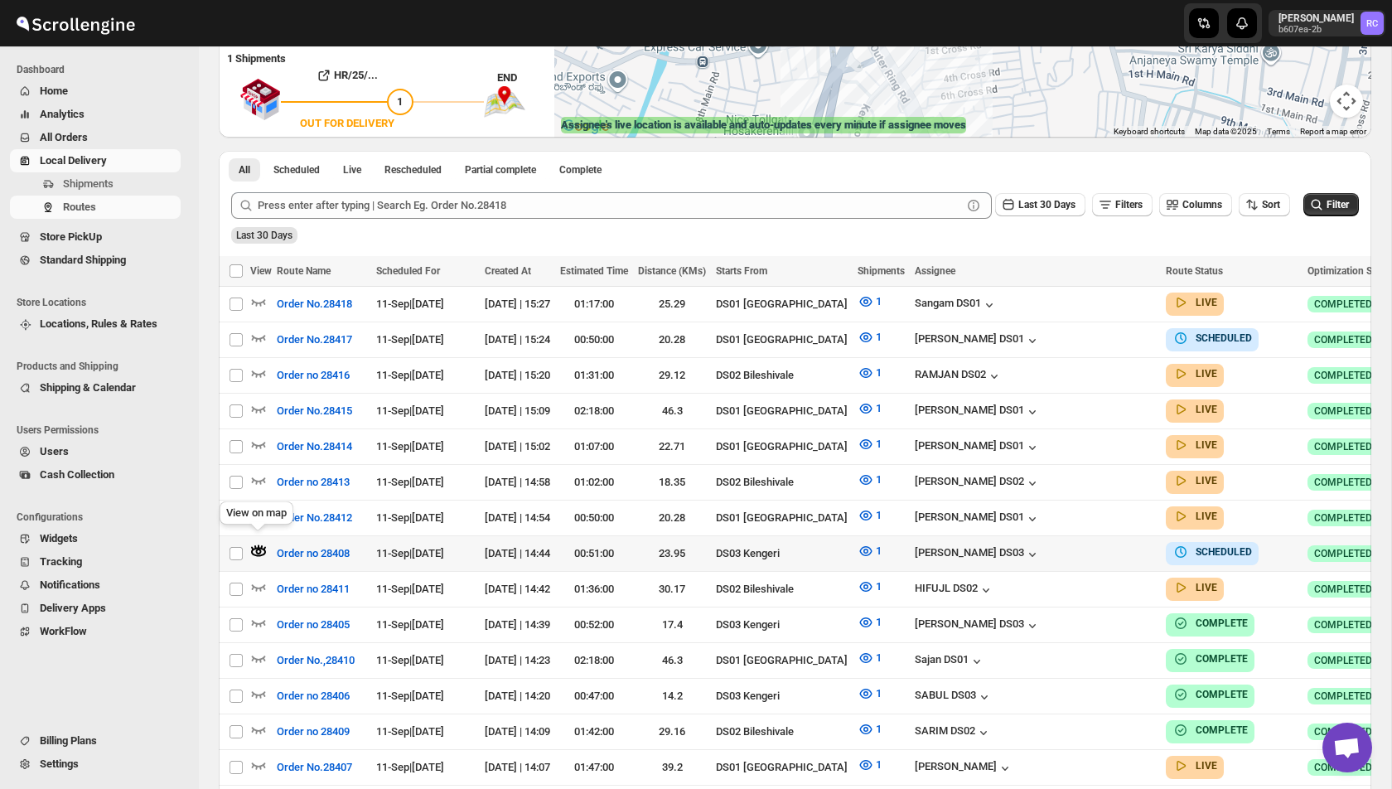
click at [258, 543] on icon "button" at bounding box center [258, 551] width 17 height 17
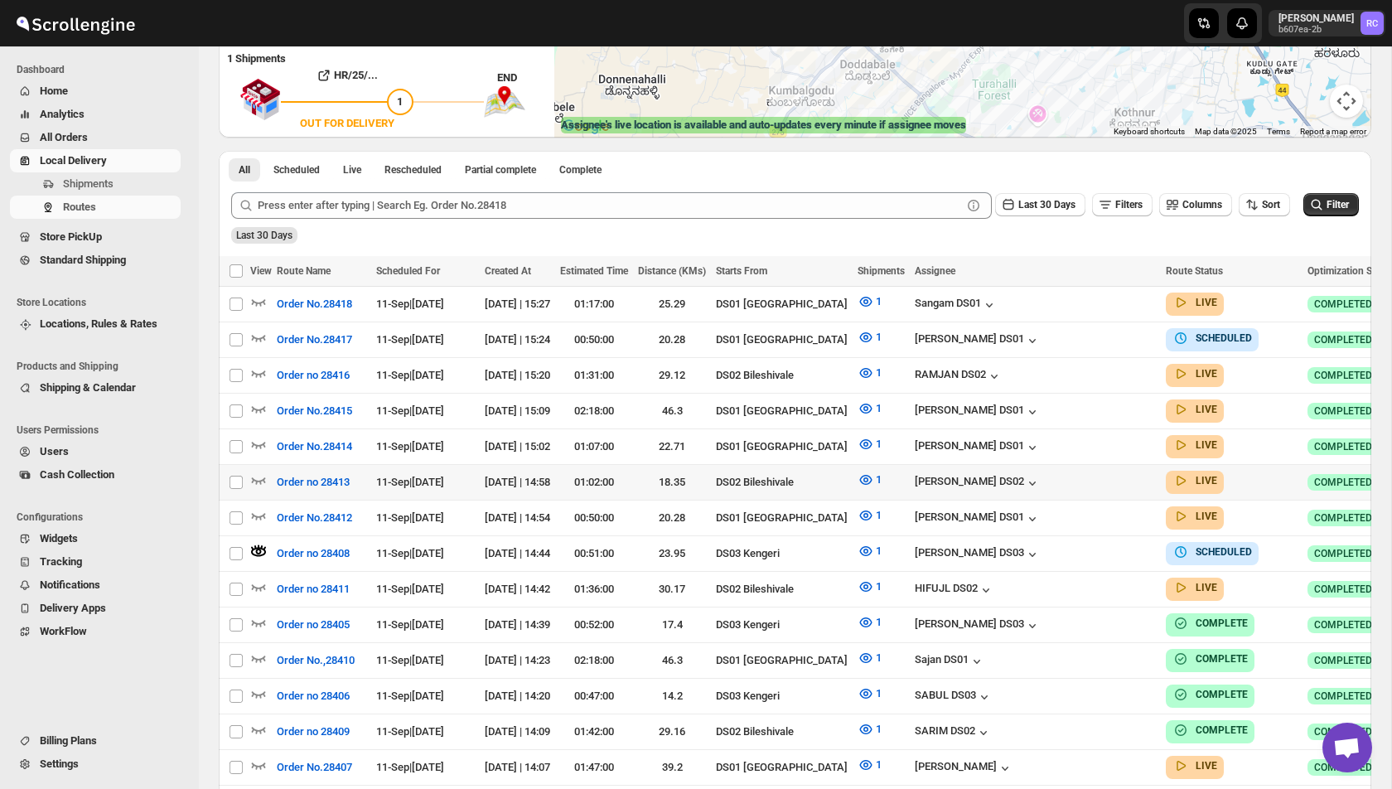
scroll to position [0, 0]
